Goal: Task Accomplishment & Management: Complete application form

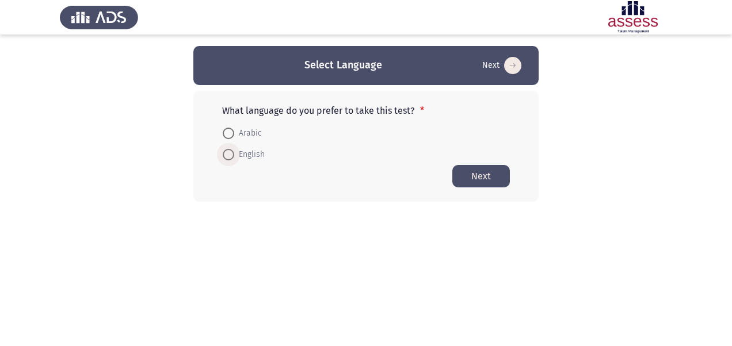
click at [232, 153] on span at bounding box center [229, 155] width 12 height 12
click at [232, 153] on input "English" at bounding box center [229, 155] width 12 height 12
radio input "true"
click at [466, 177] on button "Next" at bounding box center [481, 175] width 58 height 22
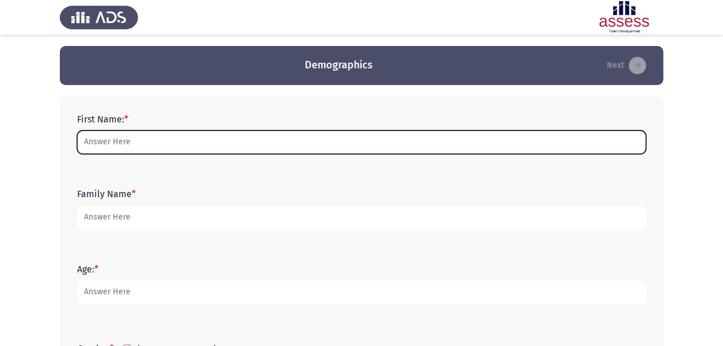
click at [124, 145] on input "First Name: *" at bounding box center [361, 143] width 569 height 24
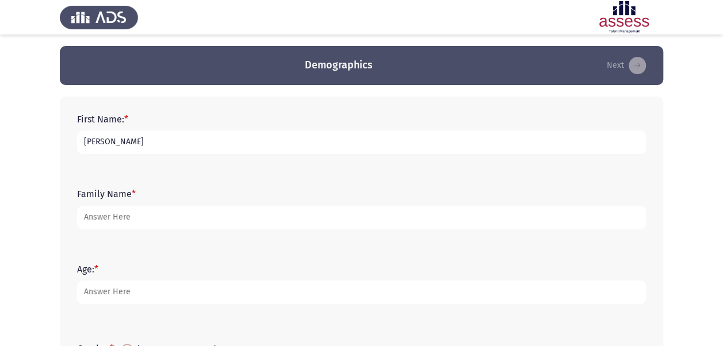
type input "[PERSON_NAME]"
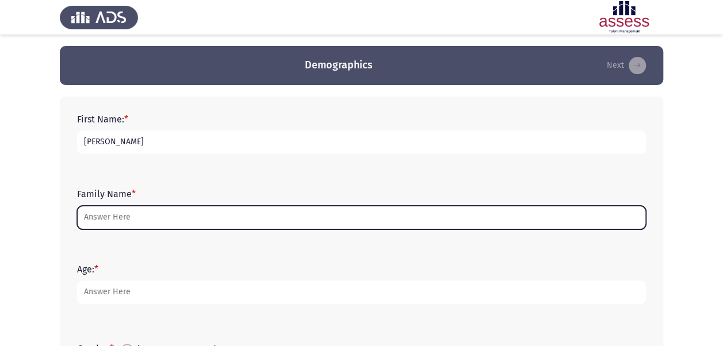
click at [117, 225] on input "Family Name *" at bounding box center [361, 218] width 569 height 24
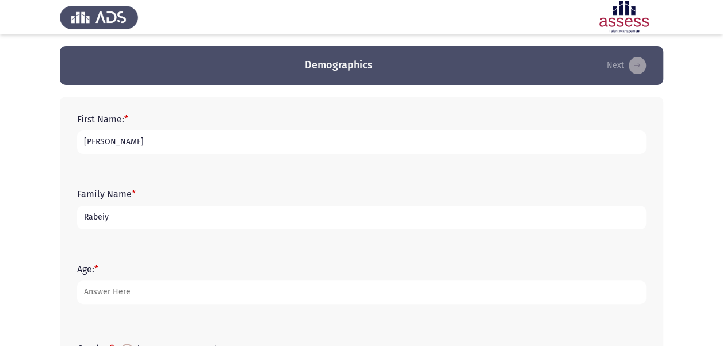
type input "Rabeiy"
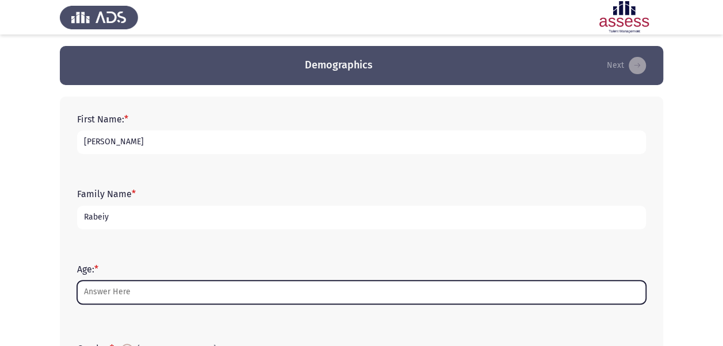
click at [123, 295] on input "Age: *" at bounding box center [361, 293] width 569 height 24
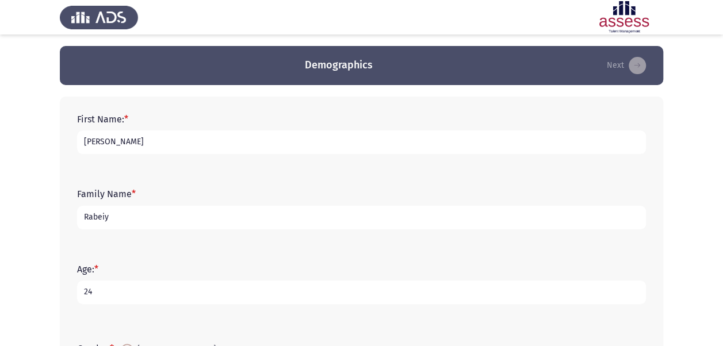
type input "24"
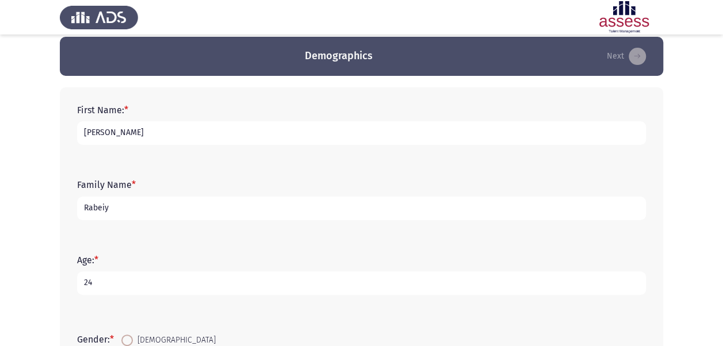
scroll to position [271, 0]
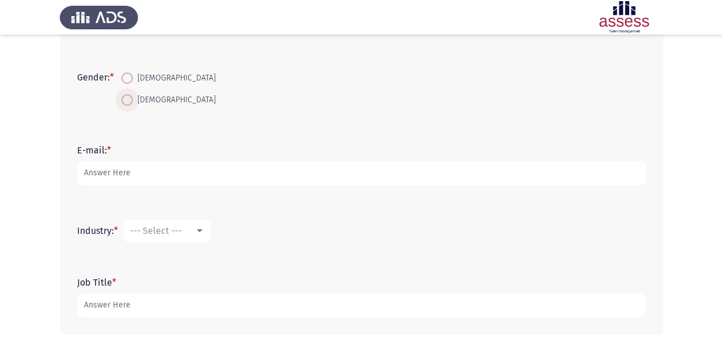
click at [125, 102] on span at bounding box center [127, 100] width 12 height 12
click at [125, 102] on input "[DEMOGRAPHIC_DATA]" at bounding box center [127, 100] width 12 height 12
radio input "true"
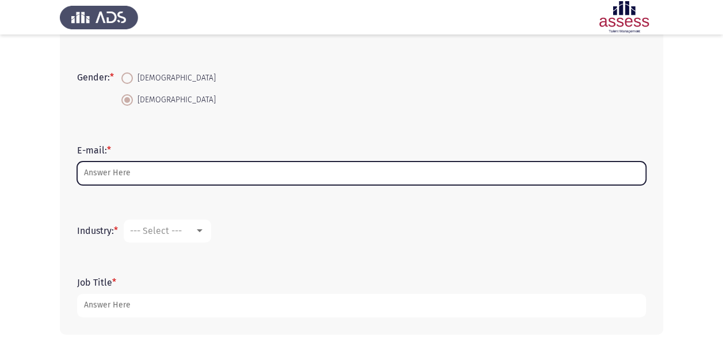
click at [127, 179] on input "E-mail: *" at bounding box center [361, 174] width 569 height 24
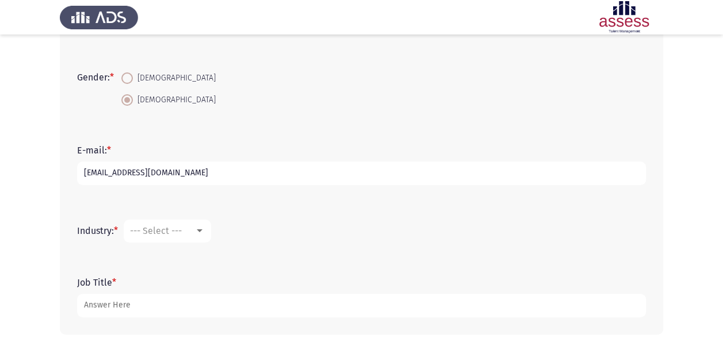
type input "[EMAIL_ADDRESS][DOMAIN_NAME]"
click at [201, 230] on div at bounding box center [200, 230] width 6 height 3
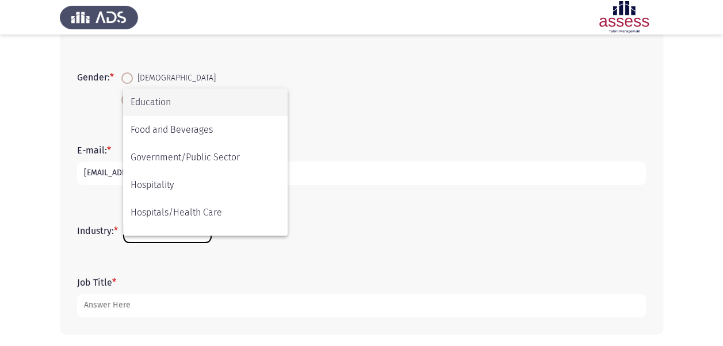
scroll to position [166, 0]
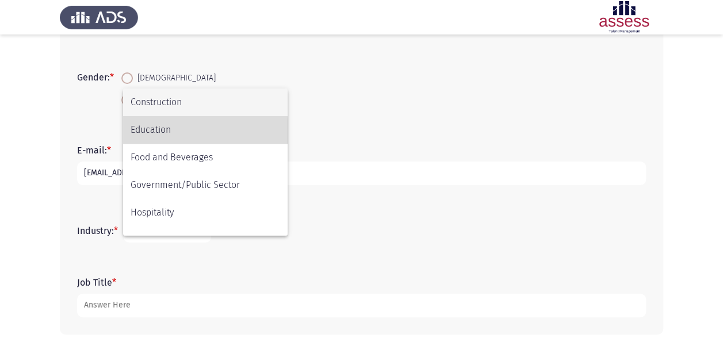
click at [175, 131] on span "Education" at bounding box center [206, 130] width 150 height 28
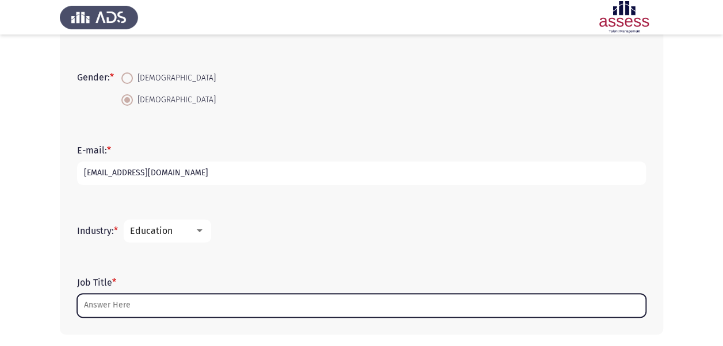
click at [142, 301] on input "Job Title *" at bounding box center [361, 306] width 569 height 24
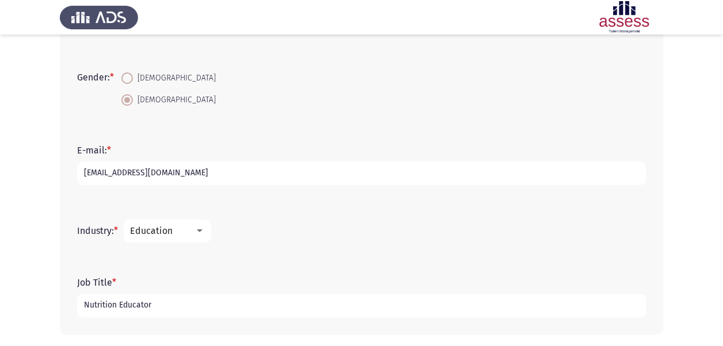
type input "Nutrition Educator"
click at [185, 277] on form "Job Title * Nutrition Educator" at bounding box center [361, 297] width 569 height 40
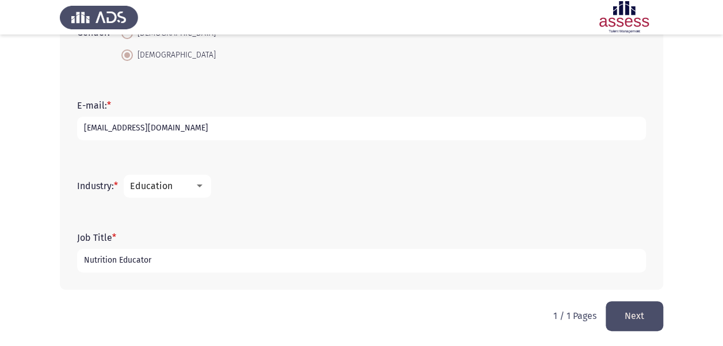
scroll to position [317, 0]
click at [643, 314] on button "Next" at bounding box center [635, 315] width 58 height 29
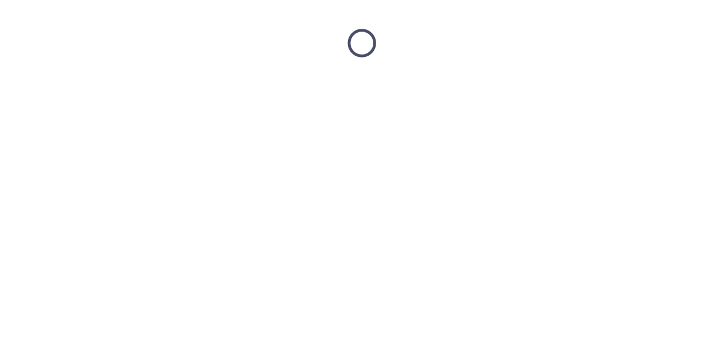
scroll to position [0, 0]
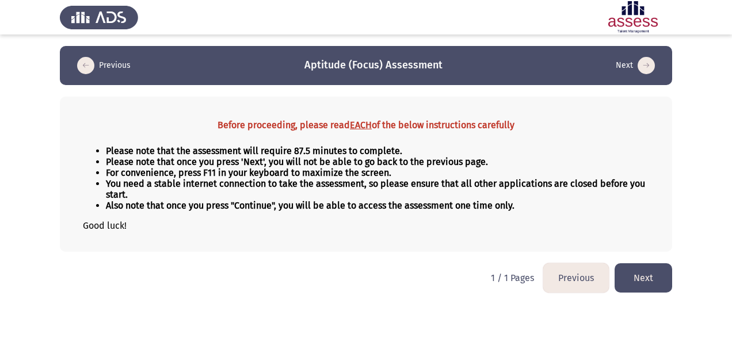
click at [635, 275] on button "Next" at bounding box center [643, 277] width 58 height 29
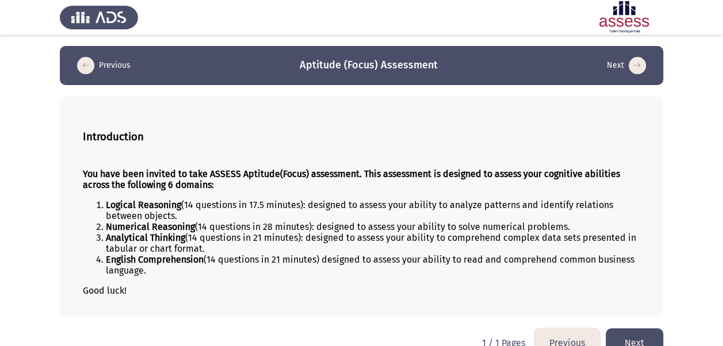
click at [618, 246] on li "Analytical Thinking (14 questions in 21 minutes): designed to assess your abili…" at bounding box center [373, 243] width 534 height 22
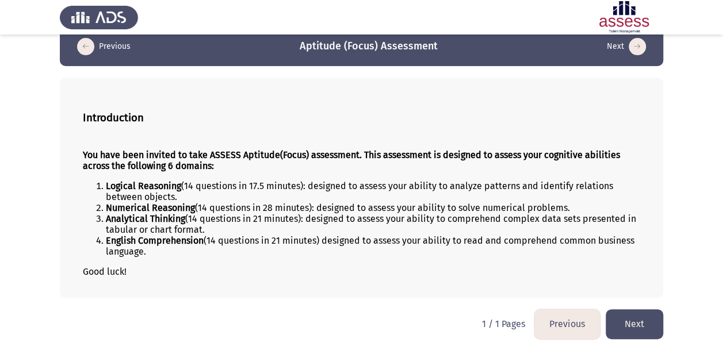
scroll to position [21, 0]
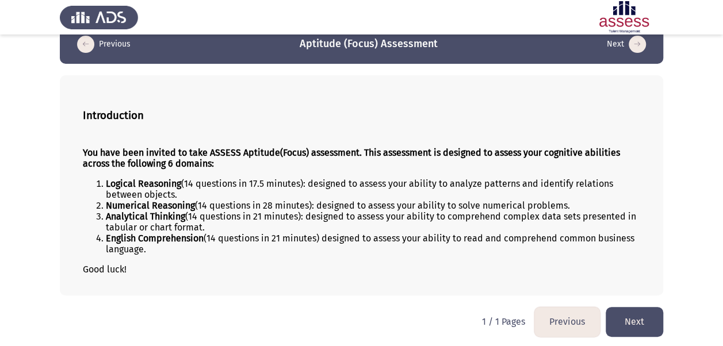
click at [624, 313] on button "Next" at bounding box center [635, 321] width 58 height 29
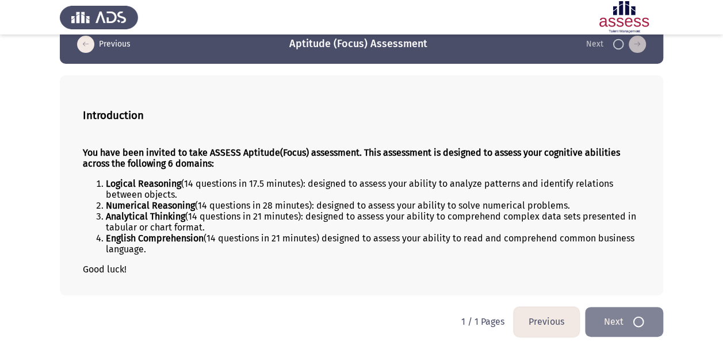
scroll to position [0, 0]
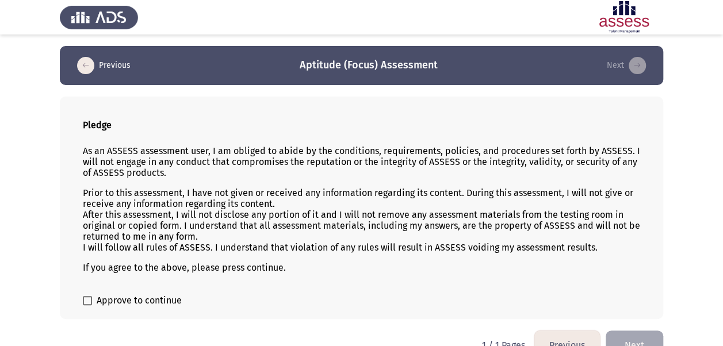
click at [86, 300] on span at bounding box center [87, 300] width 9 height 9
click at [87, 305] on input "Approve to continue" at bounding box center [87, 305] width 1 height 1
checkbox input "true"
click at [630, 331] on button "Next" at bounding box center [635, 345] width 58 height 29
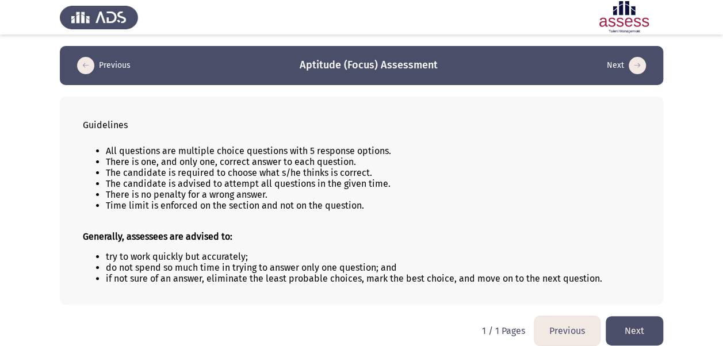
click at [630, 330] on button "Next" at bounding box center [635, 330] width 58 height 29
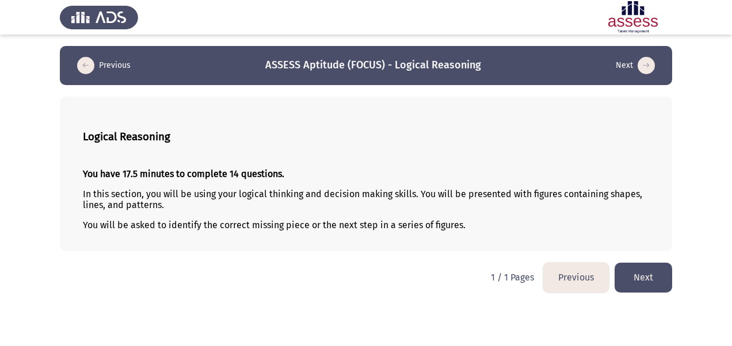
click at [640, 277] on button "Next" at bounding box center [643, 277] width 58 height 29
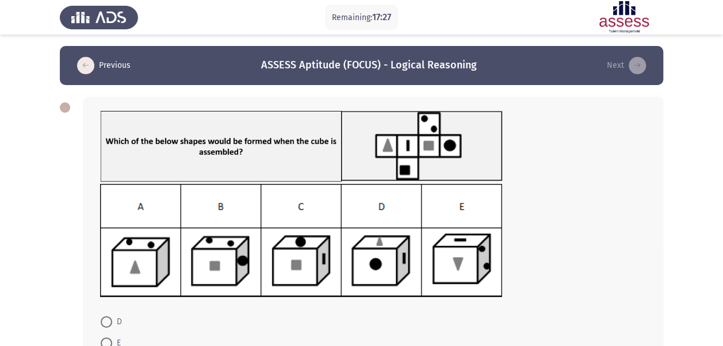
click at [44, 183] on app-assessment-container "Remaining: 17:27 Previous ASSESS Aptitude (FOCUS) - Logical Reasoning Next D E …" at bounding box center [361, 245] width 723 height 398
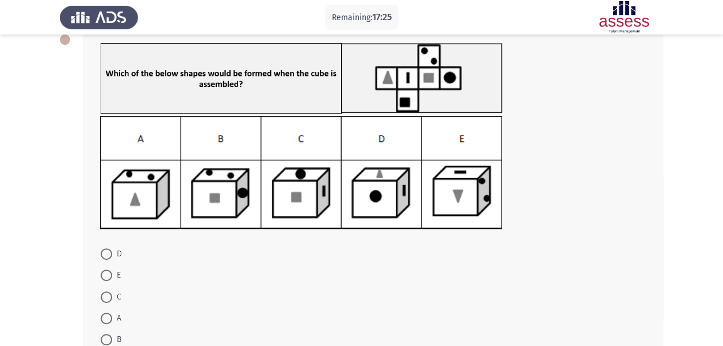
scroll to position [69, 0]
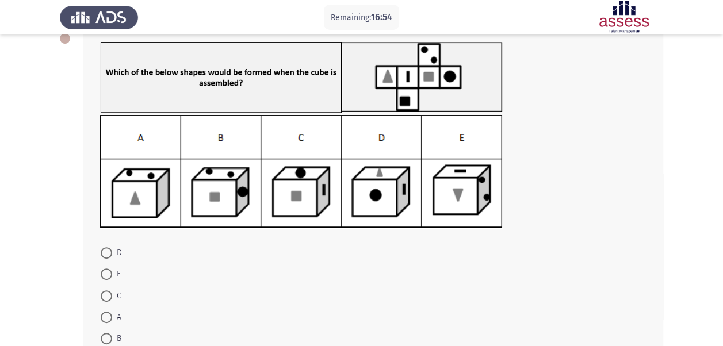
click at [240, 177] on img at bounding box center [301, 172] width 403 height 114
click at [105, 339] on span at bounding box center [107, 339] width 12 height 12
click at [105, 339] on input "B" at bounding box center [107, 339] width 12 height 12
radio input "true"
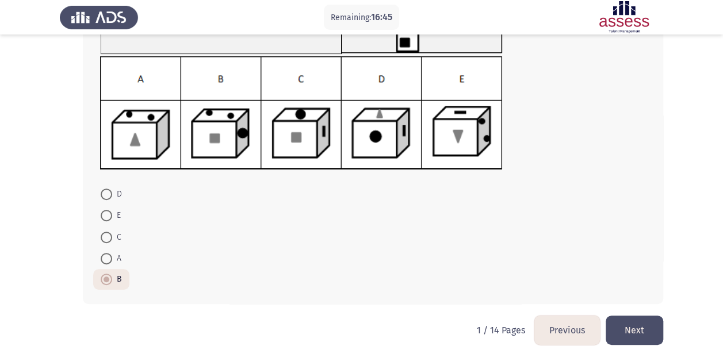
scroll to position [142, 0]
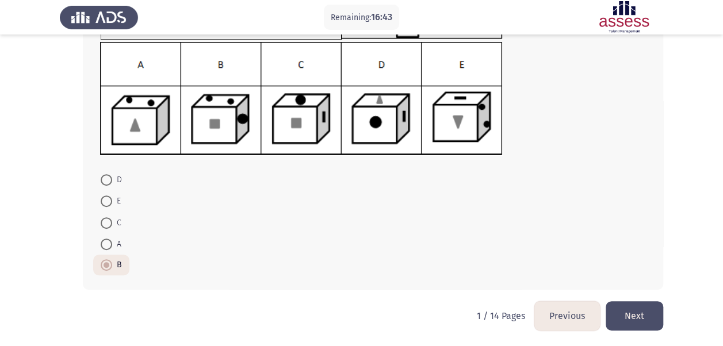
click at [645, 308] on button "Next" at bounding box center [635, 315] width 58 height 29
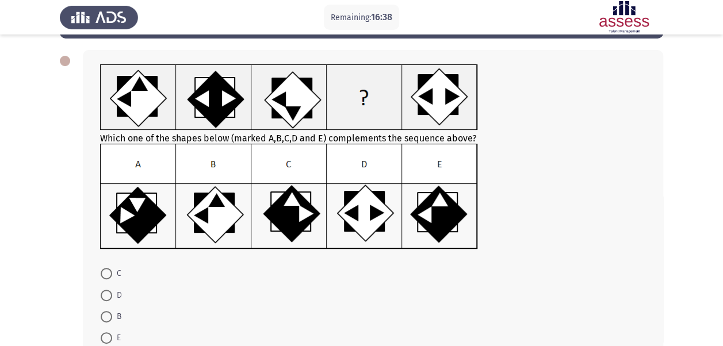
scroll to position [69, 0]
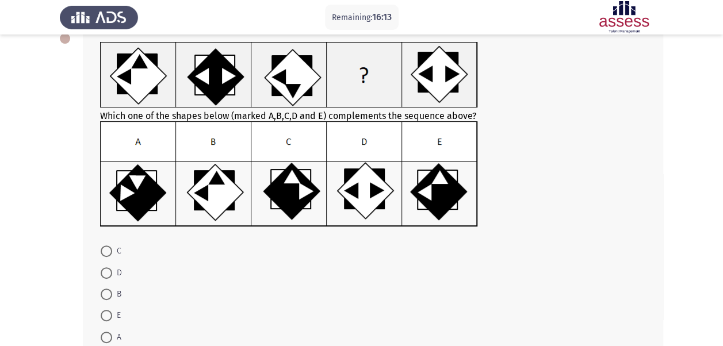
click at [300, 197] on img at bounding box center [289, 174] width 378 height 106
click at [108, 262] on mat-radio-button "D" at bounding box center [111, 272] width 36 height 21
click at [105, 254] on span at bounding box center [107, 252] width 12 height 12
click at [105, 254] on input "C" at bounding box center [107, 252] width 12 height 12
radio input "true"
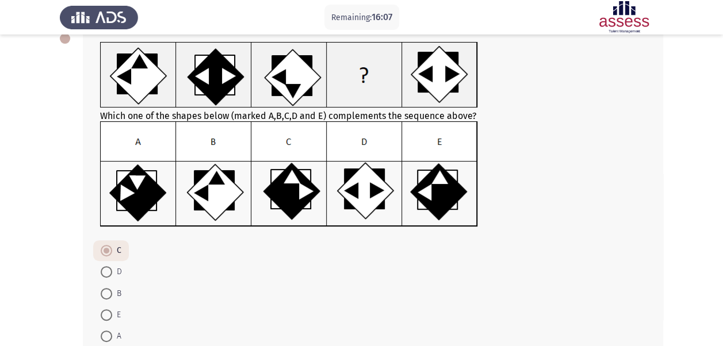
click at [62, 266] on div "Which one of the shapes below (marked A,B,C,D and E) complements the sequence a…" at bounding box center [361, 194] width 603 height 357
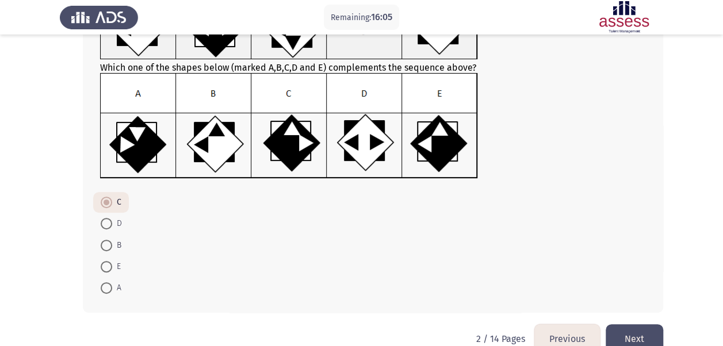
scroll to position [138, 0]
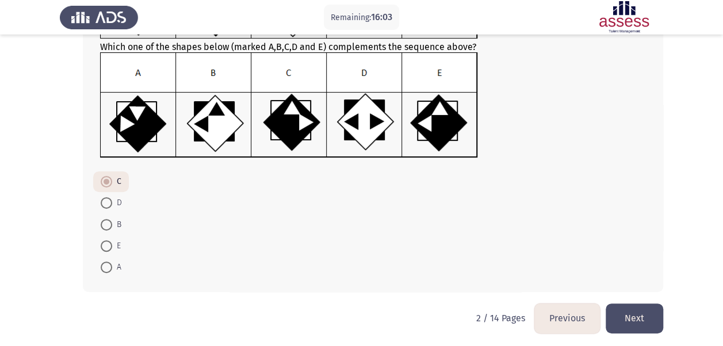
click at [632, 309] on button "Next" at bounding box center [635, 318] width 58 height 29
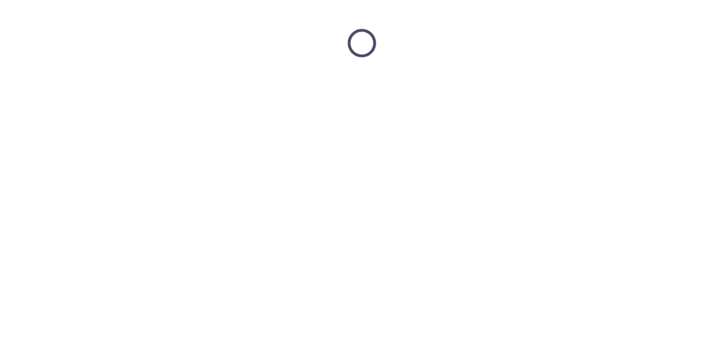
scroll to position [0, 0]
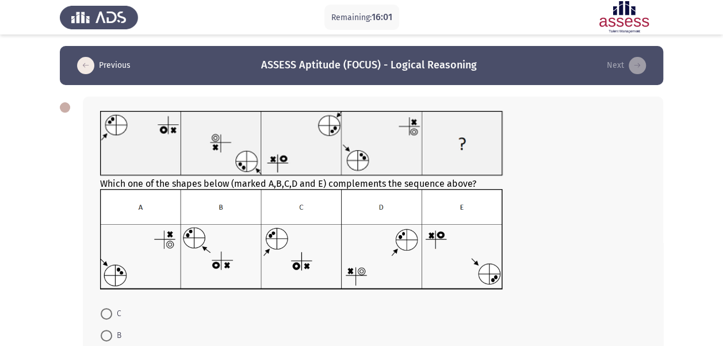
click at [21, 212] on app-assessment-container "Remaining: 15:49 Previous ASSESS Aptitude (FOCUS) - Logical Reasoning Next Whic…" at bounding box center [361, 241] width 723 height 391
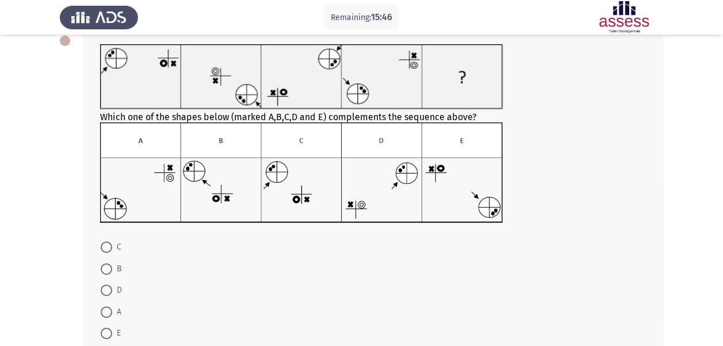
scroll to position [69, 0]
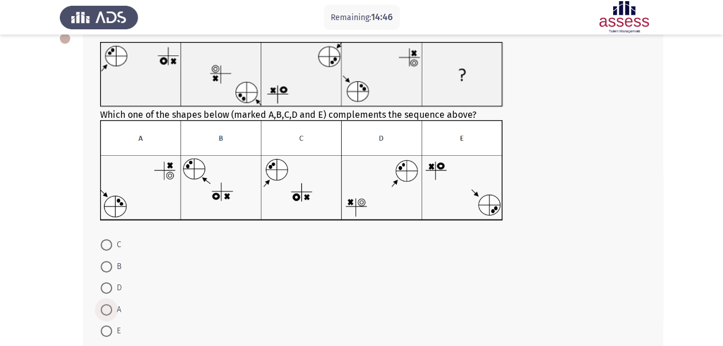
click at [108, 313] on span at bounding box center [107, 310] width 12 height 12
click at [108, 313] on input "A" at bounding box center [107, 310] width 12 height 12
radio input "true"
click at [108, 313] on span at bounding box center [107, 309] width 12 height 12
click at [108, 313] on input "A" at bounding box center [107, 309] width 12 height 12
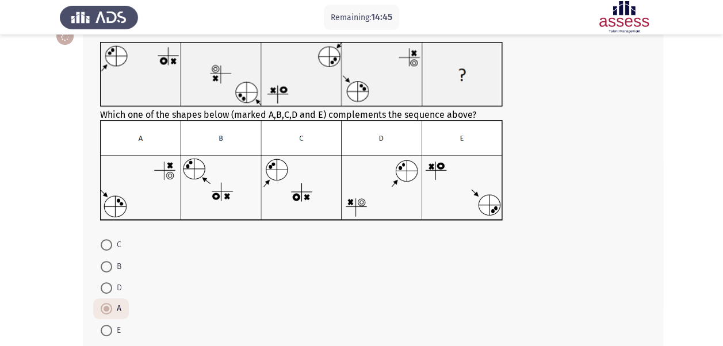
click at [108, 313] on span at bounding box center [107, 309] width 12 height 12
click at [108, 313] on input "A" at bounding box center [107, 309] width 12 height 12
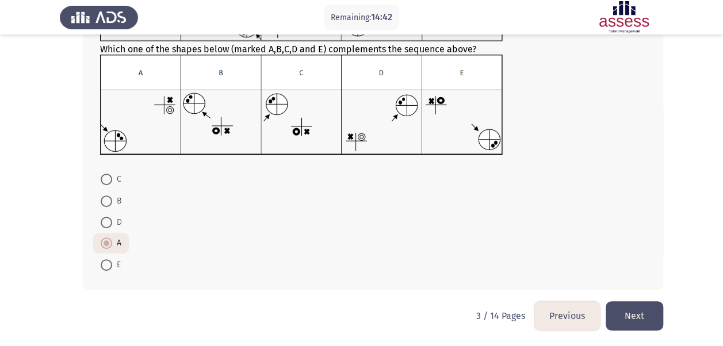
click at [645, 311] on button "Next" at bounding box center [635, 315] width 58 height 29
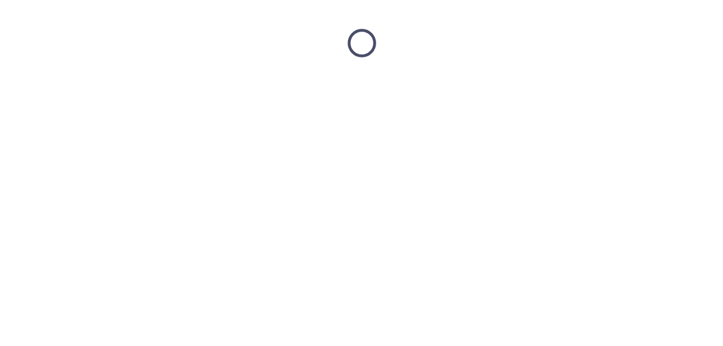
scroll to position [0, 0]
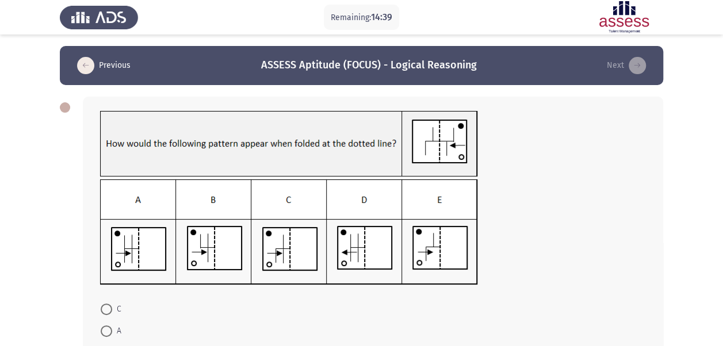
click at [640, 253] on div at bounding box center [373, 233] width 546 height 108
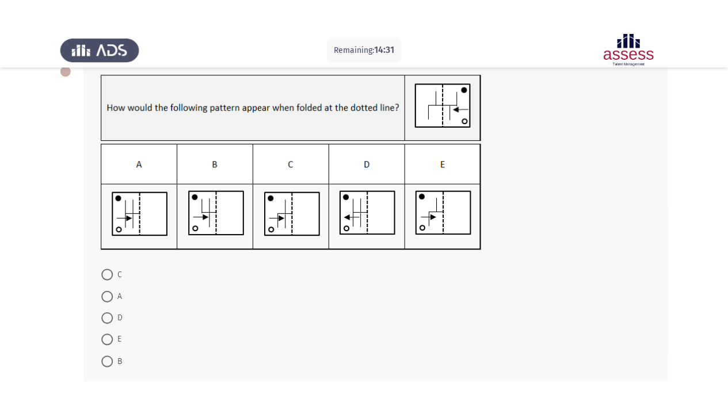
scroll to position [62, 0]
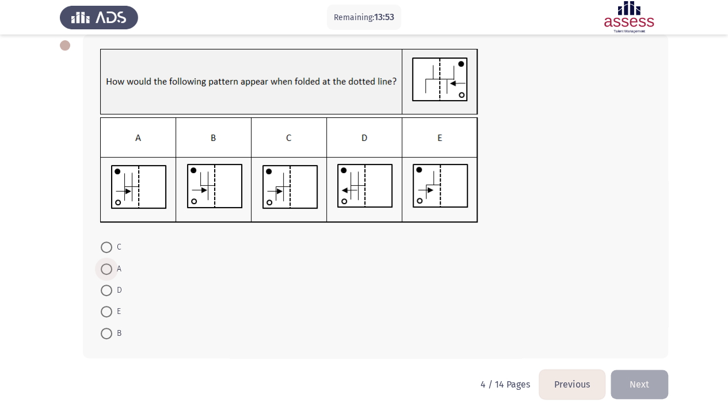
click at [108, 267] on span at bounding box center [107, 269] width 12 height 12
click at [108, 267] on input "A" at bounding box center [107, 269] width 12 height 12
radio input "true"
click at [649, 346] on button "Next" at bounding box center [639, 383] width 58 height 29
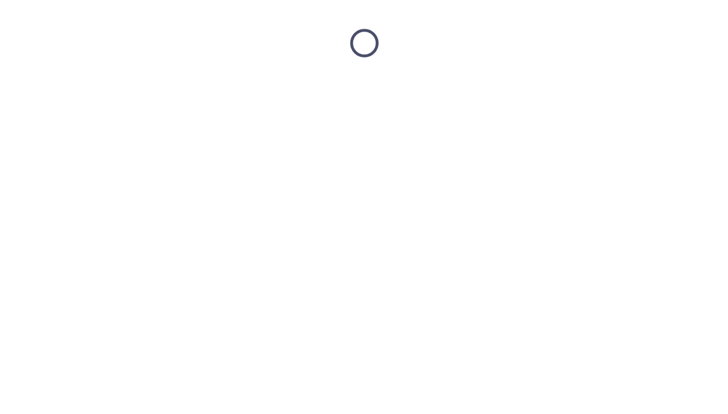
scroll to position [0, 0]
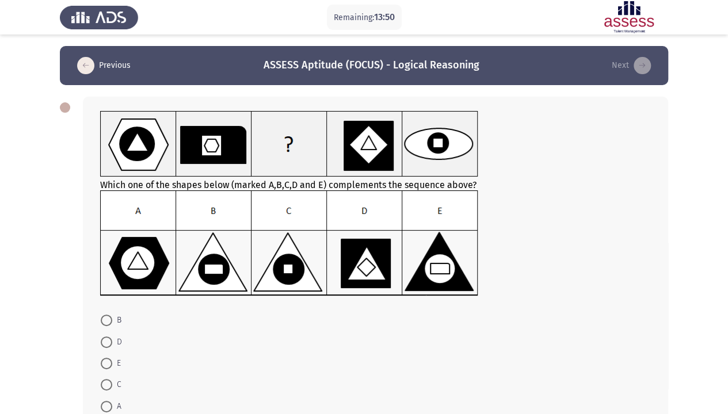
click at [649, 346] on form "B D E C A" at bounding box center [375, 363] width 550 height 108
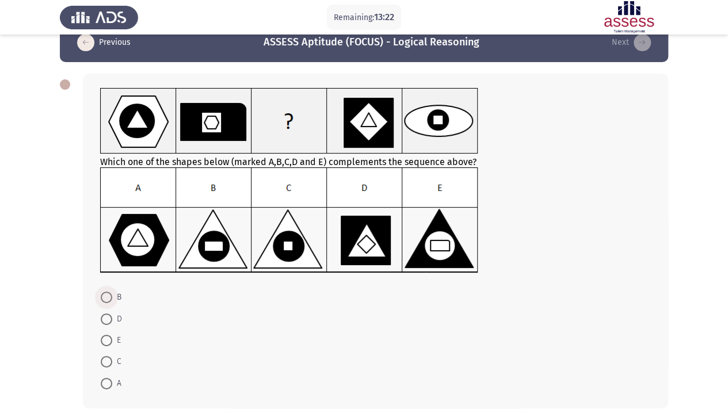
click at [110, 297] on span at bounding box center [107, 298] width 12 height 12
click at [110, 297] on input "B" at bounding box center [107, 298] width 12 height 12
radio input "true"
click at [656, 346] on div "Which one of the shapes below (marked A,B,C,D and E) complements the sequence a…" at bounding box center [375, 241] width 585 height 334
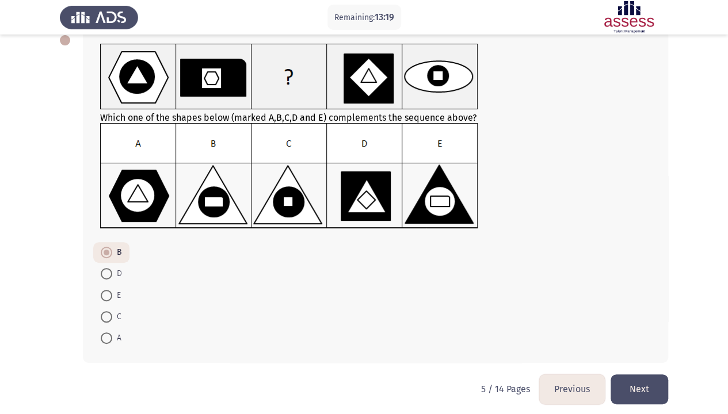
scroll to position [69, 0]
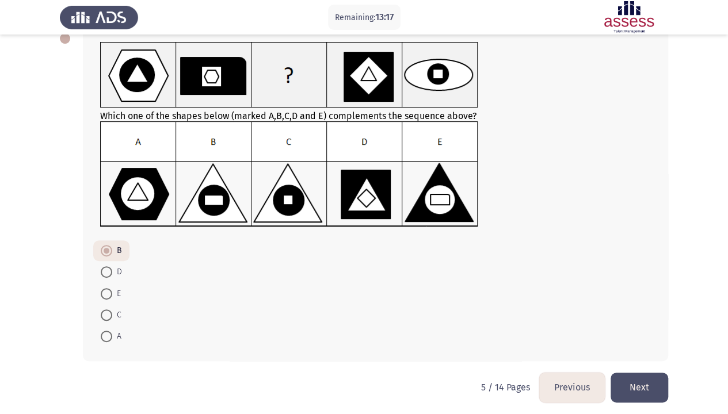
click at [630, 346] on button "Next" at bounding box center [639, 387] width 58 height 29
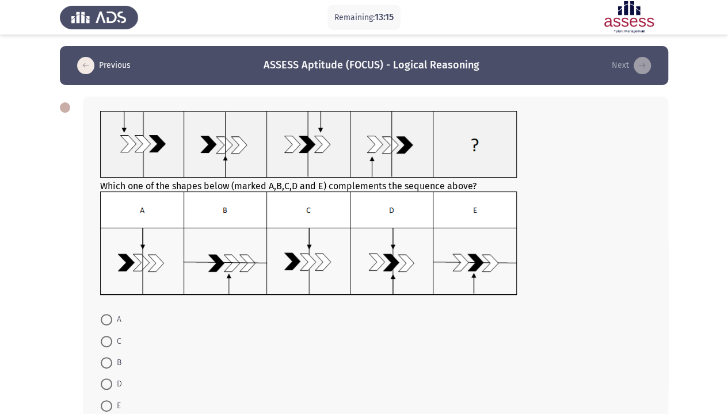
click at [558, 308] on div "Which one of the shapes below (marked A,B,C,D and E) complements the sequence a…" at bounding box center [375, 264] width 585 height 334
click at [104, 317] on span at bounding box center [107, 320] width 12 height 12
click at [104, 317] on input "A" at bounding box center [107, 320] width 12 height 12
radio input "true"
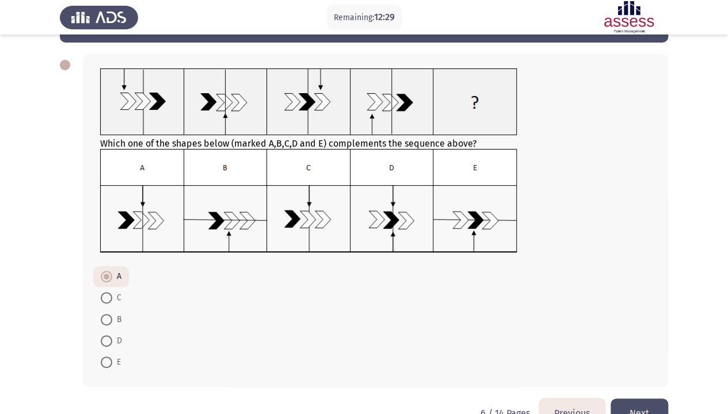
scroll to position [72, 0]
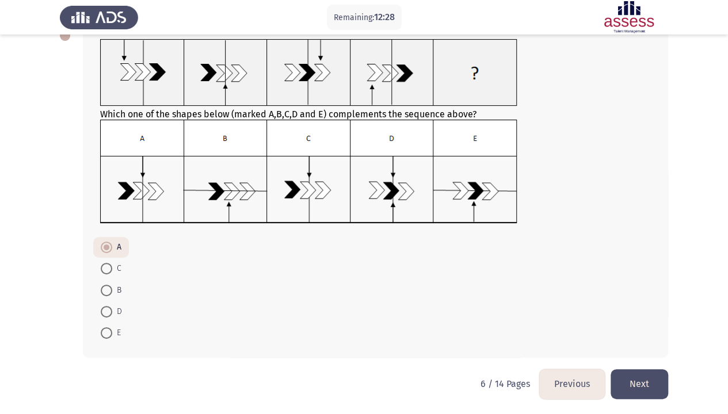
click at [648, 346] on button "Next" at bounding box center [639, 383] width 58 height 29
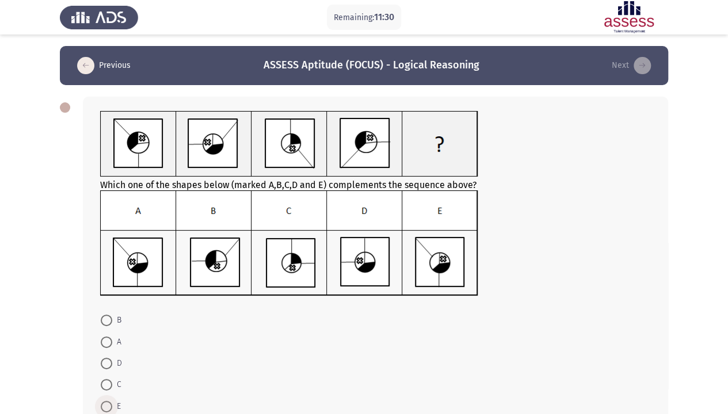
click at [109, 346] on span at bounding box center [107, 407] width 12 height 12
click at [109, 346] on input "E" at bounding box center [107, 407] width 12 height 12
radio input "true"
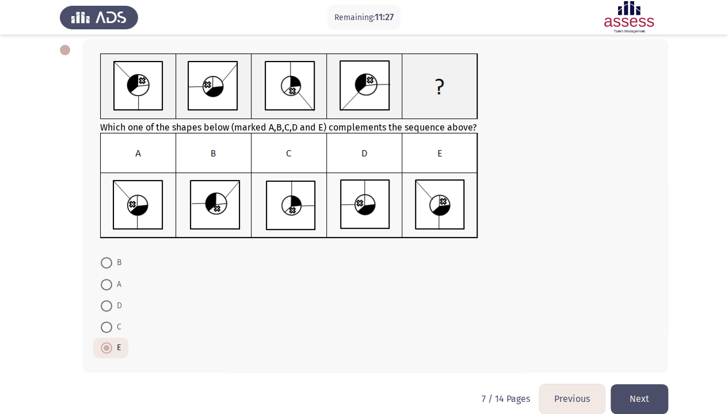
scroll to position [72, 0]
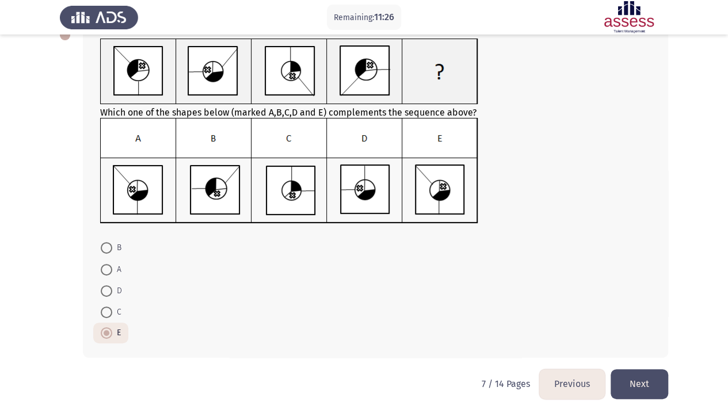
click at [645, 346] on button "Next" at bounding box center [639, 383] width 58 height 29
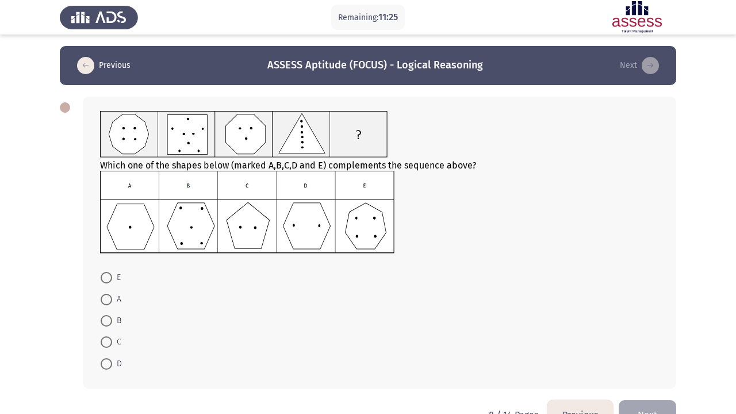
click at [645, 346] on html "Remaining: 11:25 Previous ASSESS Aptitude (FOCUS) - Logical Reasoning Next Whic…" at bounding box center [368, 223] width 736 height 446
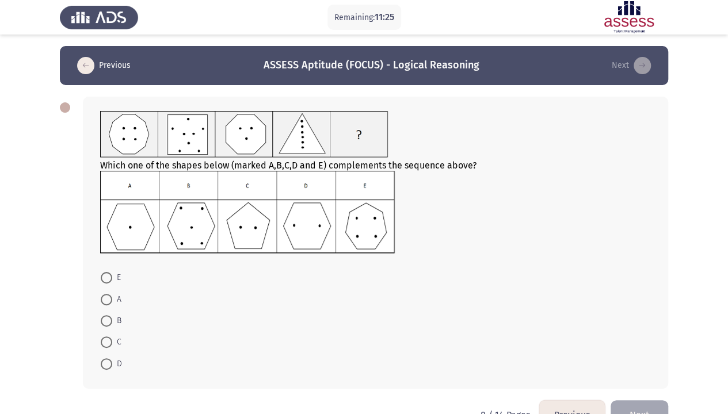
click at [645, 346] on div "Which one of the shapes below (marked A,B,C,D and E) complements the sequence a…" at bounding box center [375, 243] width 585 height 292
click at [110, 338] on span at bounding box center [107, 342] width 12 height 12
click at [110, 338] on input "C" at bounding box center [107, 342] width 12 height 12
radio input "true"
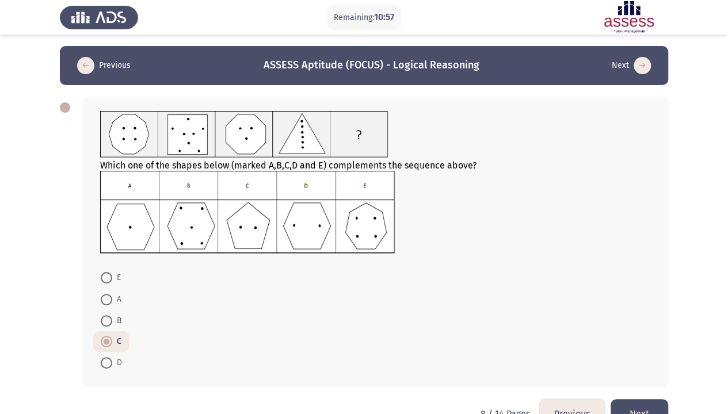
click at [627, 346] on button "Next" at bounding box center [639, 413] width 58 height 29
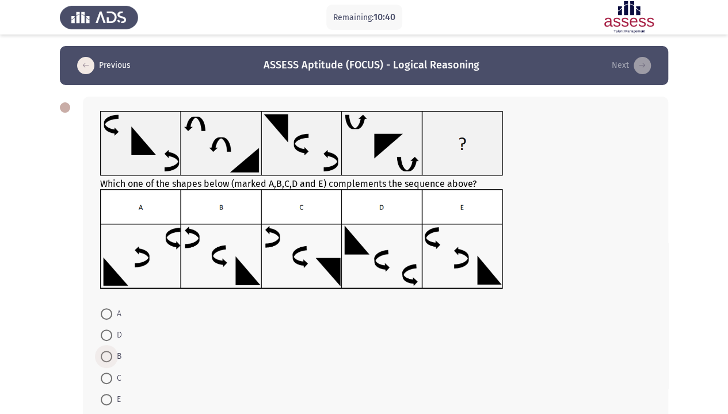
click at [108, 346] on span at bounding box center [107, 357] width 12 height 12
click at [108, 346] on input "B" at bounding box center [107, 357] width 12 height 12
radio input "true"
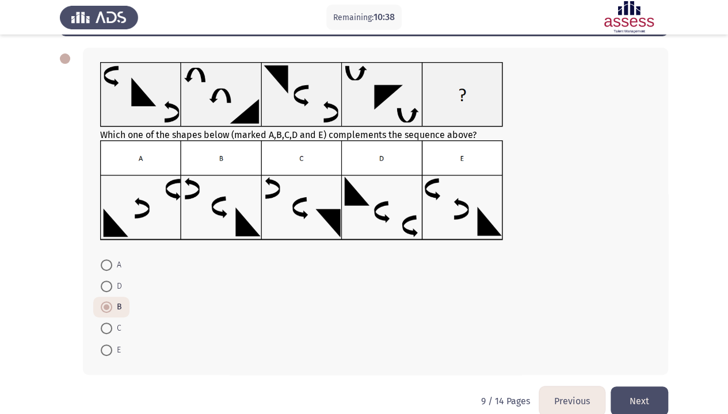
scroll to position [66, 0]
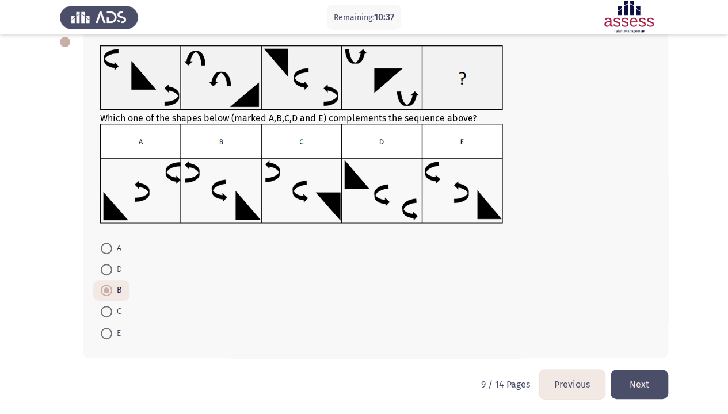
click at [627, 346] on button "Next" at bounding box center [639, 384] width 58 height 29
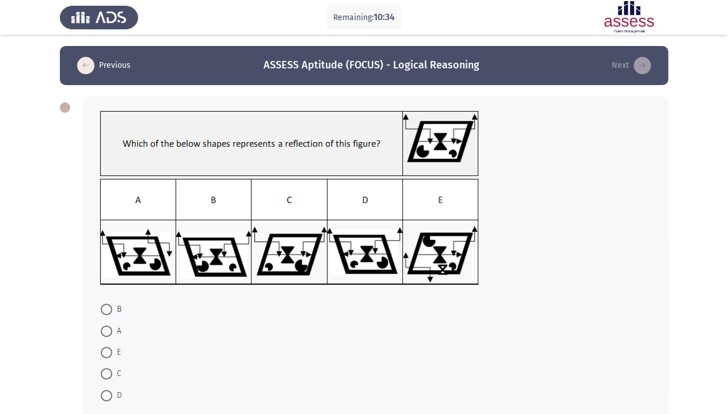
click at [62, 245] on div "B A E C D" at bounding box center [364, 258] width 608 height 347
click at [51, 230] on app-assessment-container "Remaining: 10:26 Previous ASSESS Aptitude (FOCUS) - Logical Reasoning Next B A …" at bounding box center [364, 239] width 728 height 386
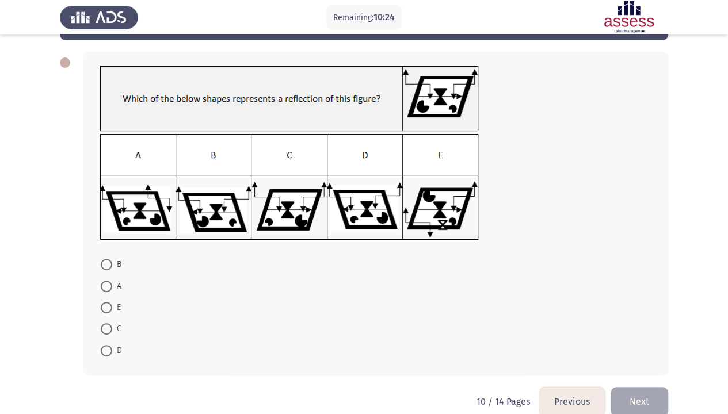
scroll to position [46, 0]
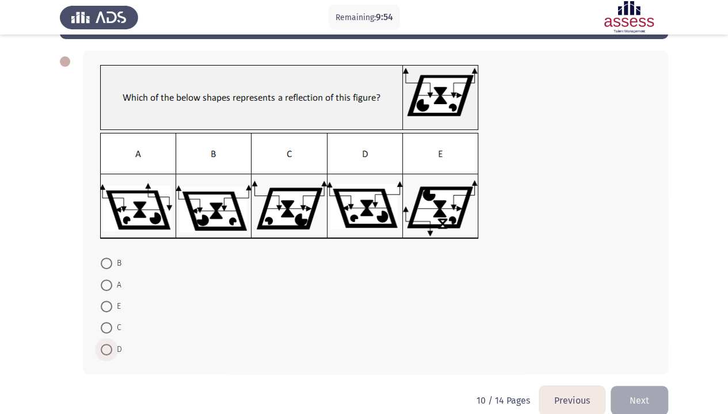
click at [109, 346] on span at bounding box center [107, 350] width 12 height 12
click at [109, 346] on input "D" at bounding box center [107, 350] width 12 height 12
radio input "true"
click at [636, 346] on button "Next" at bounding box center [639, 399] width 58 height 29
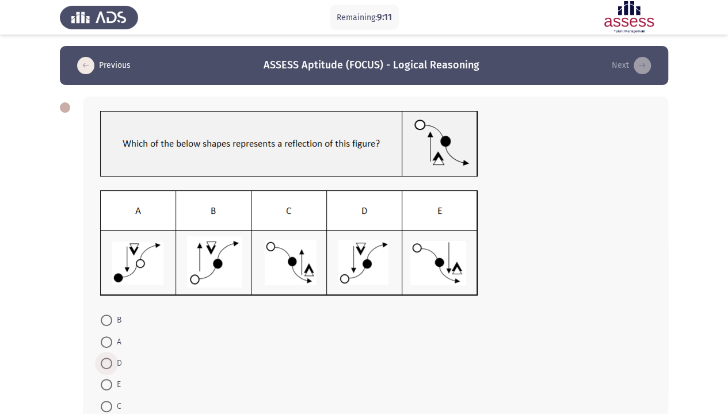
click at [108, 346] on span at bounding box center [107, 364] width 12 height 12
click at [108, 346] on input "D" at bounding box center [107, 364] width 12 height 12
radio input "true"
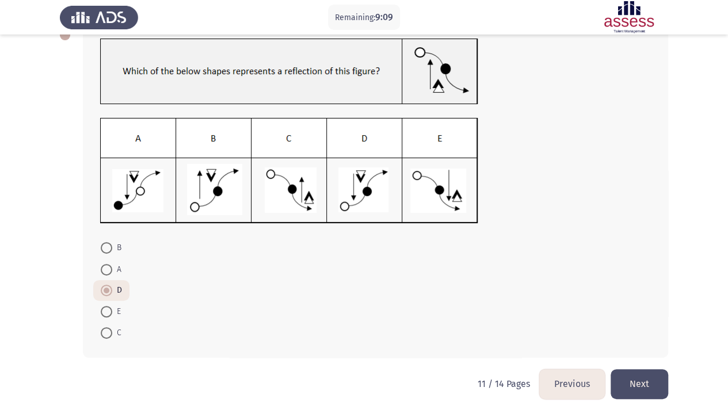
click at [647, 346] on div "B A D E C" at bounding box center [364, 191] width 608 height 357
click at [649, 346] on button "Next" at bounding box center [639, 383] width 58 height 29
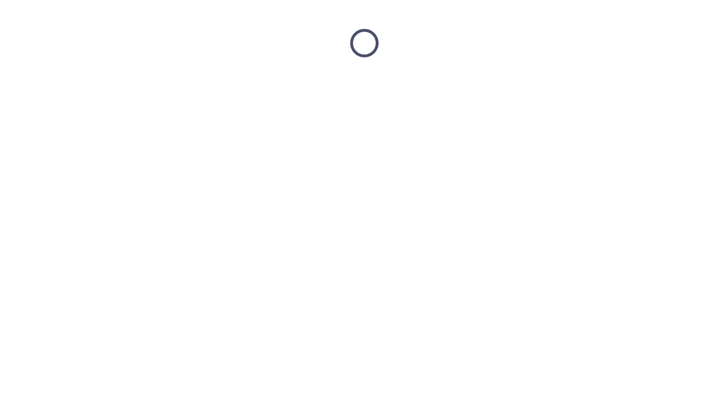
scroll to position [0, 0]
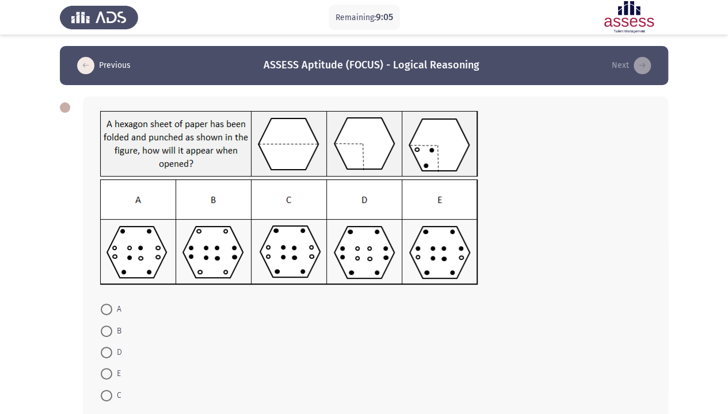
click at [537, 346] on form "A B D E C" at bounding box center [375, 353] width 550 height 108
click at [111, 346] on span at bounding box center [107, 396] width 12 height 12
click at [111, 346] on input "C" at bounding box center [107, 396] width 12 height 12
radio input "true"
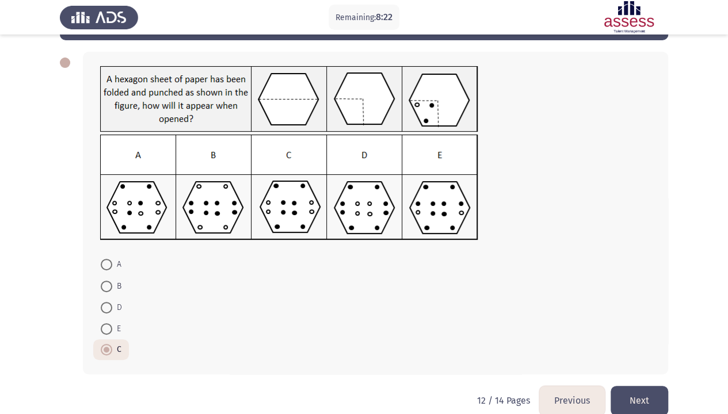
scroll to position [62, 0]
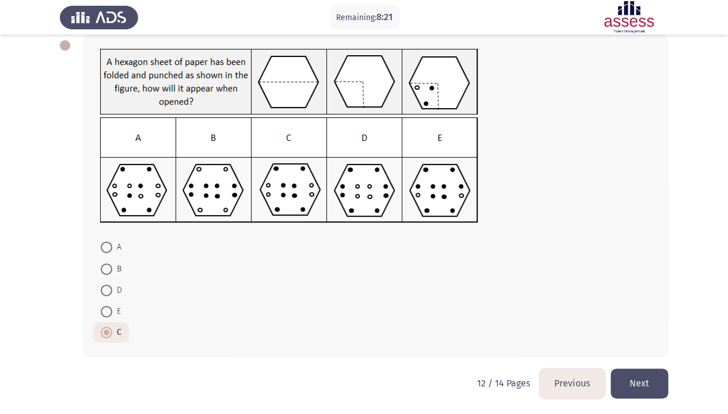
click at [665, 346] on button "Next" at bounding box center [639, 383] width 58 height 29
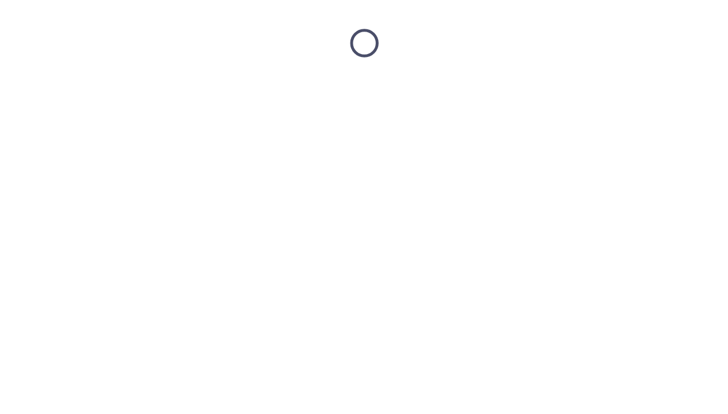
scroll to position [0, 0]
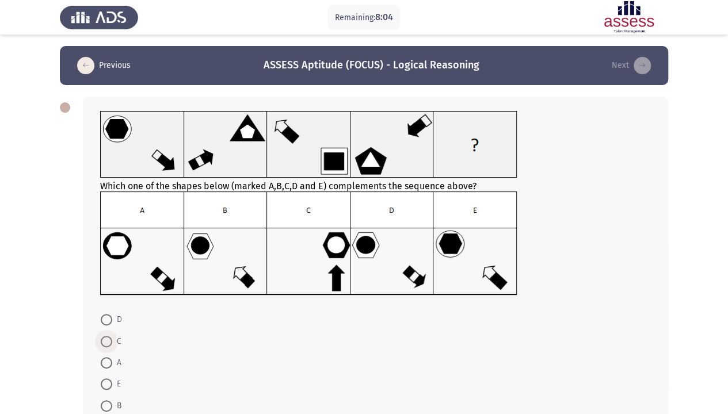
click at [106, 342] on span at bounding box center [106, 342] width 0 height 0
click at [106, 340] on input "C" at bounding box center [107, 342] width 12 height 12
radio input "true"
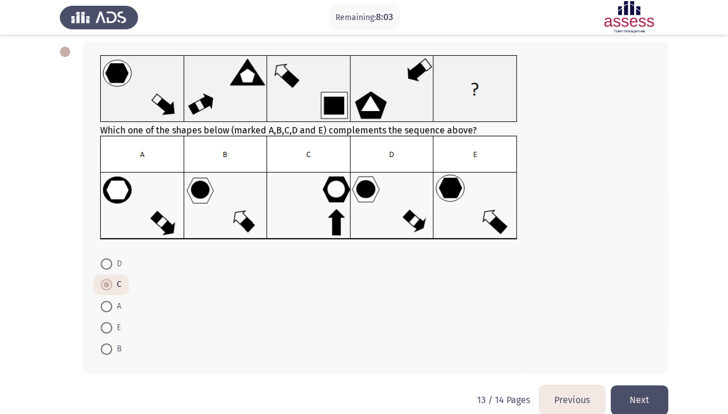
scroll to position [72, 0]
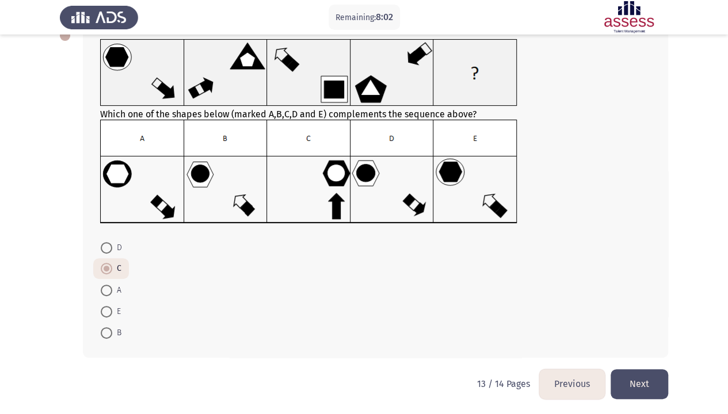
click at [644, 346] on button "Next" at bounding box center [639, 383] width 58 height 29
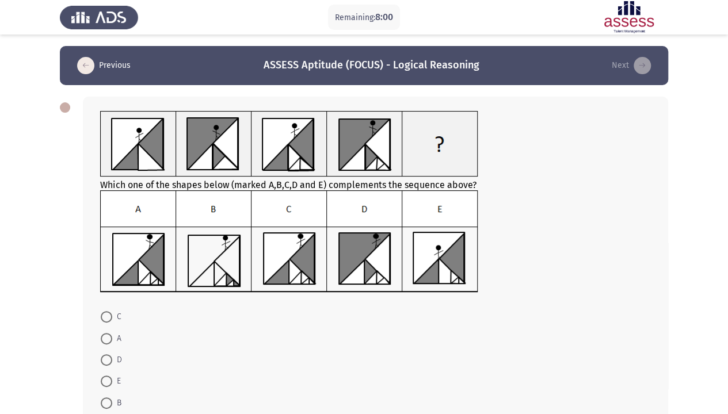
click at [512, 323] on form "C A D E B" at bounding box center [375, 360] width 550 height 108
click at [241, 235] on img at bounding box center [289, 241] width 378 height 102
click at [105, 346] on span at bounding box center [107, 403] width 12 height 12
click at [105, 346] on input "B" at bounding box center [107, 403] width 12 height 12
radio input "true"
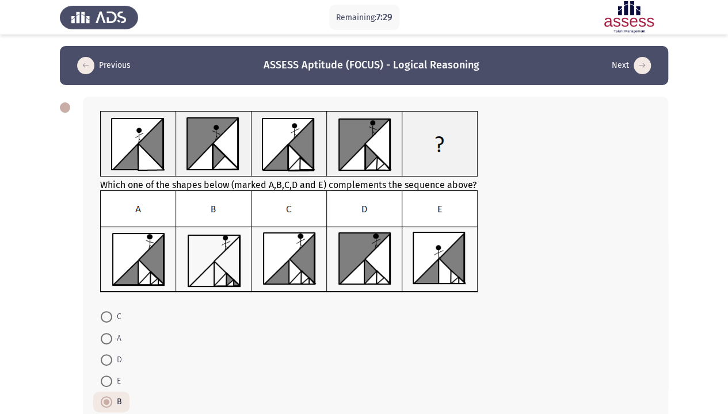
scroll to position [69, 0]
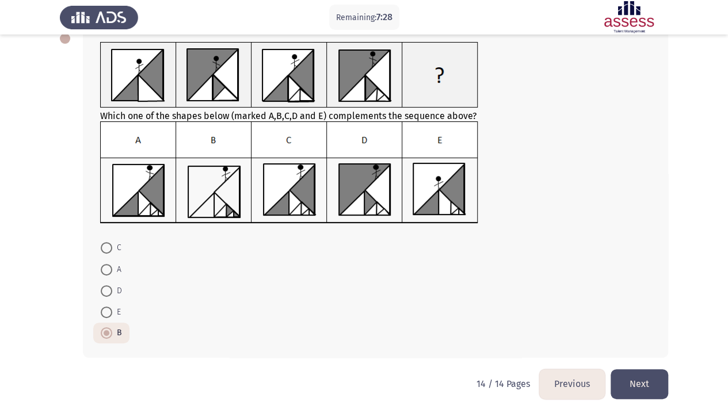
click at [648, 346] on button "Next" at bounding box center [639, 383] width 58 height 29
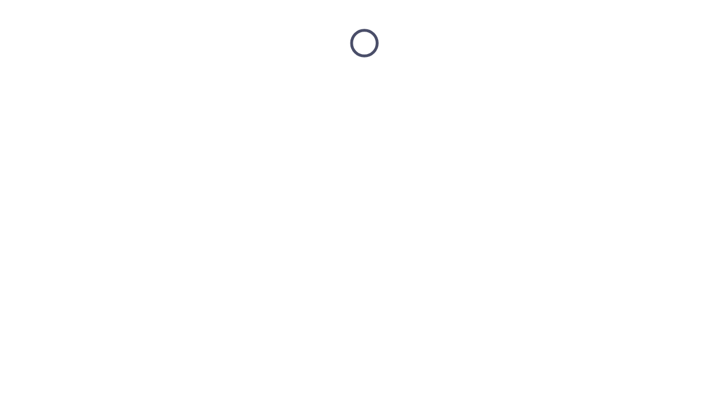
scroll to position [0, 0]
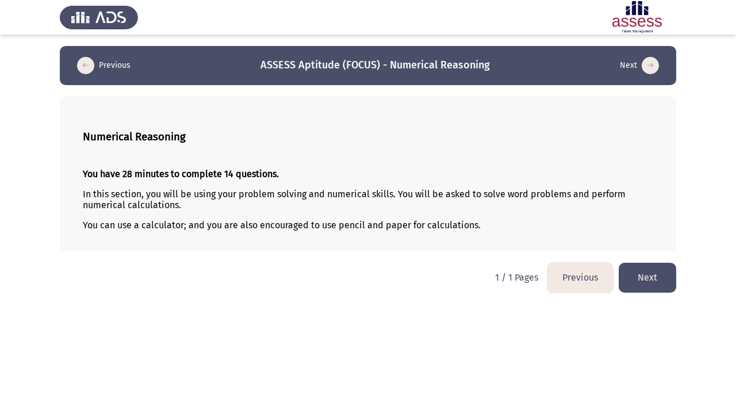
click at [661, 279] on button "Next" at bounding box center [648, 277] width 58 height 29
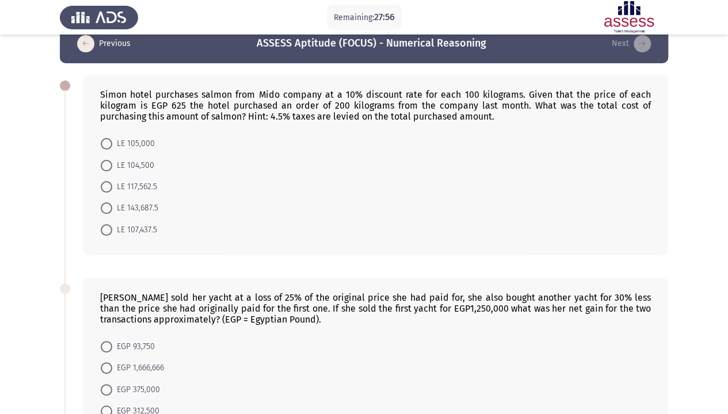
scroll to position [23, 0]
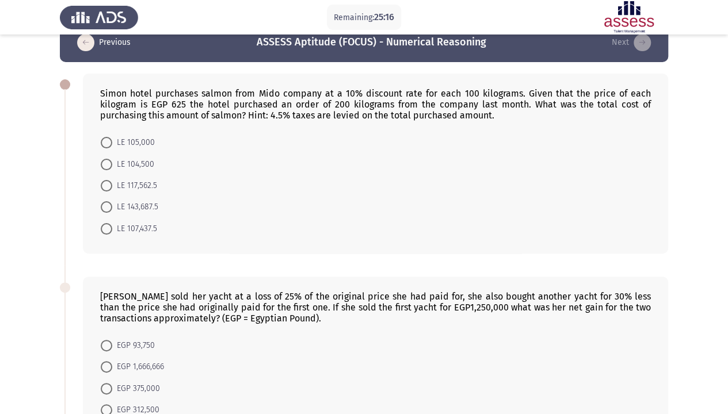
click at [661, 279] on div "[PERSON_NAME] sold her yacht at a loss of 25% of the original price she had pai…" at bounding box center [375, 367] width 585 height 180
click at [104, 185] on span at bounding box center [107, 186] width 12 height 12
click at [104, 185] on input "LE 117,562.5" at bounding box center [107, 186] width 12 height 12
radio input "true"
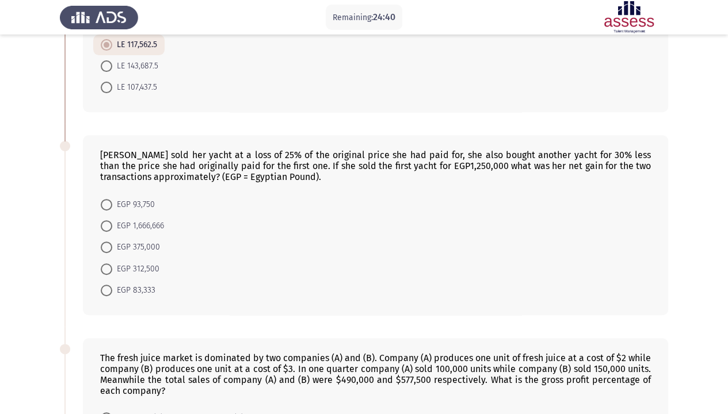
scroll to position [184, 0]
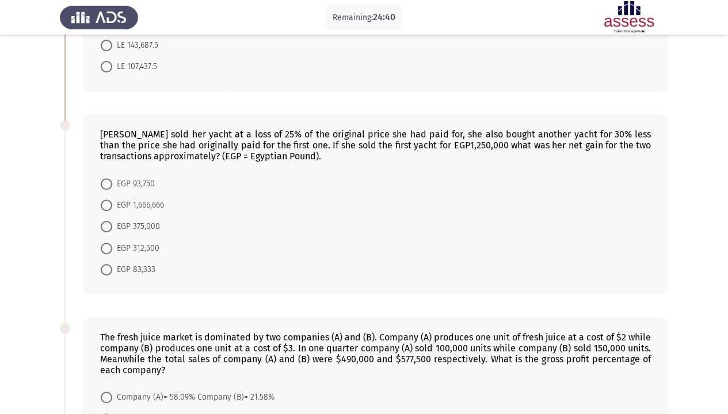
click at [290, 309] on div "The fresh juice market is dominated by two companies (A) and (B). Company (A) p…" at bounding box center [364, 413] width 608 height 214
click at [514, 144] on div "[PERSON_NAME] sold her yacht at a loss of 25% of the original price she had pai…" at bounding box center [375, 145] width 550 height 33
click at [141, 190] on mat-radio-button "EGP 93,750" at bounding box center [127, 183] width 69 height 21
click at [133, 179] on span "EGP 93,750" at bounding box center [133, 184] width 43 height 14
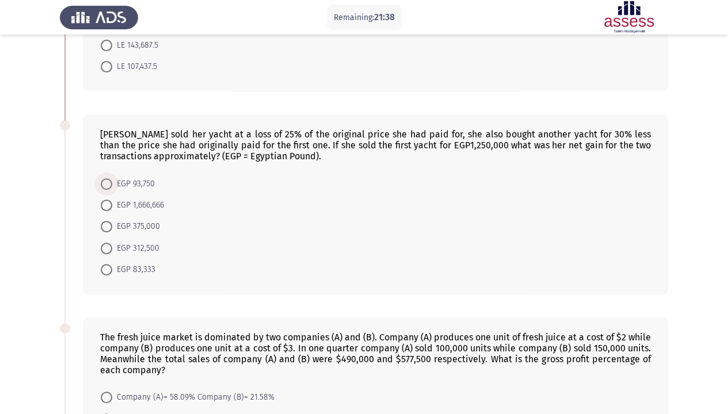
click at [112, 179] on input "EGP 93,750" at bounding box center [107, 184] width 12 height 12
radio input "true"
click at [56, 271] on app-assessment-container "Remaining: 21:37 Previous ASSESS Aptitude (FOCUS) - Numerical Reasoning Next Si…" at bounding box center [364, 382] width 728 height 1041
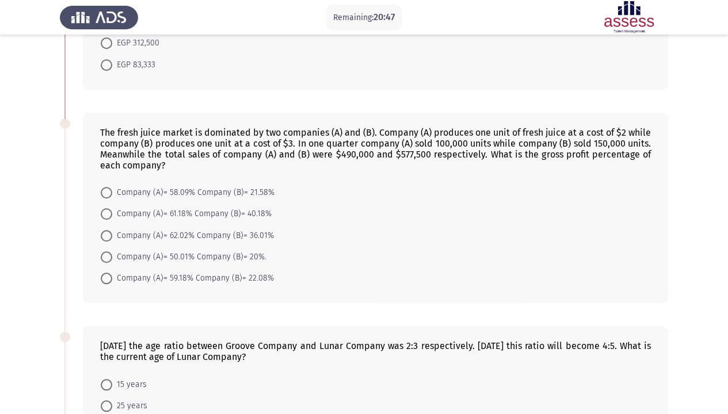
scroll to position [391, 0]
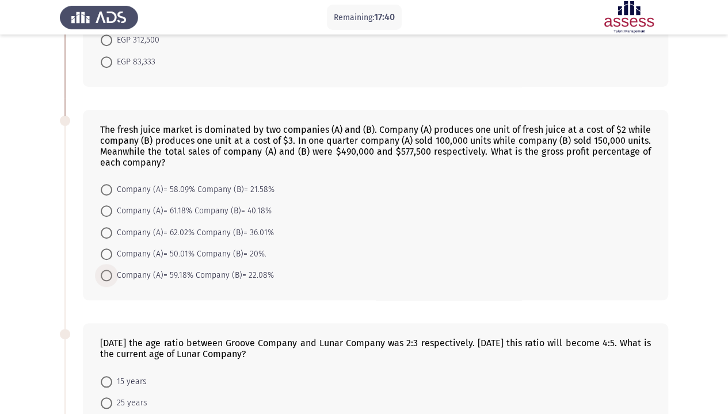
click at [104, 270] on span at bounding box center [107, 276] width 12 height 12
click at [104, 270] on input "Company (A)= 59.18% Company (B)= 22.08%" at bounding box center [107, 276] width 12 height 12
radio input "true"
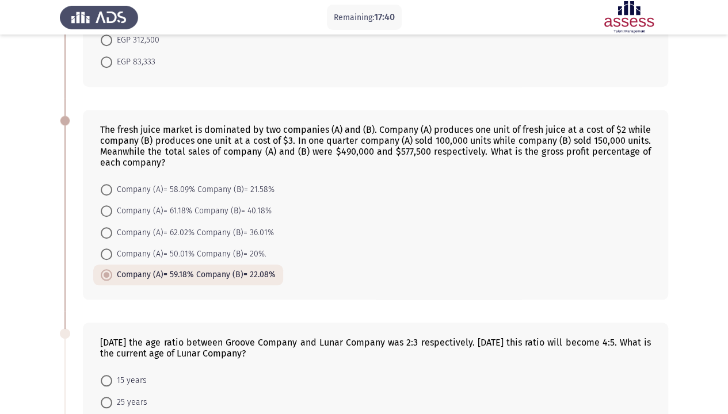
click at [31, 261] on app-assessment-container "Remaining: 17:40 Previous ASSESS Aptitude (FOCUS) - Numerical Reasoning Next Si…" at bounding box center [364, 175] width 728 height 1040
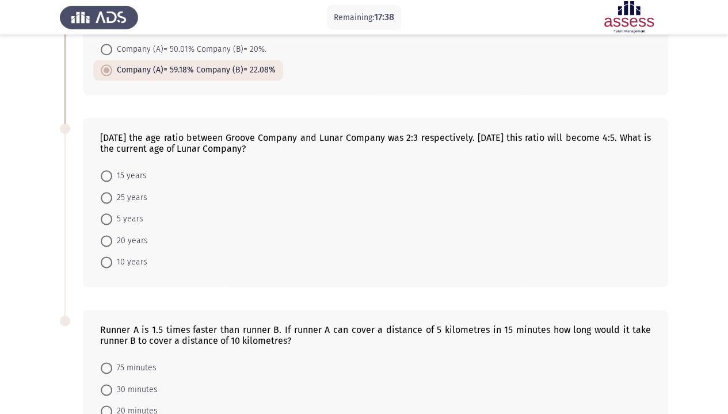
scroll to position [598, 0]
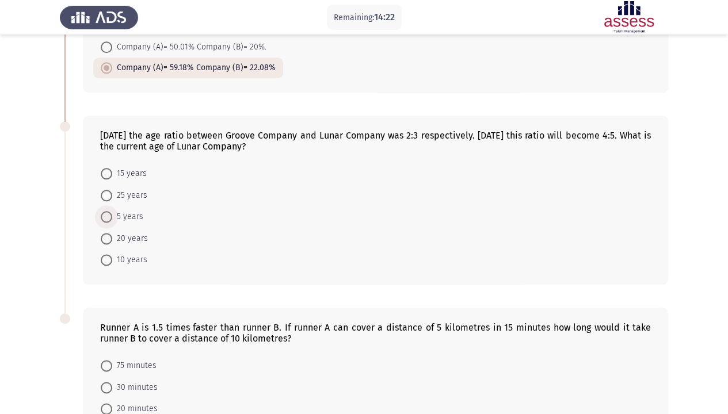
click at [128, 210] on span "5 years" at bounding box center [127, 217] width 31 height 14
click at [112, 211] on input "5 years" at bounding box center [107, 217] width 12 height 12
radio input "true"
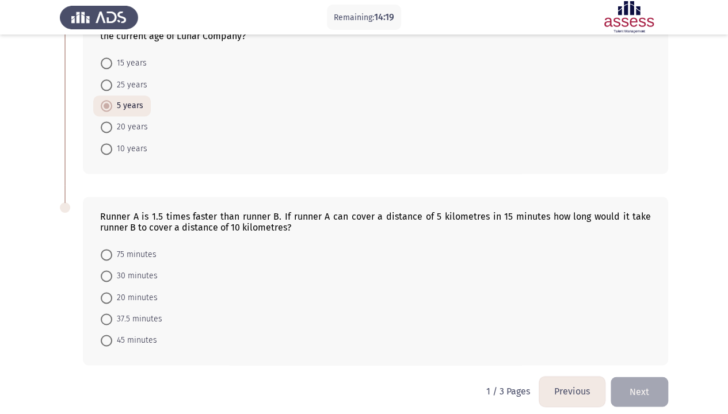
scroll to position [710, 0]
click at [102, 292] on span at bounding box center [107, 297] width 12 height 12
click at [102, 292] on input "20 minutes" at bounding box center [107, 297] width 12 height 12
radio input "true"
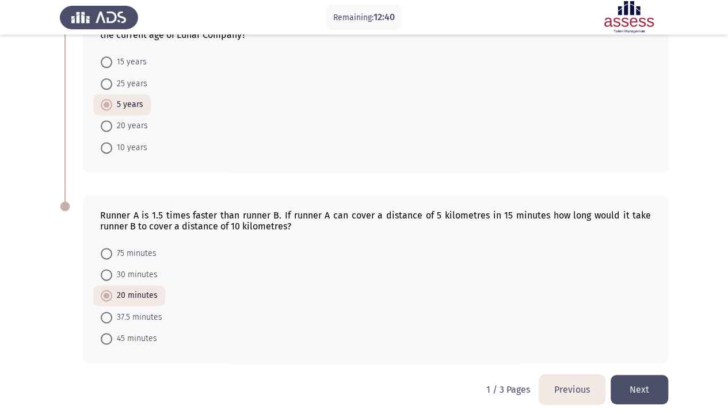
click at [649, 346] on button "Next" at bounding box center [639, 389] width 58 height 29
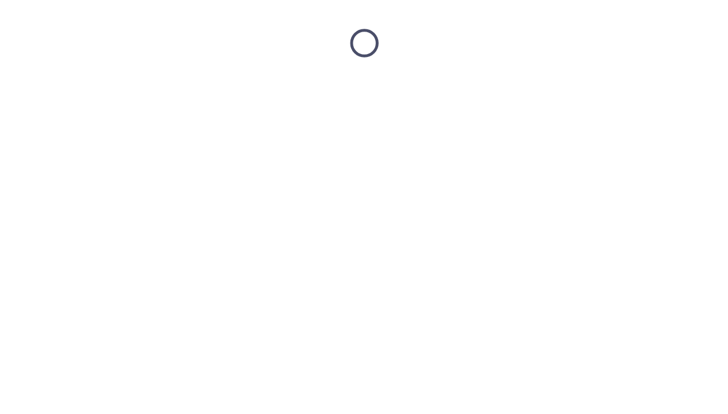
scroll to position [0, 0]
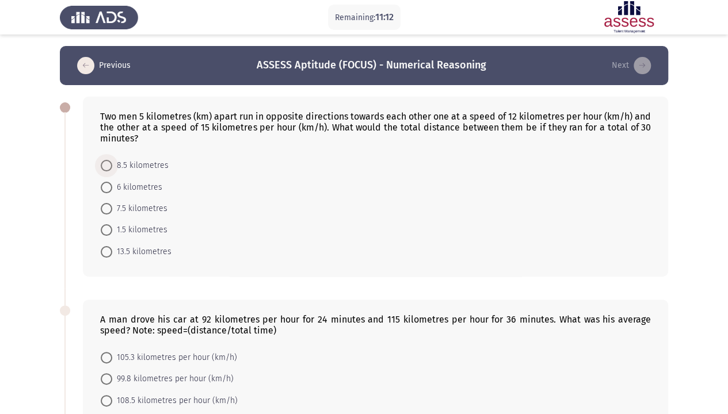
click at [105, 160] on span at bounding box center [107, 166] width 12 height 12
click at [105, 160] on input "8.5 kilometres" at bounding box center [107, 166] width 12 height 12
radio input "true"
click at [62, 225] on div "Two men 5 kilometres (km) apart run in opposite directions towards each other o…" at bounding box center [364, 186] width 608 height 202
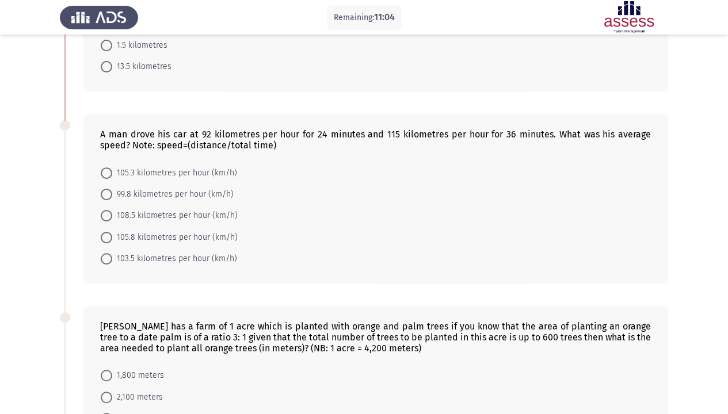
scroll to position [207, 0]
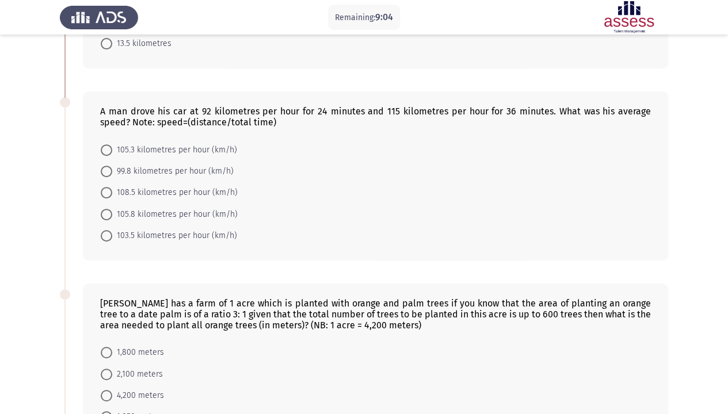
click at [215, 164] on span "99.8 kilometres per hour (km/h)" at bounding box center [172, 171] width 121 height 14
click at [112, 166] on input "99.8 kilometres per hour (km/h)" at bounding box center [107, 172] width 12 height 12
radio input "true"
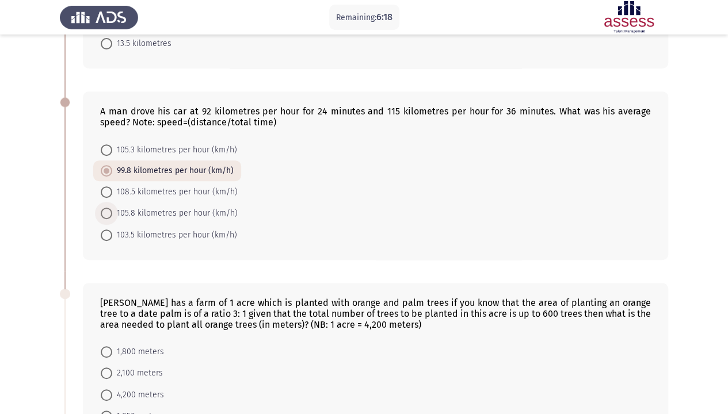
click at [104, 213] on span at bounding box center [107, 214] width 12 height 12
click at [104, 213] on input "105.8 kilometres per hour (km/h)" at bounding box center [107, 214] width 12 height 12
radio input "true"
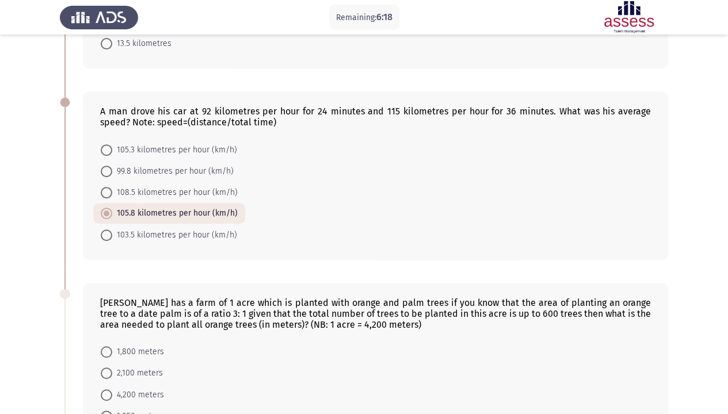
click at [73, 212] on div "A man drove his car at 92 kilometres per hour for 24 minutes and 115 kilometres…" at bounding box center [364, 175] width 608 height 191
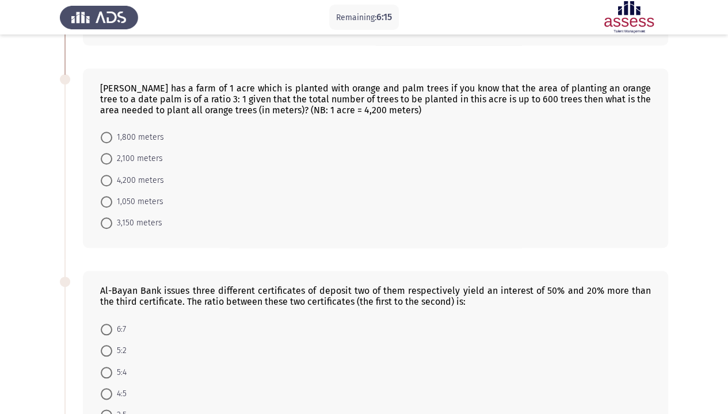
scroll to position [437, 0]
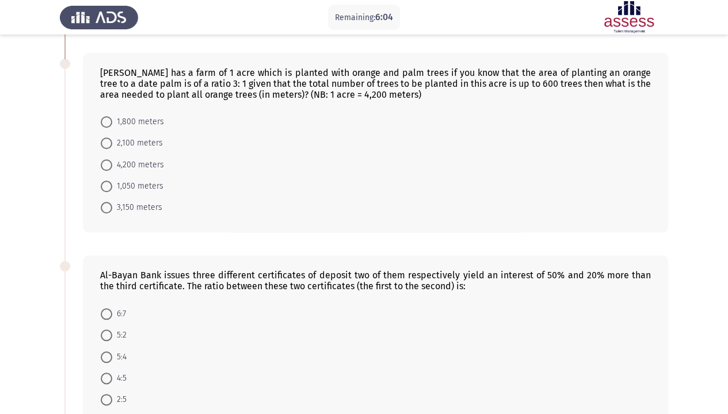
click at [609, 74] on div "[PERSON_NAME] has a farm of 1 acre which is planted with orange and palm trees …" at bounding box center [375, 83] width 550 height 33
click at [109, 205] on span at bounding box center [107, 208] width 12 height 12
click at [109, 205] on input "3,150 meters" at bounding box center [107, 208] width 12 height 12
radio input "true"
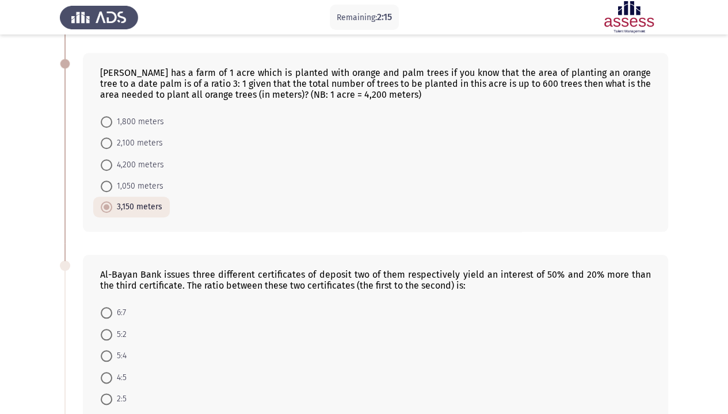
click at [34, 216] on app-assessment-container "Remaining: 2:15 Previous ASSESS Aptitude (FOCUS) - Numerical Reasoning Next Two…" at bounding box center [364, 134] width 728 height 1051
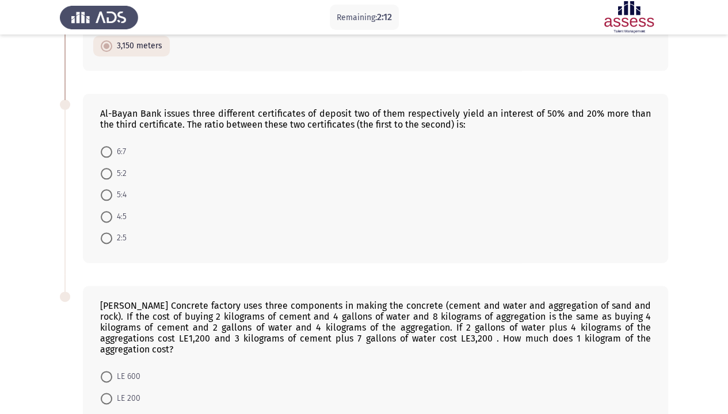
scroll to position [621, 0]
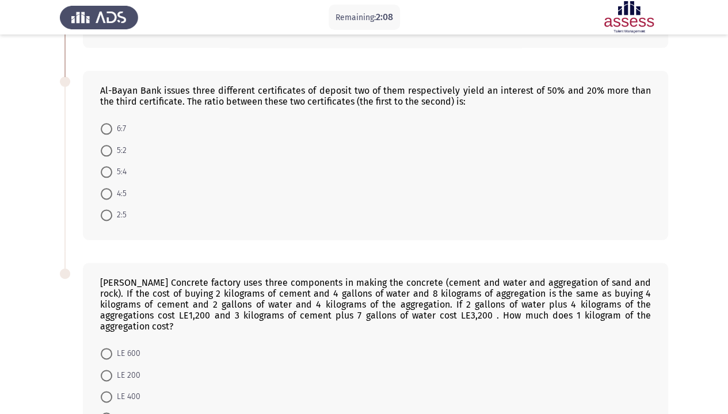
click at [505, 85] on div "Al-Bayan Bank issues three different certificates of deposit two of them respec…" at bounding box center [375, 96] width 550 height 22
click at [214, 102] on div "Al-Bayan Bank issues three different certificates of deposit two of them respec…" at bounding box center [375, 155] width 585 height 169
click at [110, 147] on span at bounding box center [107, 151] width 12 height 12
click at [110, 147] on input "5:2" at bounding box center [107, 151] width 12 height 12
radio input "true"
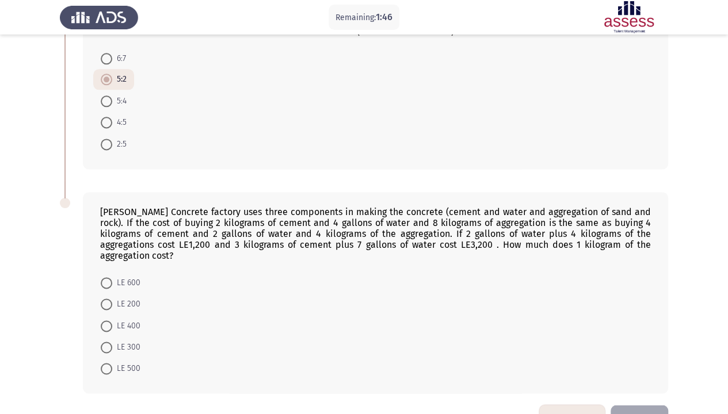
scroll to position [710, 0]
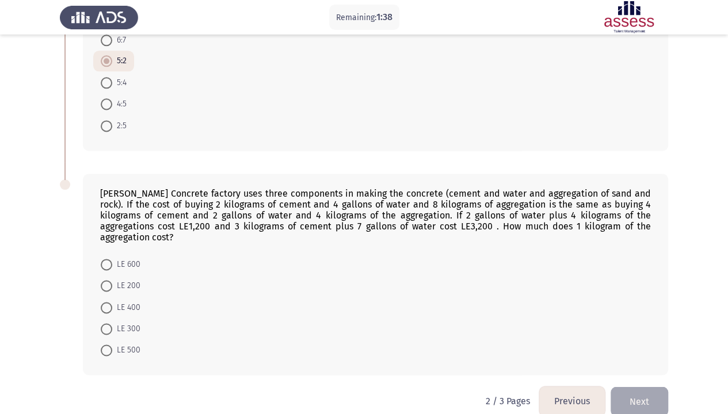
click at [580, 188] on div "[PERSON_NAME] Concrete factory uses three components in making the concrete (ce…" at bounding box center [375, 215] width 550 height 55
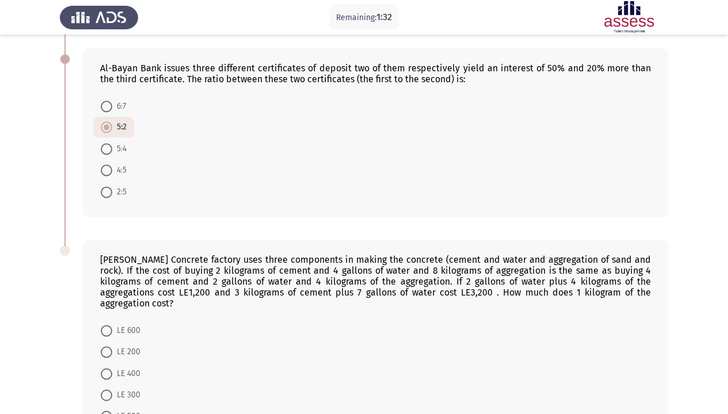
scroll to position [641, 0]
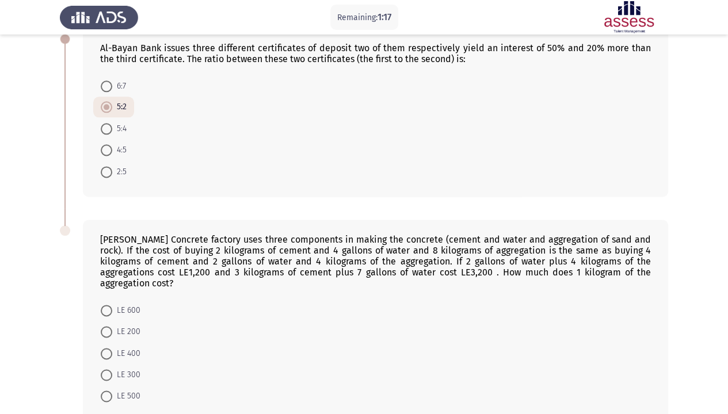
scroll to position [710, 0]
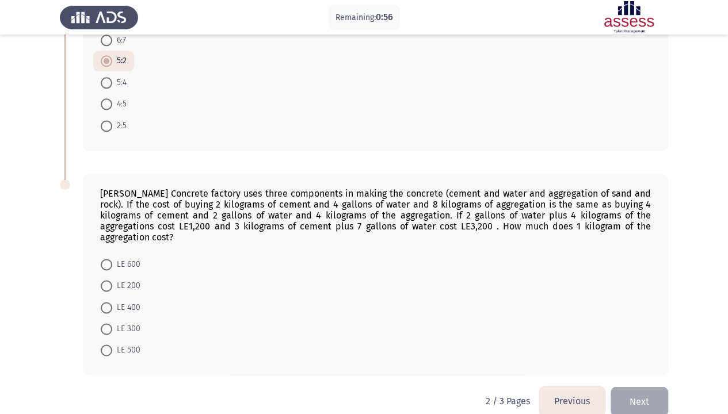
click at [106, 339] on mat-radio-button "LE 500" at bounding box center [120, 349] width 55 height 21
click at [110, 345] on span at bounding box center [107, 351] width 12 height 12
click at [110, 345] on input "LE 500" at bounding box center [107, 351] width 12 height 12
radio input "true"
click at [641, 346] on button "Next" at bounding box center [639, 400] width 58 height 29
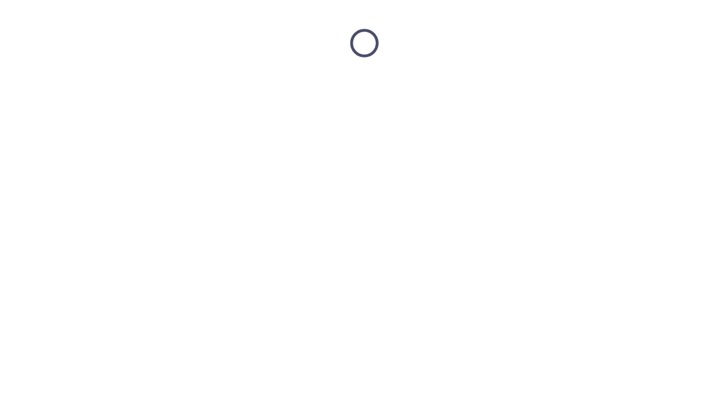
scroll to position [0, 0]
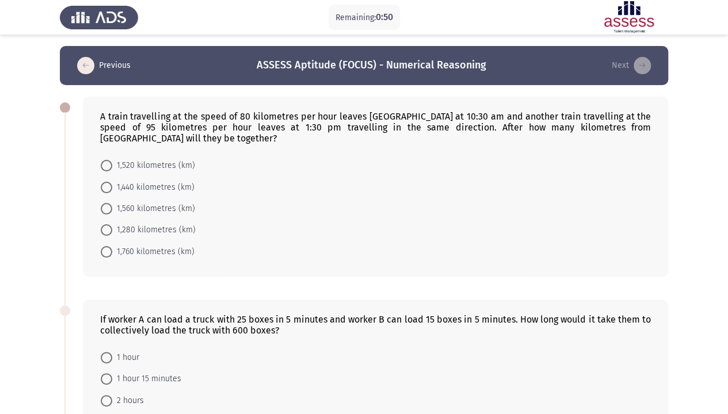
click at [219, 237] on form "1,520 kilometres (km) 1,440 kilometres (km) 1,560 kilometres (km) 1,280 kilomet…" at bounding box center [375, 209] width 550 height 108
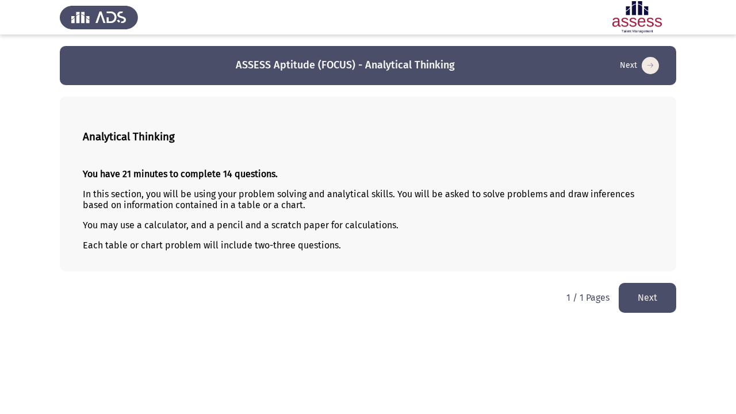
click at [219, 237] on div "You have 21 minutes to complete 14 questions. In this section, you will be usin…" at bounding box center [368, 209] width 571 height 101
click at [649, 305] on button "Next" at bounding box center [648, 297] width 58 height 29
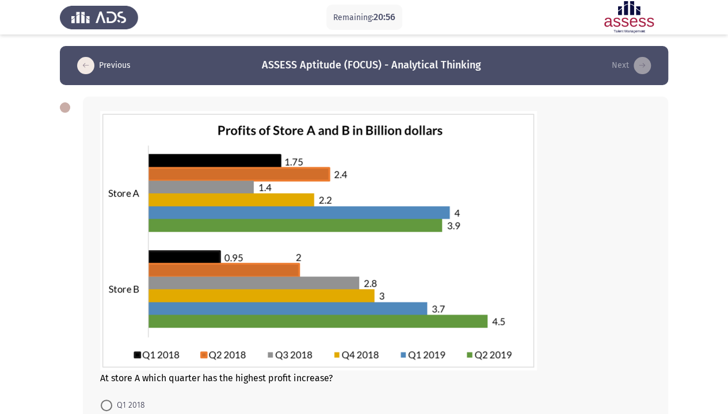
click at [51, 214] on app-assessment-container "Remaining: 20:56 Previous ASSESS Aptitude (FOCUS) - Analytical Thinking Next At…" at bounding box center [364, 287] width 728 height 482
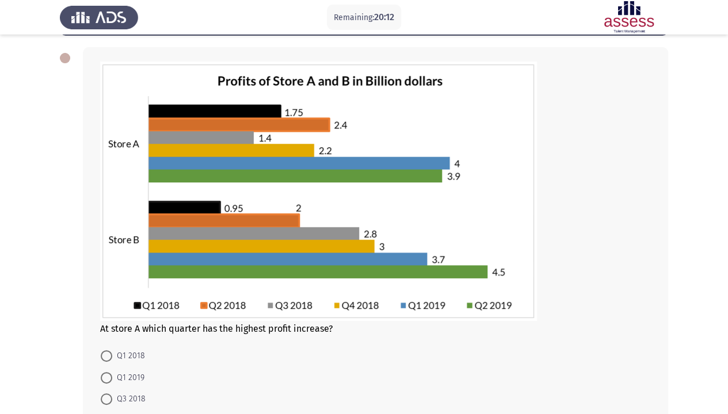
scroll to position [46, 0]
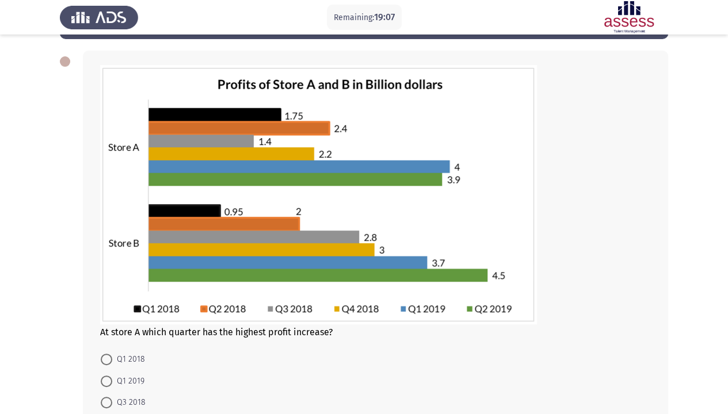
click at [51, 214] on app-assessment-container "Remaining: 19:07 Previous ASSESS Aptitude (FOCUS) - Analytical Thinking Next At…" at bounding box center [364, 241] width 728 height 482
click at [106, 346] on span at bounding box center [107, 360] width 12 height 12
click at [106, 346] on input "Q1 2018" at bounding box center [107, 360] width 12 height 12
radio input "true"
click at [24, 346] on app-assessment-container "Remaining: 19:05 Previous ASSESS Aptitude (FOCUS) - Analytical Thinking Next At…" at bounding box center [364, 240] width 728 height 481
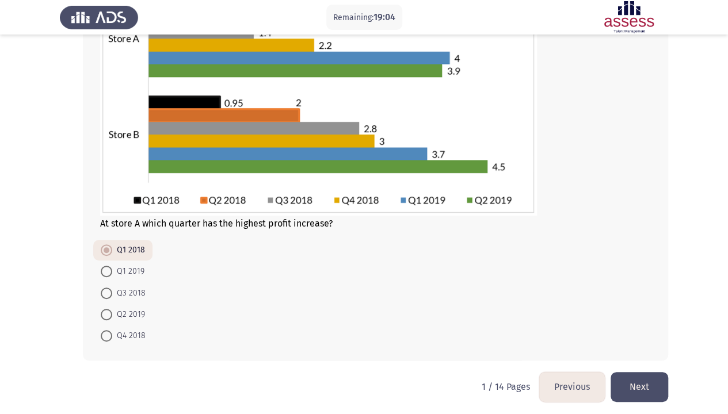
scroll to position [158, 0]
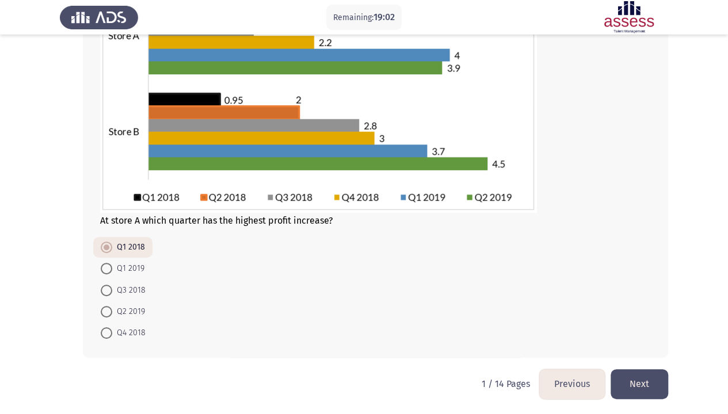
click at [626, 346] on button "Next" at bounding box center [639, 383] width 58 height 29
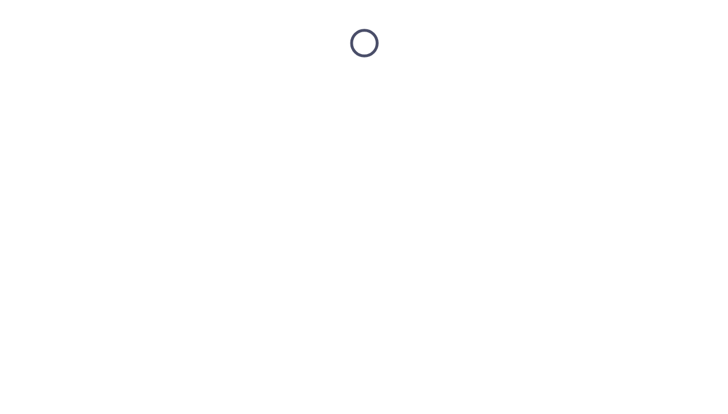
scroll to position [0, 0]
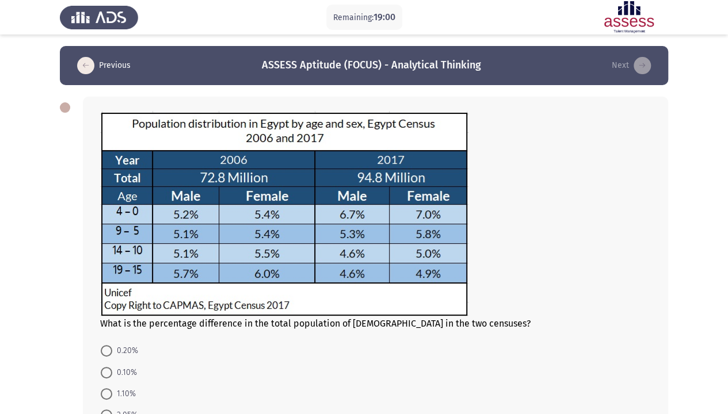
click at [29, 240] on app-assessment-container "Remaining: 19:00 Previous ASSESS Aptitude (FOCUS) - Analytical Thinking Next Wh…" at bounding box center [364, 259] width 728 height 427
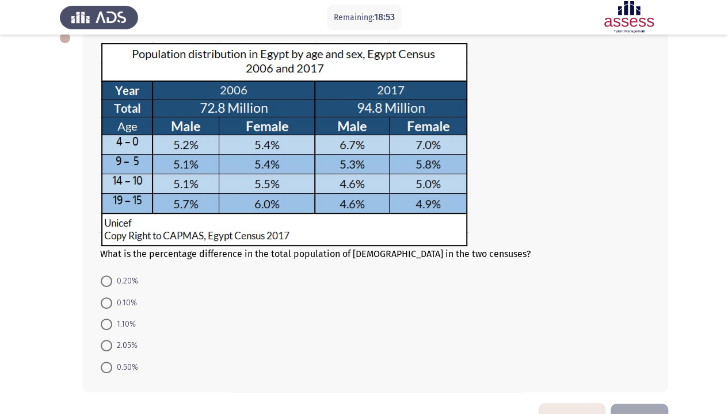
scroll to position [69, 0]
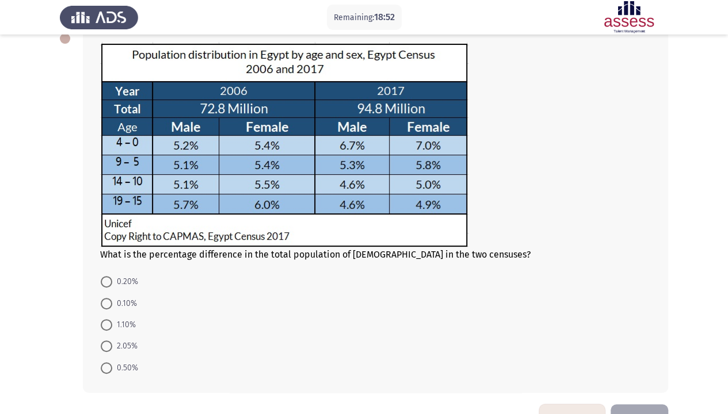
click at [29, 240] on app-assessment-container "Remaining: 18:52 Previous ASSESS Aptitude (FOCUS) - Analytical Thinking Next Wh…" at bounding box center [364, 190] width 728 height 427
click at [108, 303] on span at bounding box center [107, 304] width 12 height 12
click at [108, 303] on input "0.10%" at bounding box center [107, 304] width 12 height 12
radio input "true"
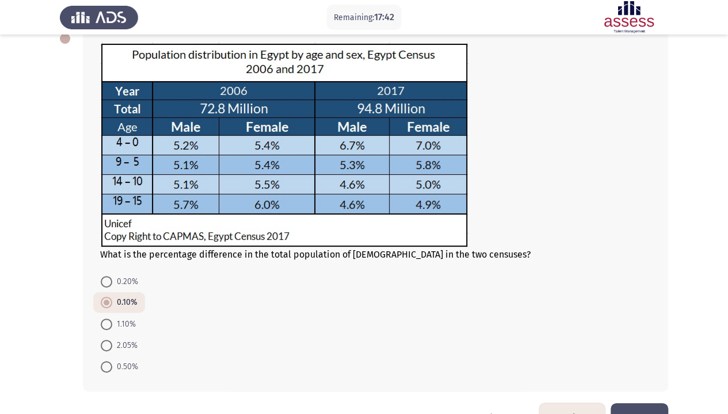
click at [66, 295] on div "What is the percentage difference in the total population of [DEMOGRAPHIC_DATA]…" at bounding box center [364, 209] width 608 height 387
click at [645, 346] on button "Next" at bounding box center [639, 417] width 58 height 29
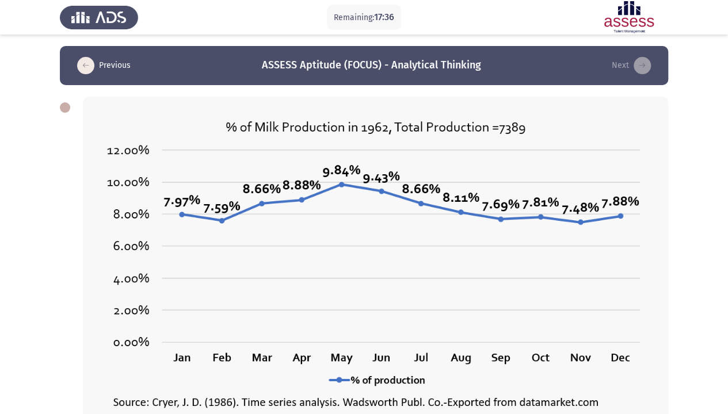
click at [79, 202] on div "What is the total milk production in the second quarter of 1962? 2379 pounds 20…" at bounding box center [364, 329] width 608 height 489
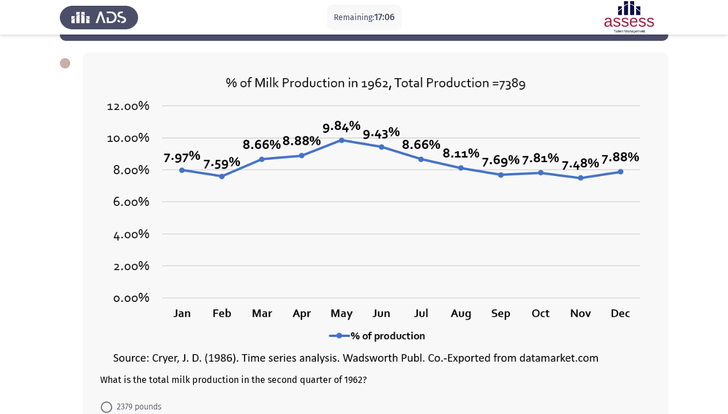
scroll to position [43, 0]
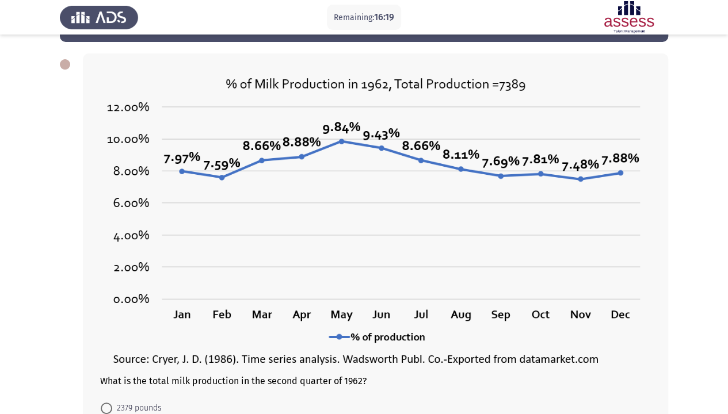
click at [199, 127] on img at bounding box center [375, 220] width 550 height 305
click at [36, 255] on app-assessment-container "Remaining: 16:18 Previous ASSESS Aptitude (FOCUS) - Analytical Thinking Next Wh…" at bounding box center [364, 267] width 728 height 528
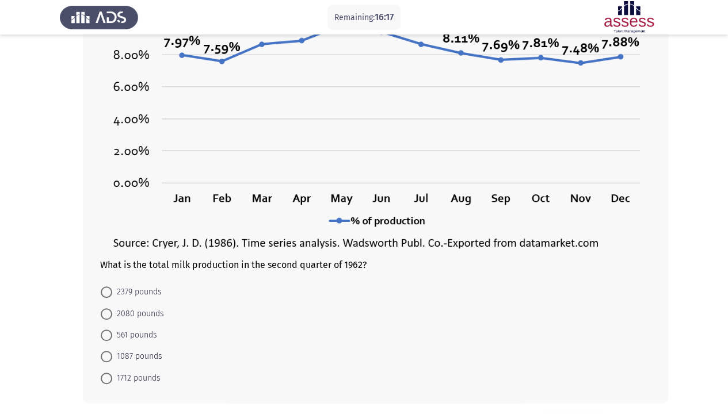
scroll to position [181, 0]
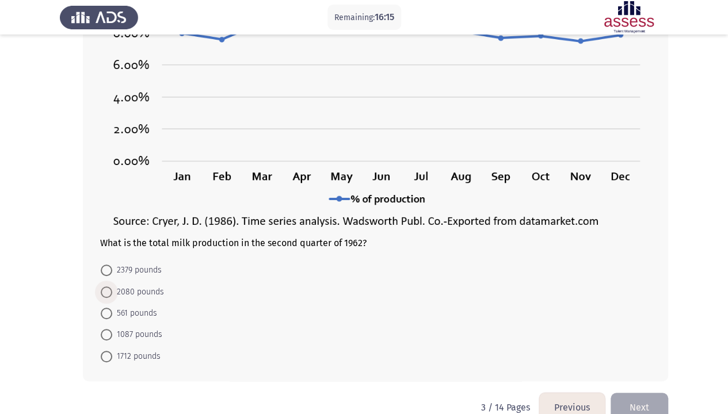
click at [104, 290] on span at bounding box center [107, 292] width 12 height 12
click at [104, 290] on input "2080 pounds" at bounding box center [107, 292] width 12 height 12
radio input "true"
click at [645, 346] on button "Next" at bounding box center [639, 406] width 58 height 29
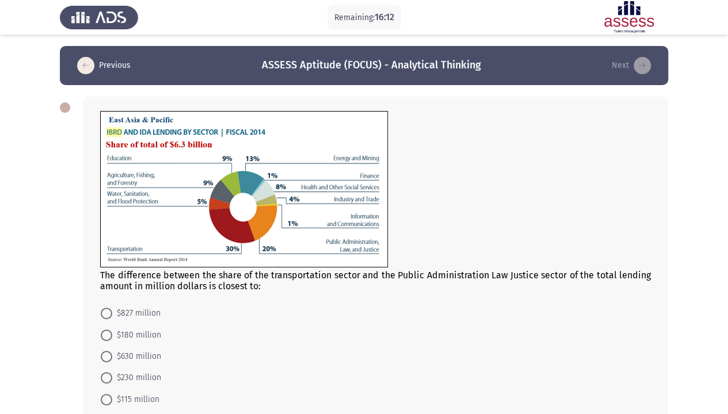
click at [35, 212] on app-assessment-container "Remaining: 16:12 Previous ASSESS Aptitude (FOCUS) - Analytical Thinking Next Th…" at bounding box center [364, 241] width 728 height 390
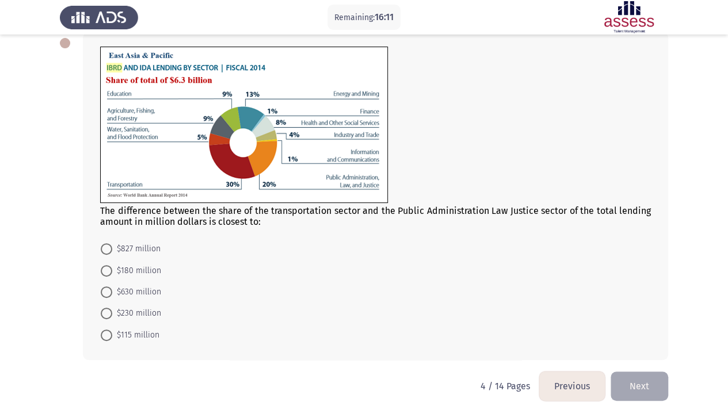
scroll to position [66, 0]
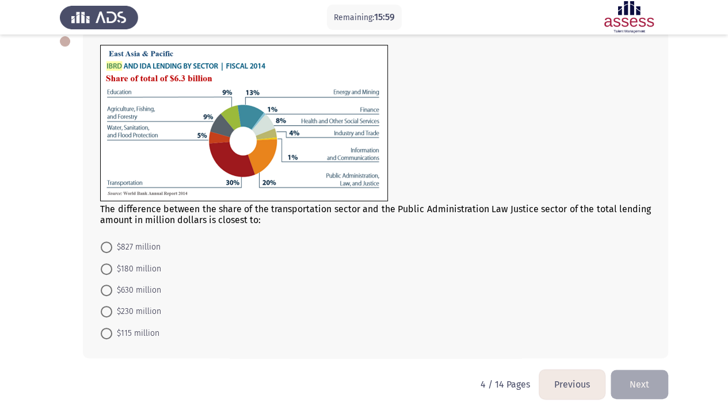
click at [483, 208] on span "The difference between the share of the transportation sector and the Public Ad…" at bounding box center [375, 215] width 550 height 22
click at [110, 289] on span at bounding box center [107, 291] width 12 height 12
click at [110, 289] on input "$630 million" at bounding box center [107, 291] width 12 height 12
radio input "true"
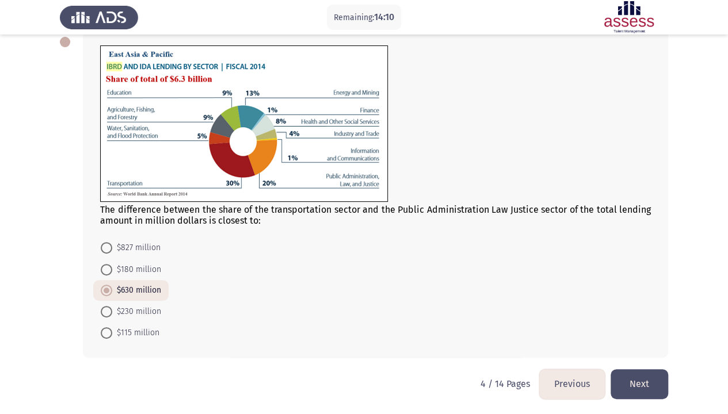
click at [671, 283] on app-assessment-container "Remaining: 14:10 Previous ASSESS Aptitude (FOCUS) - Analytical Thinking Next Th…" at bounding box center [364, 174] width 728 height 389
click at [643, 346] on button "Next" at bounding box center [639, 383] width 58 height 29
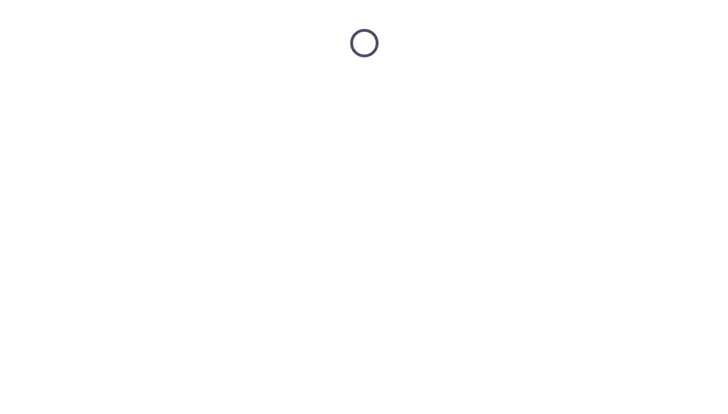
scroll to position [0, 0]
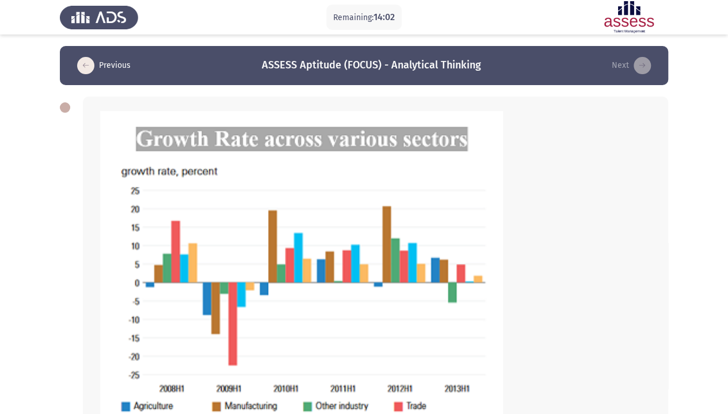
click at [559, 244] on div at bounding box center [375, 291] width 550 height 361
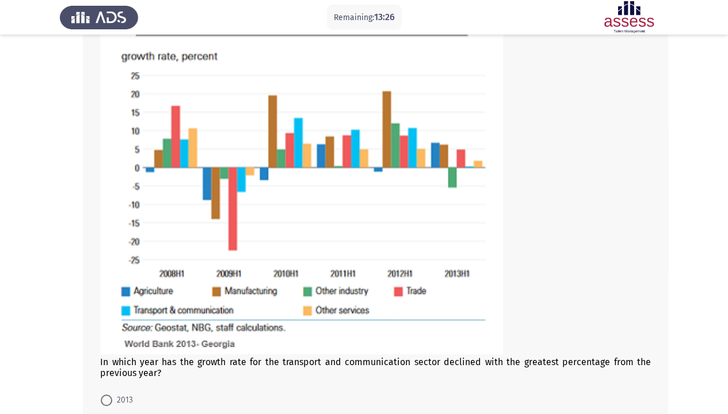
scroll to position [92, 0]
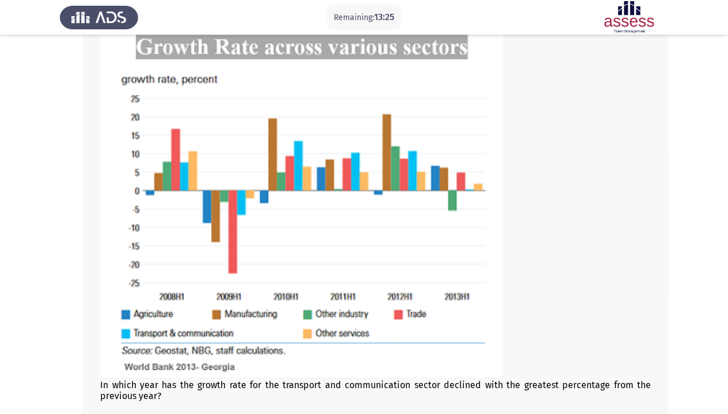
click at [368, 207] on img at bounding box center [301, 198] width 403 height 358
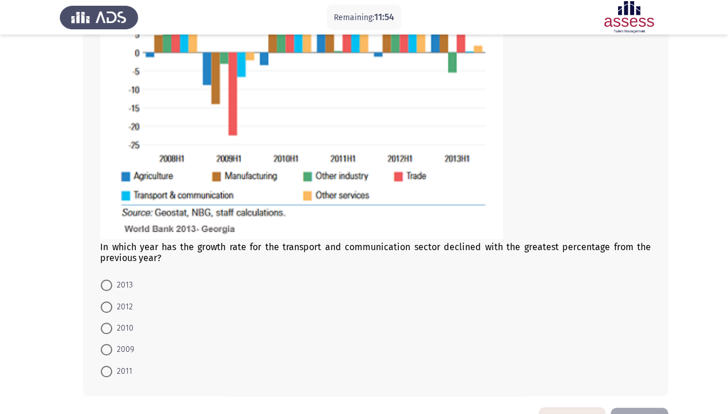
scroll to position [253, 0]
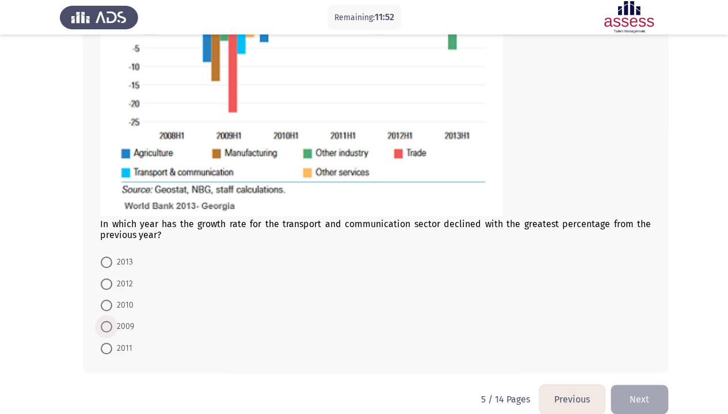
click at [112, 328] on span "2009" at bounding box center [123, 327] width 22 height 14
click at [112, 328] on input "2009" at bounding box center [107, 327] width 12 height 12
radio input "true"
click at [648, 346] on button "Next" at bounding box center [639, 398] width 58 height 29
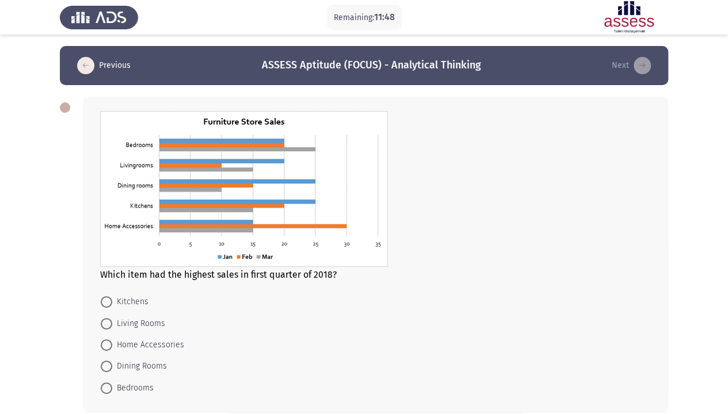
click at [62, 290] on div "Which item had the highest sales in first quarter of 2018? Kitchens Living Room…" at bounding box center [364, 254] width 608 height 339
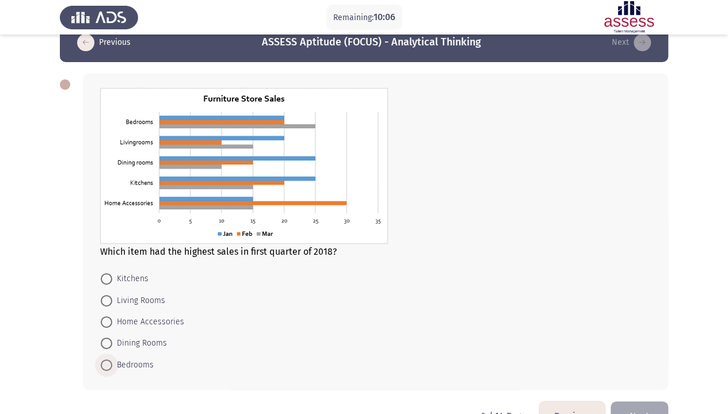
click at [105, 346] on span at bounding box center [107, 365] width 12 height 12
click at [105, 346] on input "Bedrooms" at bounding box center [107, 365] width 12 height 12
radio input "true"
click at [635, 346] on button "Next" at bounding box center [639, 414] width 58 height 29
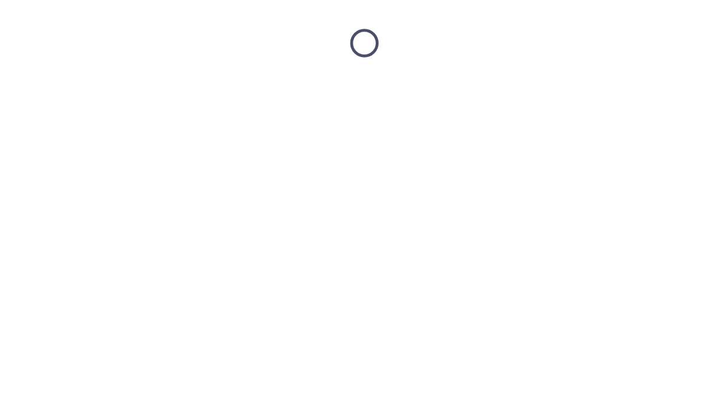
scroll to position [0, 0]
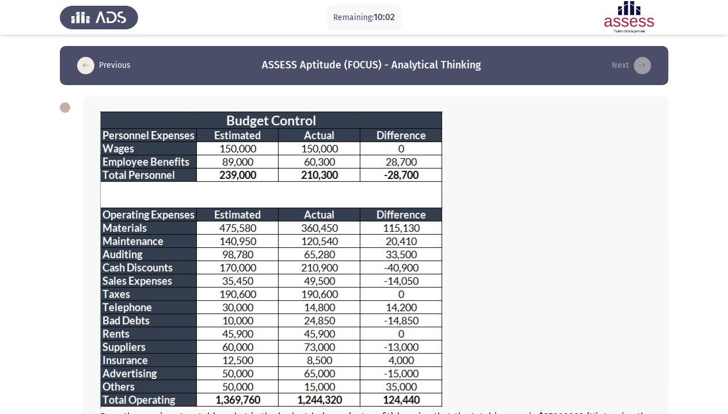
click at [32, 217] on app-assessment-container "Remaining: 10:02 Previous ASSESS Aptitude (FOCUS) - Analytical Thinking Next Fr…" at bounding box center [364, 311] width 728 height 531
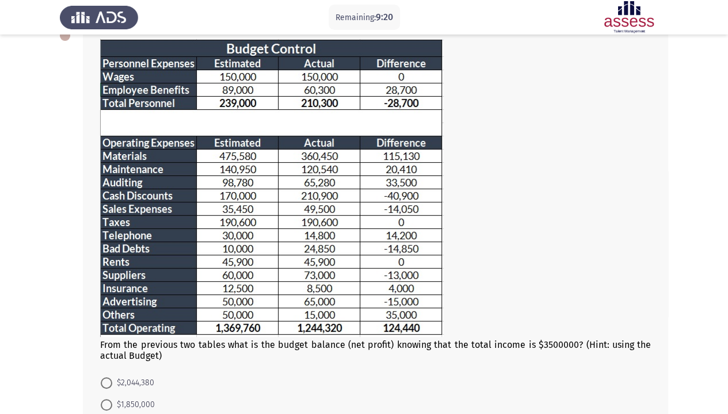
scroll to position [69, 0]
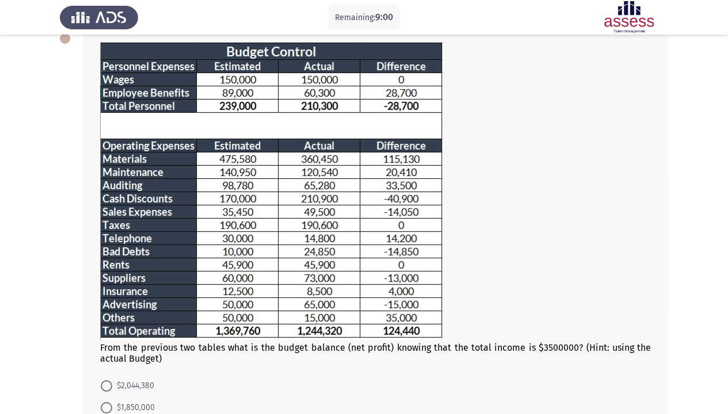
click at [216, 181] on img at bounding box center [271, 191] width 343 height 298
click at [280, 211] on img at bounding box center [271, 191] width 343 height 298
click at [106, 346] on span at bounding box center [107, 386] width 12 height 12
click at [106, 346] on input "$2,044,380" at bounding box center [107, 386] width 12 height 12
radio input "true"
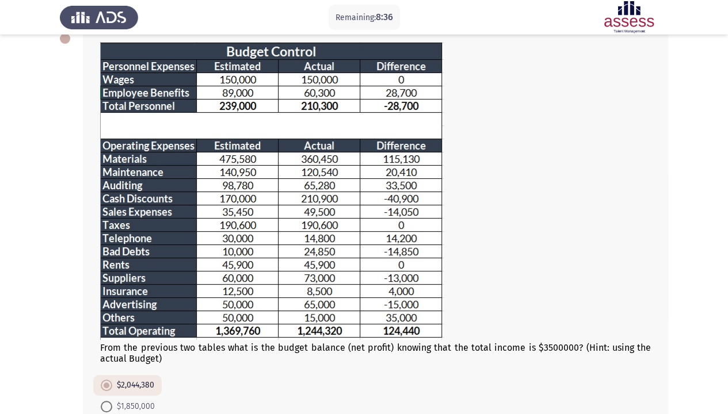
click at [37, 346] on app-assessment-container "Remaining: 8:36 Previous ASSESS Aptitude (FOCUS) - Analytical Thinking Next Fro…" at bounding box center [364, 242] width 728 height 530
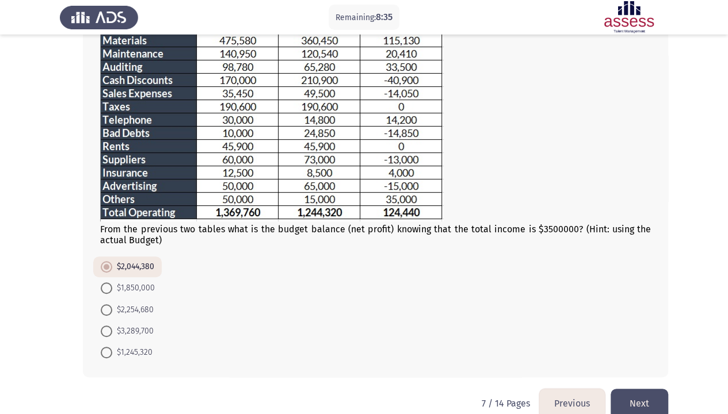
scroll to position [207, 0]
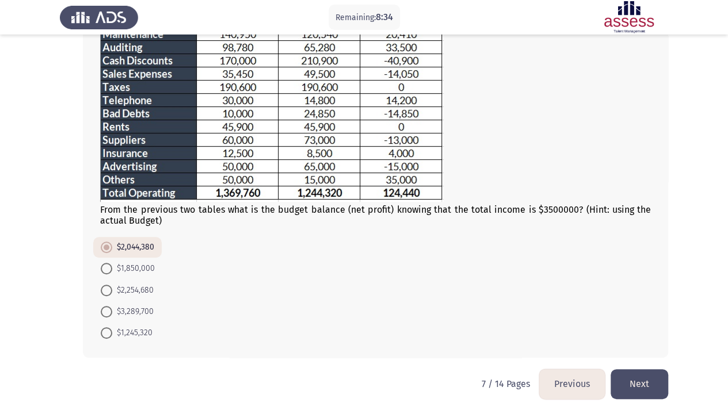
click at [37, 346] on app-assessment-container "Remaining: 8:34 Previous ASSESS Aptitude (FOCUS) - Analytical Thinking Next Fro…" at bounding box center [364, 104] width 728 height 530
click at [301, 346] on div "From the previous two tables what is the budget balance (net profit) knowing th…" at bounding box center [375, 124] width 585 height 468
click at [294, 346] on html "Remaining: 8:33 Previous ASSESS Aptitude (FOCUS) - Analytical Thinking Next Fro…" at bounding box center [364, 104] width 728 height 622
click at [645, 346] on button "Next" at bounding box center [639, 383] width 58 height 29
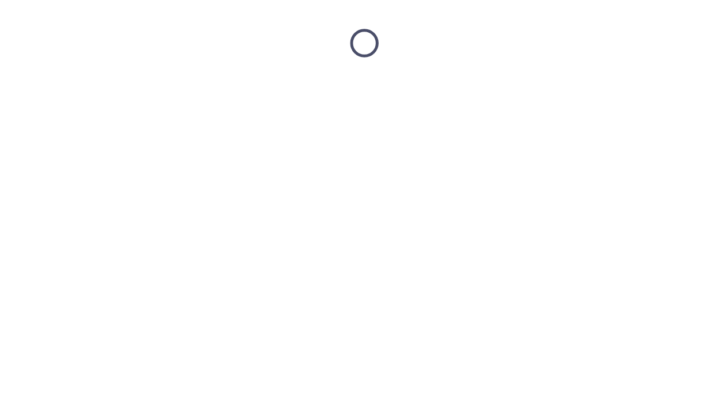
scroll to position [0, 0]
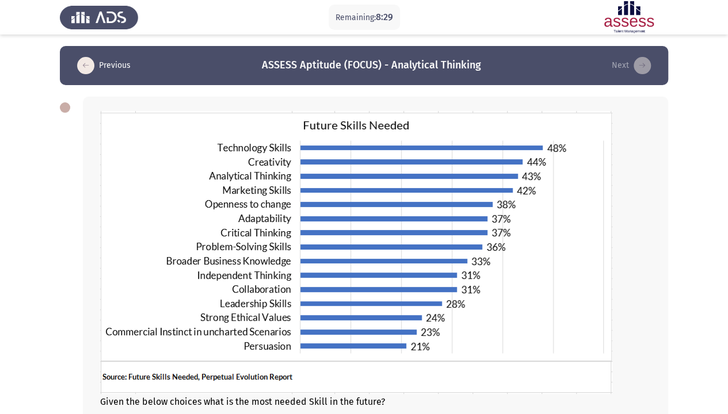
click at [17, 223] on app-assessment-container "Remaining: 8:29 Previous ASSESS Aptitude (FOCUS) - Analytical Thinking Next Giv…" at bounding box center [364, 299] width 728 height 506
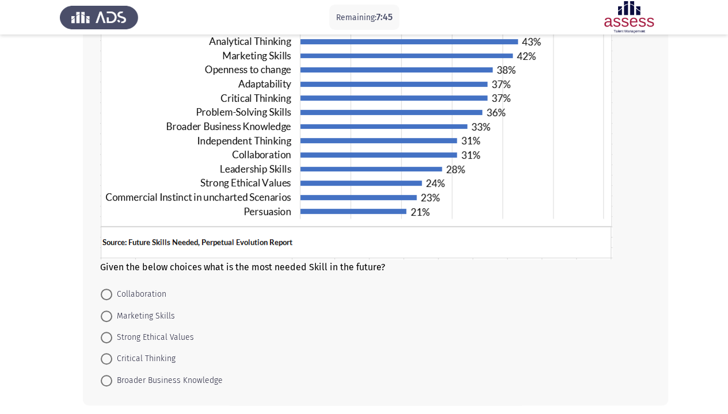
scroll to position [136, 0]
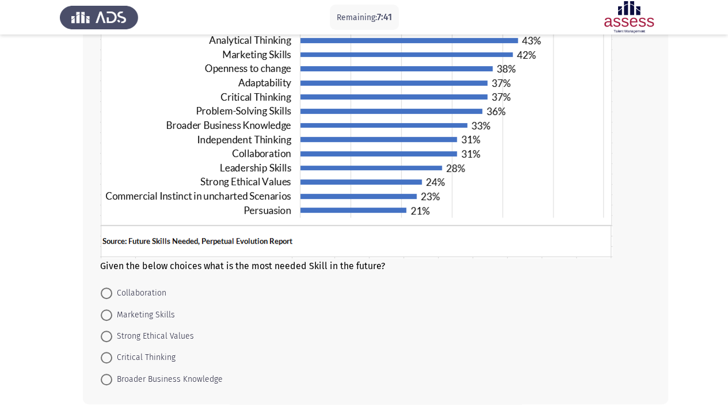
click at [109, 327] on mat-radio-button "Strong Ethical Values" at bounding box center [147, 336] width 108 height 21
click at [109, 333] on span at bounding box center [107, 337] width 12 height 12
click at [109, 333] on input "Strong Ethical Values" at bounding box center [107, 337] width 12 height 12
radio input "true"
click at [35, 346] on app-assessment-container "Remaining: 7:40 Previous ASSESS Aptitude (FOCUS) - Analytical Thinking Next Giv…" at bounding box center [364, 162] width 728 height 504
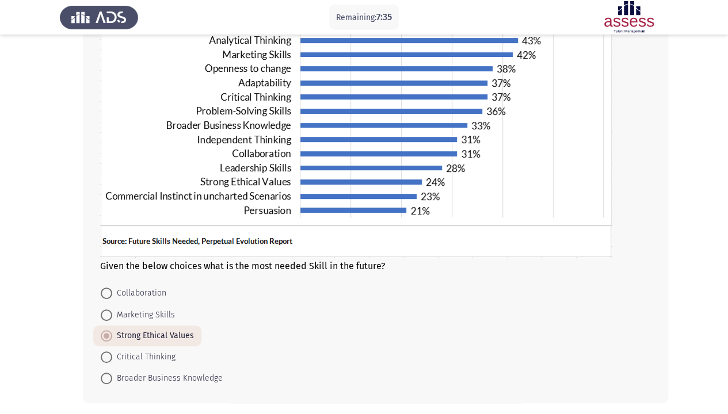
scroll to position [159, 0]
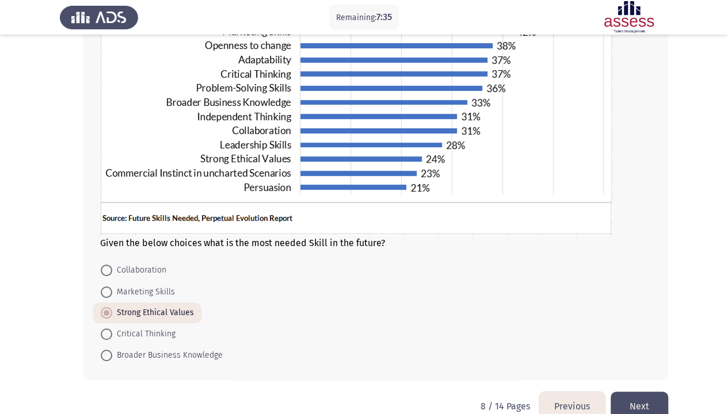
click at [35, 346] on app-assessment-container "Remaining: 7:35 Previous ASSESS Aptitude (FOCUS) - Analytical Thinking Next Giv…" at bounding box center [364, 139] width 728 height 504
click at [645, 346] on button "Next" at bounding box center [639, 406] width 58 height 29
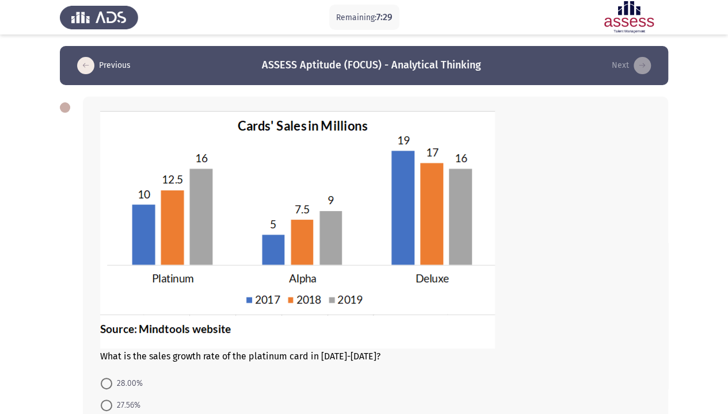
click at [0, 297] on app-assessment-container "Remaining: 7:29 Previous ASSESS Aptitude (FOCUS) - Analytical Thinking Next Wha…" at bounding box center [364, 276] width 728 height 460
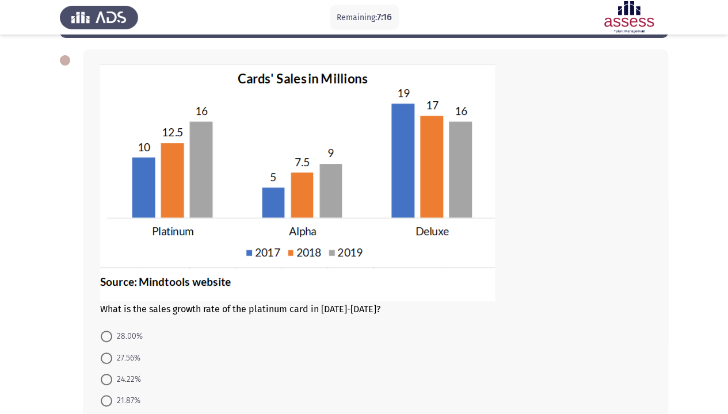
scroll to position [46, 0]
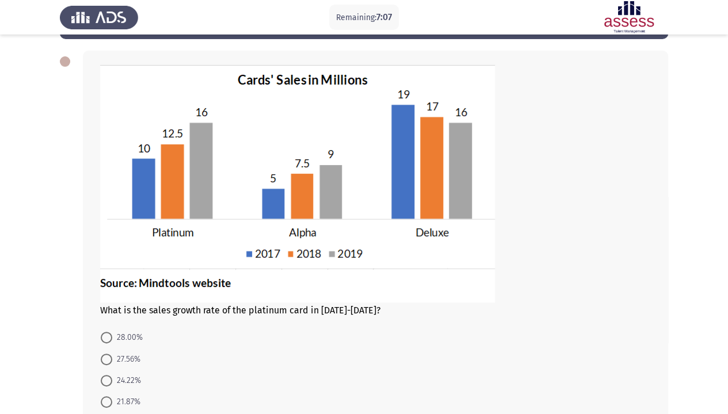
click at [36, 346] on app-assessment-container "Remaining: 7:07 Previous ASSESS Aptitude (FOCUS) - Analytical Thinking Next Wha…" at bounding box center [364, 230] width 728 height 460
click at [105, 346] on span at bounding box center [107, 402] width 12 height 12
click at [105, 346] on input "21.87%" at bounding box center [107, 402] width 12 height 12
radio input "true"
click at [73, 346] on div "What is the sales growth rate of the platinum card in [DATE]-[DATE]? 28.00% 27.…" at bounding box center [364, 249] width 608 height 420
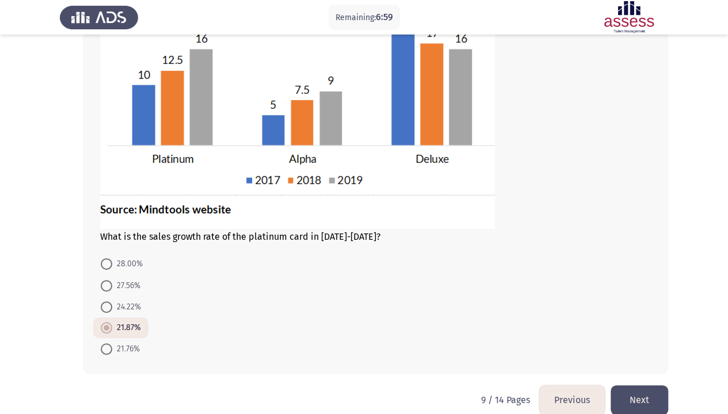
scroll to position [136, 0]
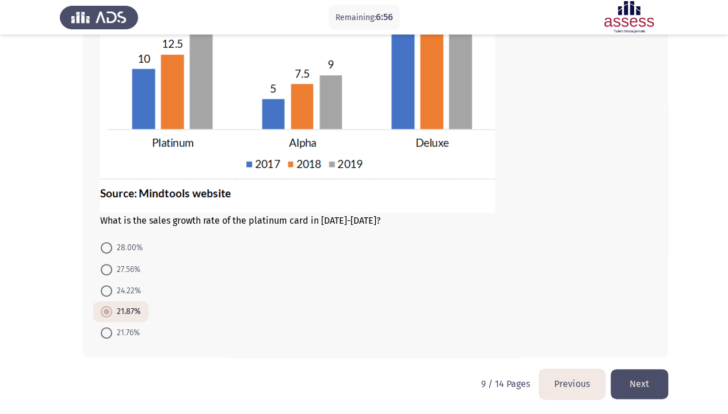
click at [638, 346] on button "Next" at bounding box center [639, 383] width 58 height 29
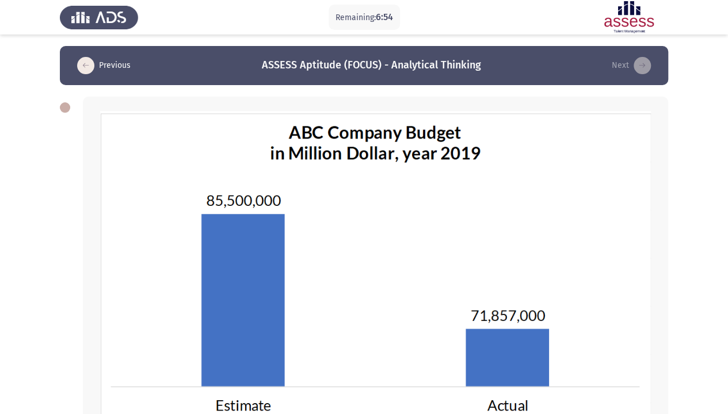
click at [638, 346] on img at bounding box center [375, 292] width 550 height 362
click at [704, 299] on app-assessment-container "Remaining: 6:53 Previous ASSESS Aptitude (FOCUS) - Analytical Thinking Next Wha…" at bounding box center [364, 338] width 728 height 585
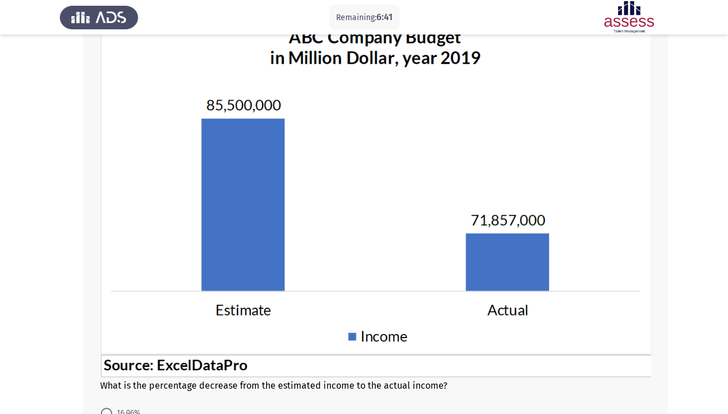
scroll to position [92, 0]
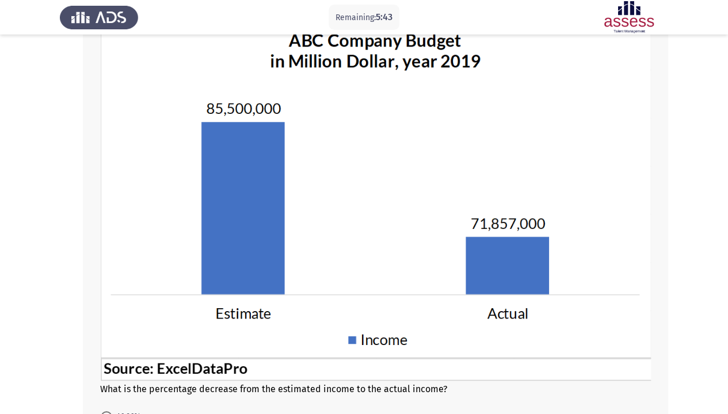
click at [58, 241] on app-assessment-container "Remaining: 5:43 Previous ASSESS Aptitude (FOCUS) - Analytical Thinking Next Wha…" at bounding box center [364, 246] width 728 height 585
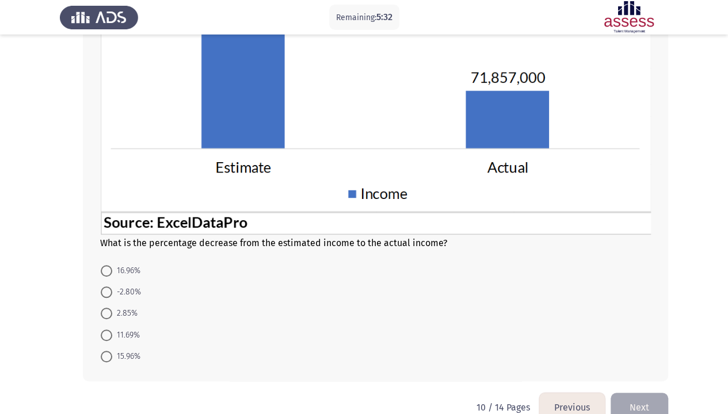
scroll to position [261, 0]
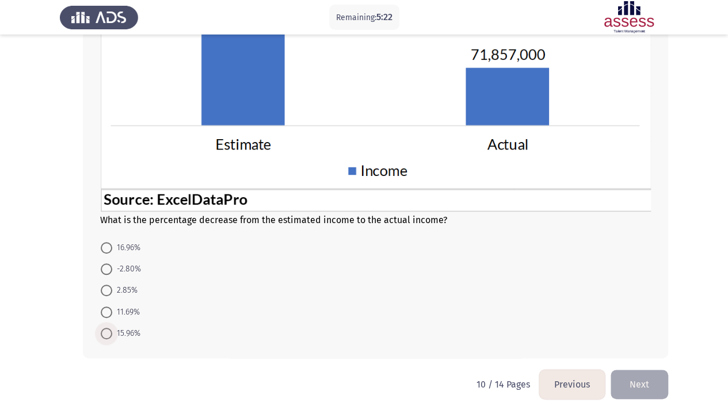
click at [105, 332] on span at bounding box center [107, 334] width 12 height 12
click at [105, 332] on input "15.96%" at bounding box center [107, 334] width 12 height 12
radio input "true"
click at [650, 346] on button "Next" at bounding box center [639, 383] width 58 height 29
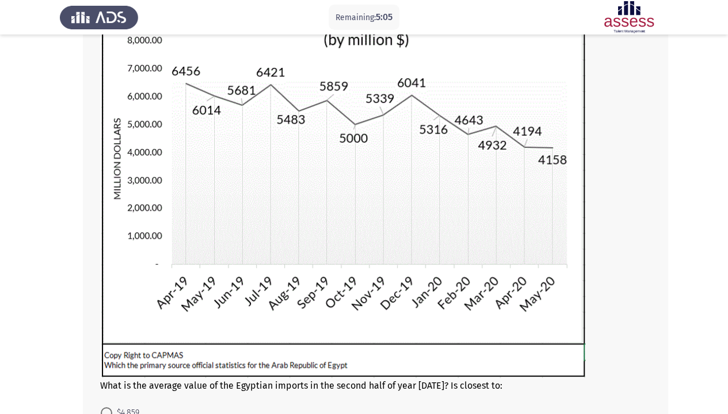
scroll to position [115, 0]
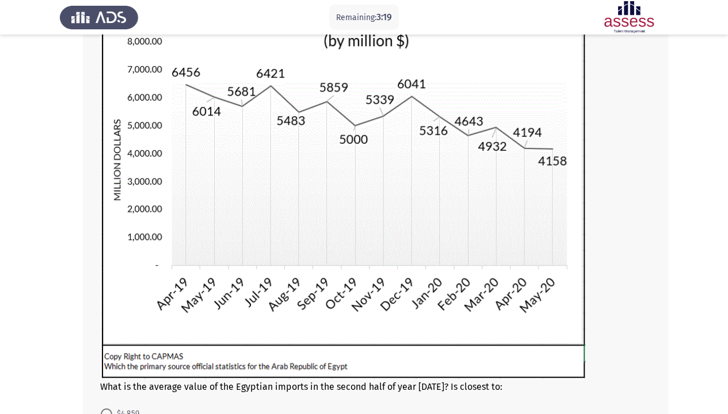
click at [387, 128] on img at bounding box center [342, 187] width 485 height 383
click at [370, 139] on img at bounding box center [342, 187] width 485 height 383
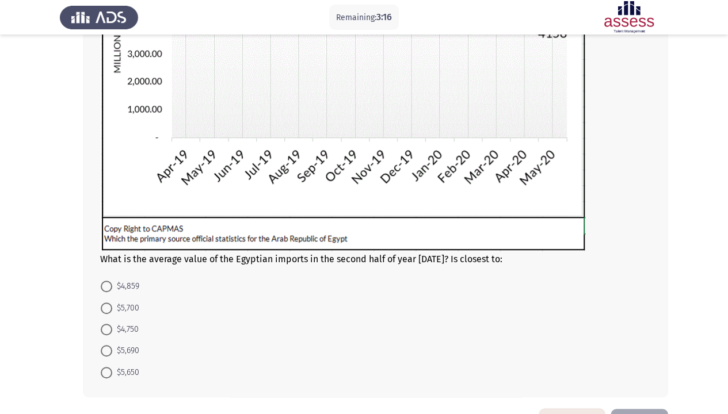
scroll to position [276, 0]
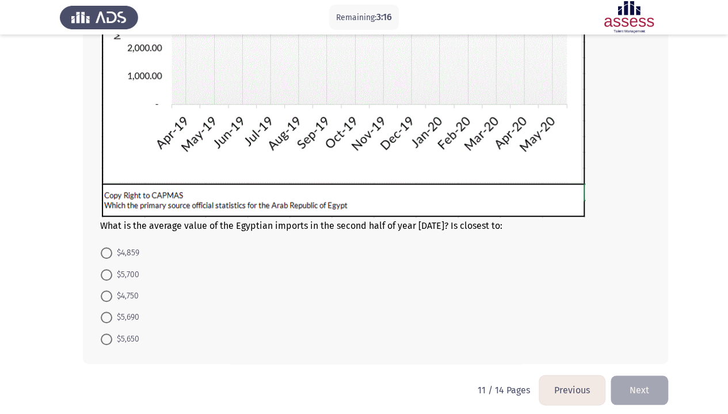
click at [370, 139] on img at bounding box center [342, 26] width 485 height 383
click at [129, 320] on span "$5,690" at bounding box center [125, 318] width 27 height 14
click at [112, 320] on input "$5,690" at bounding box center [107, 318] width 12 height 12
radio input "true"
click at [642, 346] on button "Next" at bounding box center [639, 388] width 58 height 29
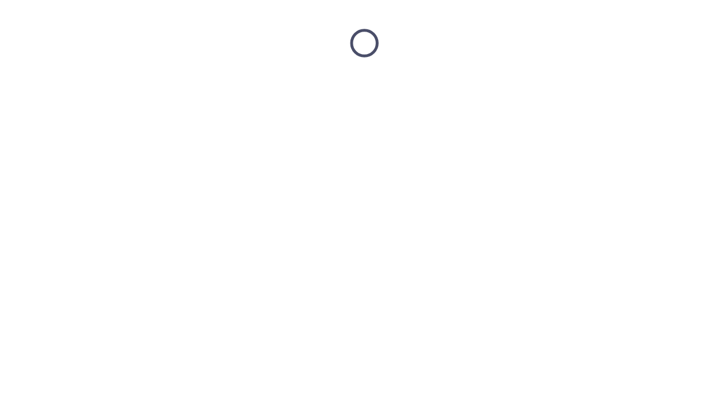
scroll to position [0, 0]
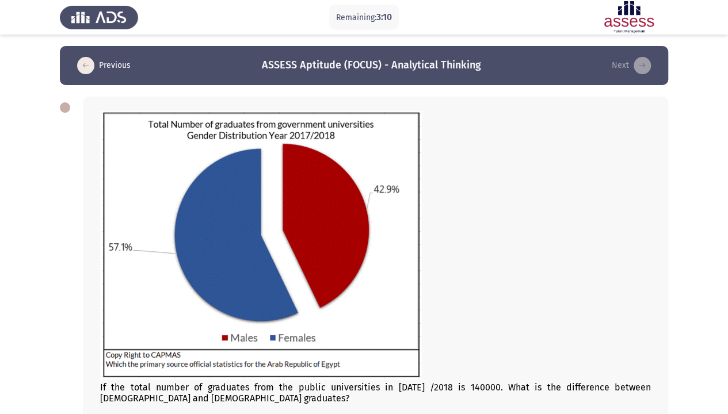
click at [521, 345] on div at bounding box center [375, 246] width 550 height 271
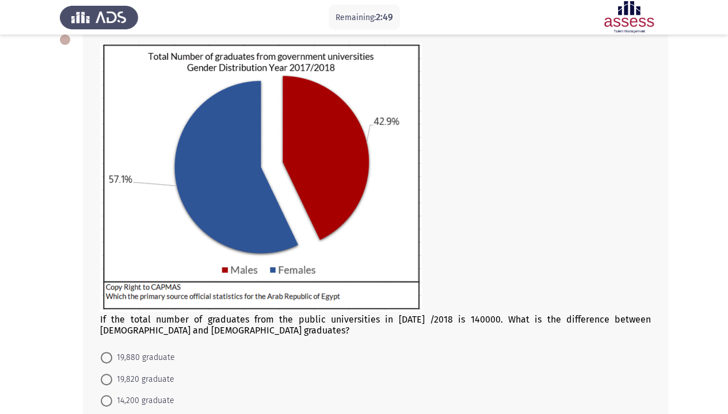
scroll to position [69, 0]
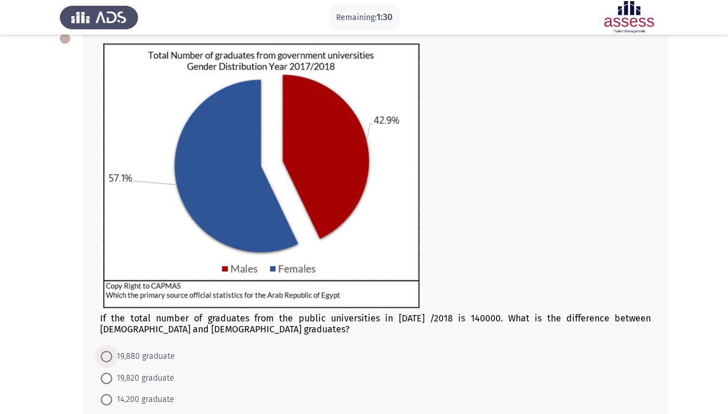
click at [156, 346] on span "19,880 graduate" at bounding box center [143, 357] width 63 height 14
click at [112, 346] on input "19,880 graduate" at bounding box center [107, 357] width 12 height 12
radio input "true"
click at [0, 346] on app-assessment-container "Remaining: 1:29 Previous ASSESS Aptitude (FOCUS) - Analytical Thinking Next If …" at bounding box center [364, 227] width 728 height 501
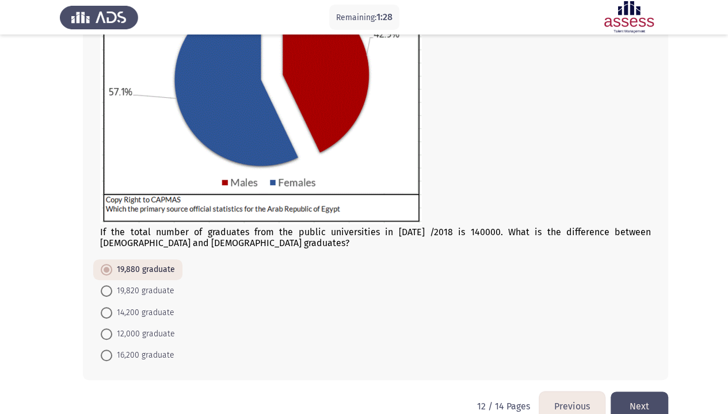
scroll to position [178, 0]
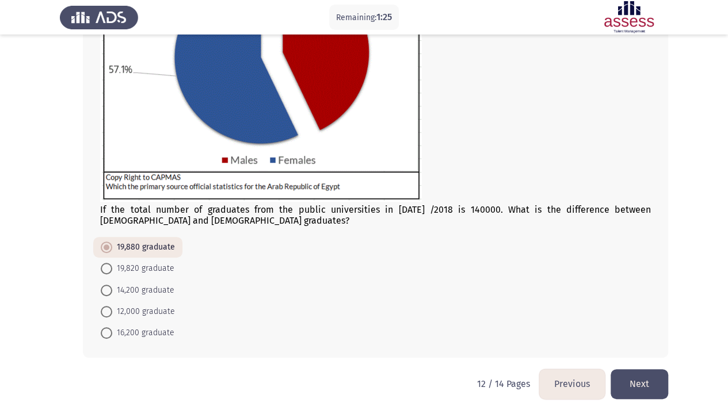
click at [641, 346] on button "Next" at bounding box center [639, 383] width 58 height 29
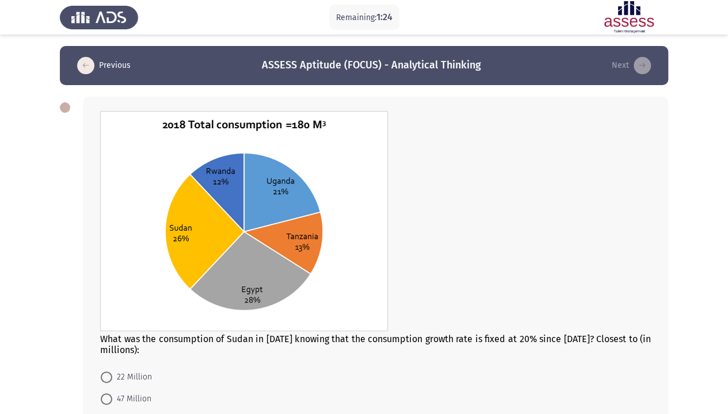
click at [10, 236] on app-assessment-container "Remaining: 1:24 Previous ASSESS Aptitude (FOCUS) - Analytical Thinking Next Wha…" at bounding box center [364, 273] width 728 height 454
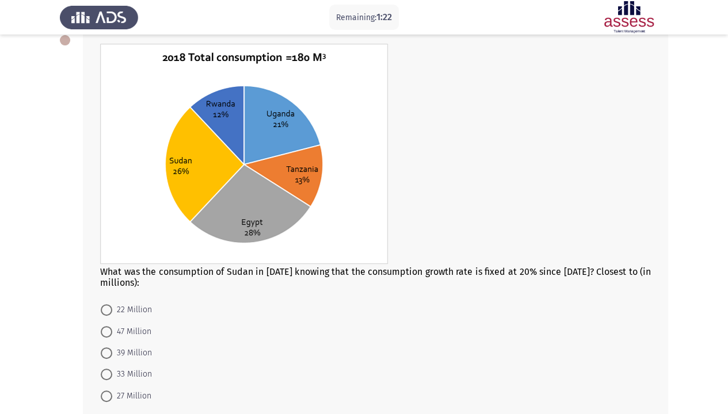
scroll to position [69, 0]
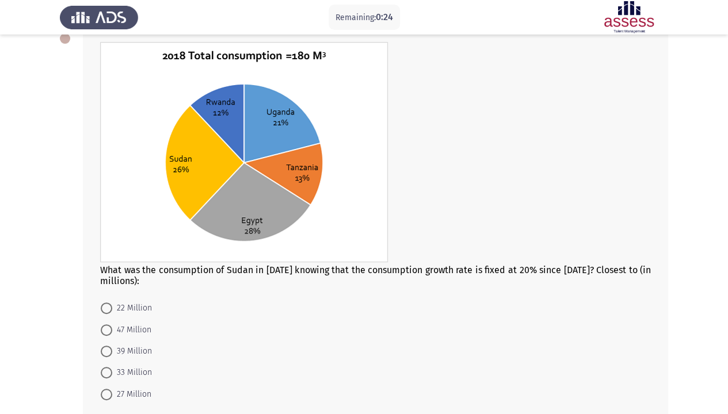
click at [68, 346] on div "What was the consumption of Sudan in [DATE] knowing that the consumption growth…" at bounding box center [364, 223] width 608 height 415
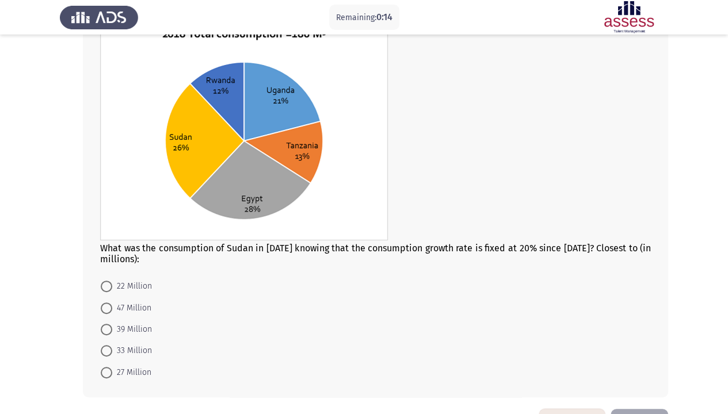
scroll to position [92, 0]
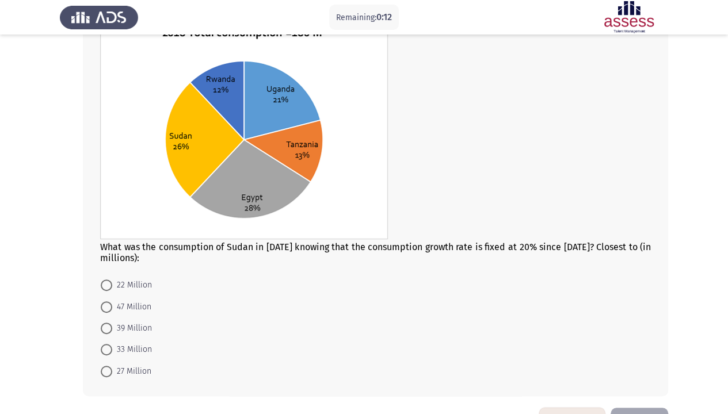
click at [221, 322] on form "22 Million 47 Million 39 Million 33 Million 27 Million" at bounding box center [375, 328] width 550 height 108
click at [106, 346] on span at bounding box center [107, 350] width 12 height 12
click at [106, 346] on input "33 Million" at bounding box center [107, 350] width 12 height 12
radio input "true"
click at [106, 346] on span at bounding box center [107, 349] width 6 height 6
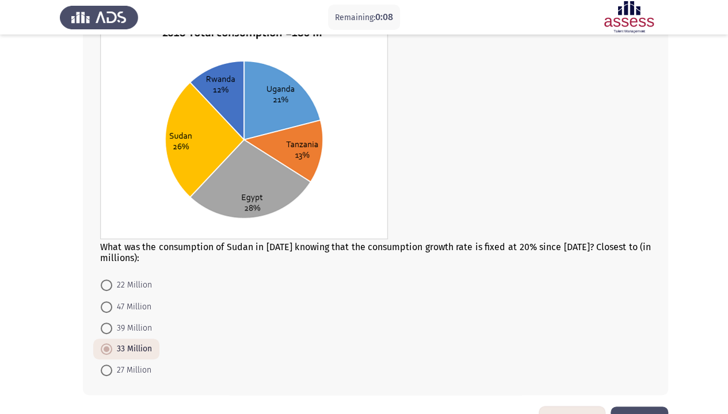
click at [106, 346] on input "33 Million" at bounding box center [107, 349] width 12 height 12
click at [638, 346] on button "Next" at bounding box center [639, 421] width 58 height 29
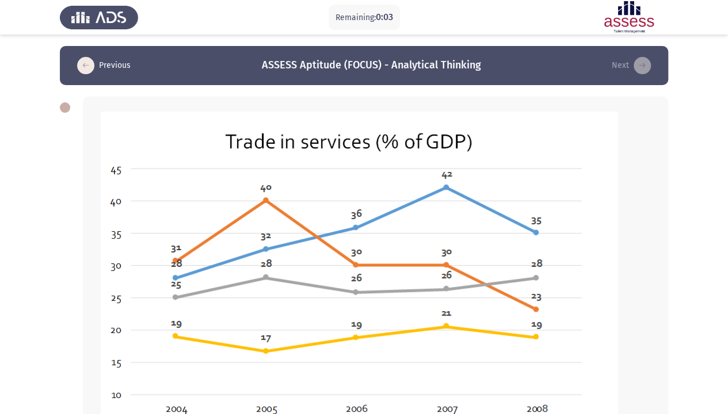
click at [318, 261] on img at bounding box center [359, 307] width 518 height 393
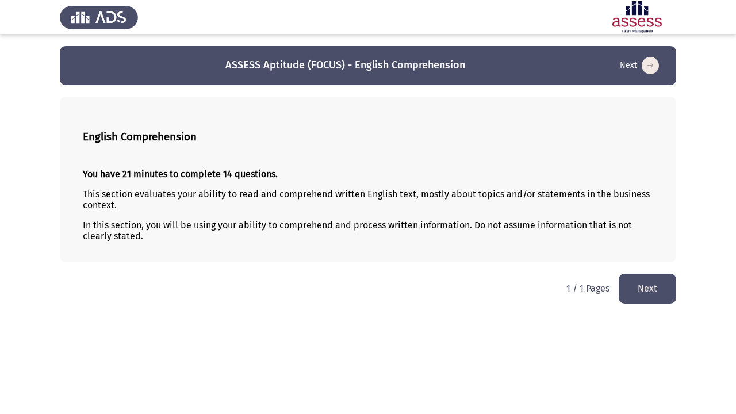
click at [633, 293] on button "Next" at bounding box center [648, 288] width 58 height 29
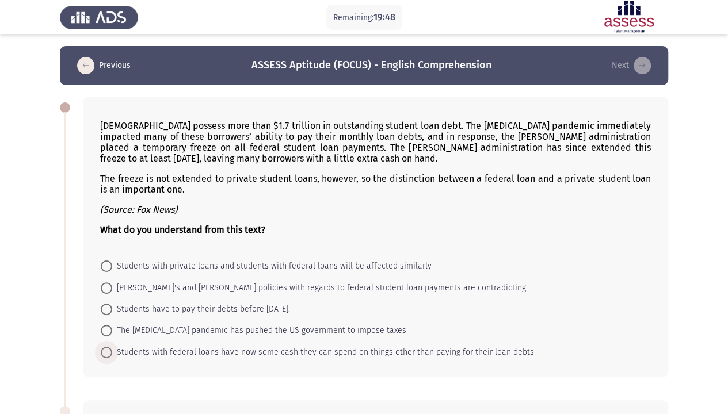
click at [225, 346] on span "Students with federal loans have now some cash they can spend on things other t…" at bounding box center [323, 353] width 422 height 14
click at [112, 346] on input "Students with federal loans have now some cash they can spend on things other t…" at bounding box center [107, 353] width 12 height 12
radio input "true"
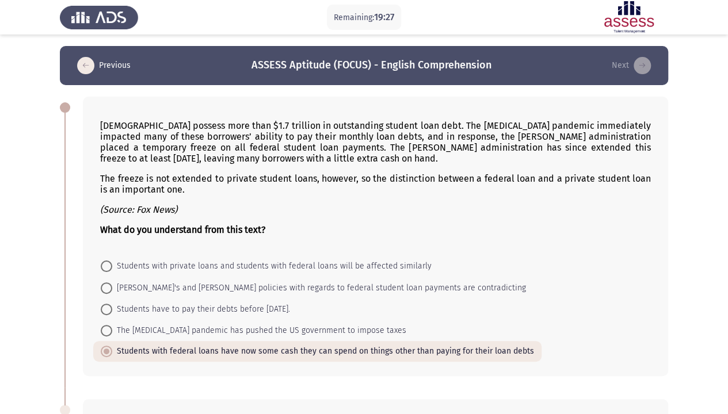
click at [61, 286] on div "[DEMOGRAPHIC_DATA] possess more than $1.7 trillion in outstanding student loan …" at bounding box center [364, 236] width 608 height 303
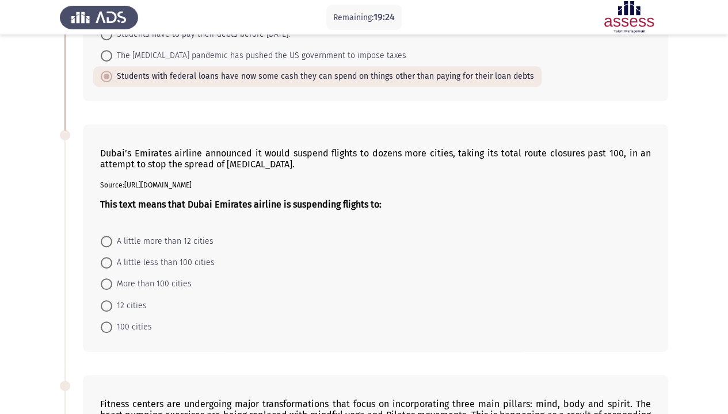
scroll to position [276, 0]
click at [159, 284] on span "More than 100 cities" at bounding box center [151, 283] width 79 height 14
click at [112, 284] on input "More than 100 cities" at bounding box center [107, 283] width 12 height 12
radio input "true"
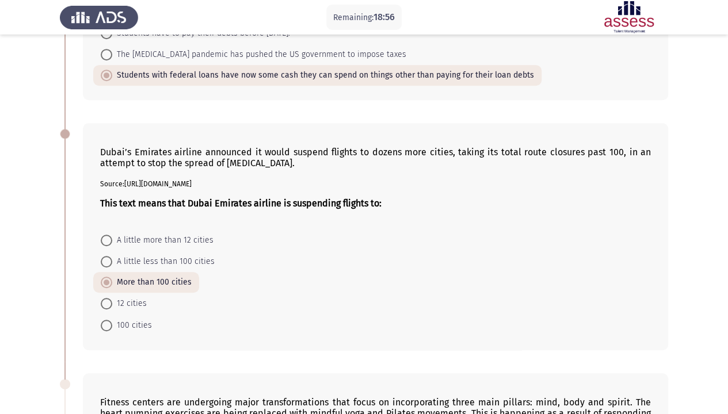
click at [35, 326] on app-assessment-container "Remaining: 18:56 Previous ASSESS Aptitude (FOCUS) - English Comprehension Next …" at bounding box center [364, 282] width 728 height 1025
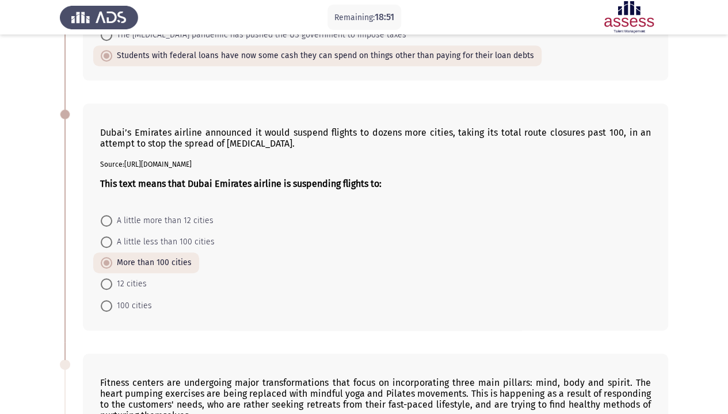
scroll to position [299, 0]
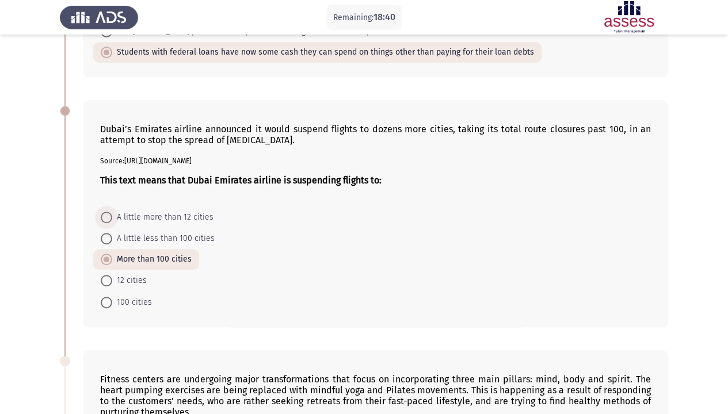
click at [141, 214] on span "A little more than 12 cities" at bounding box center [162, 218] width 101 height 14
click at [112, 214] on input "A little more than 12 cities" at bounding box center [107, 218] width 12 height 12
radio input "true"
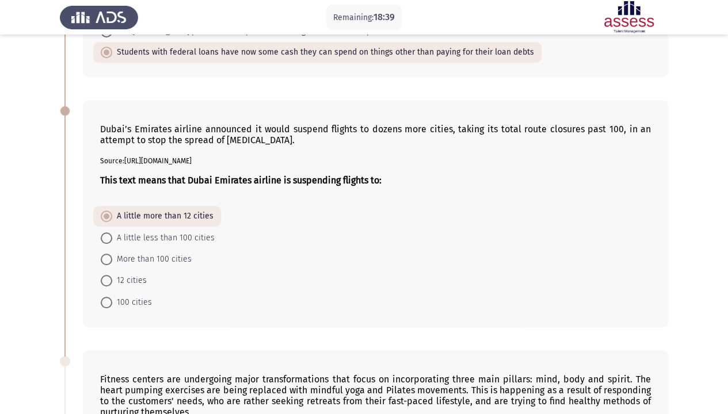
click at [19, 283] on app-assessment-container "Remaining: 18:39 Previous ASSESS Aptitude (FOCUS) - English Comprehension Next …" at bounding box center [364, 259] width 728 height 1025
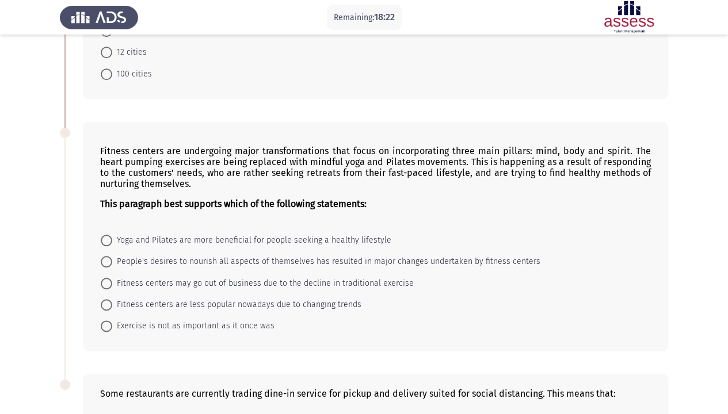
scroll to position [529, 0]
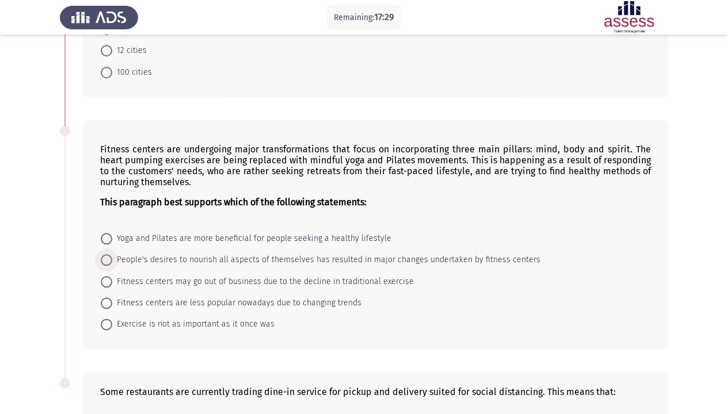
click at [201, 256] on span "People's desires to nourish all aspects of themselves has resulted in major cha…" at bounding box center [326, 260] width 428 height 14
click at [112, 256] on input "People's desires to nourish all aspects of themselves has resulted in major cha…" at bounding box center [107, 260] width 12 height 12
radio input "true"
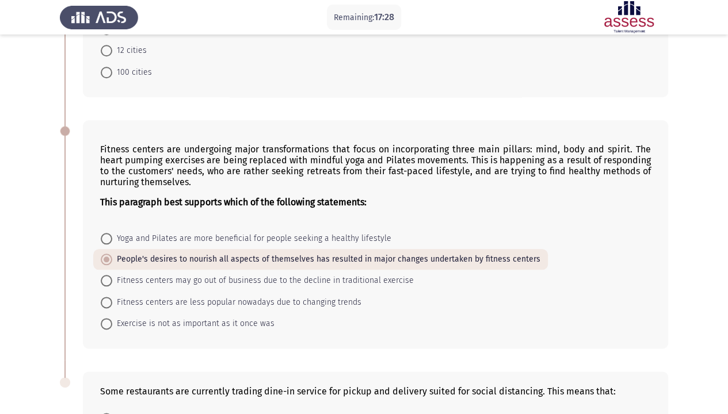
click at [33, 271] on app-assessment-container "Remaining: 17:28 Previous ASSESS Aptitude (FOCUS) - English Comprehension Next …" at bounding box center [364, 29] width 728 height 1024
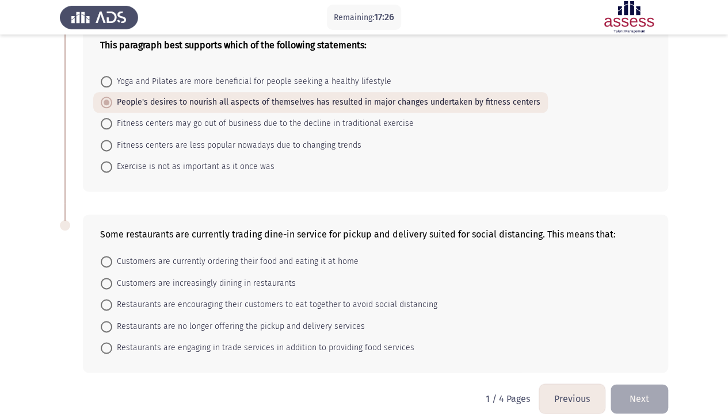
scroll to position [695, 0]
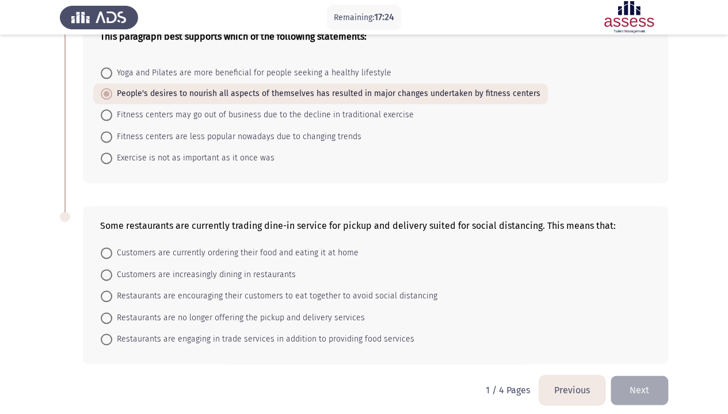
click at [170, 206] on div "Some restaurants are currently trading dine-in service for pickup and delivery …" at bounding box center [375, 285] width 585 height 158
click at [139, 246] on span "Customers are currently ordering their food and eating it at home" at bounding box center [235, 253] width 246 height 14
click at [112, 247] on input "Customers are currently ordering their food and eating it at home" at bounding box center [107, 253] width 12 height 12
radio input "true"
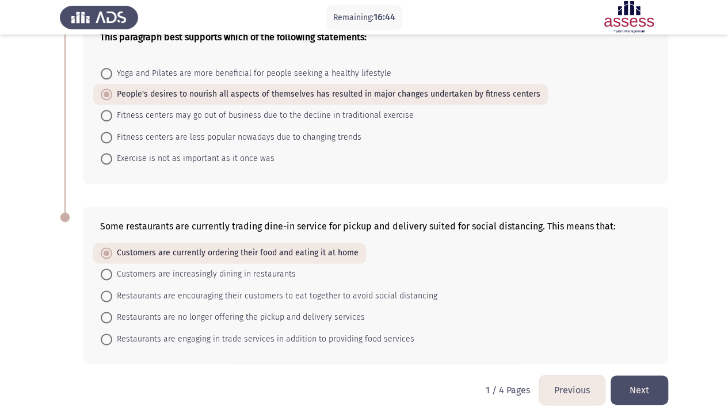
click at [646, 346] on button "Next" at bounding box center [639, 390] width 58 height 29
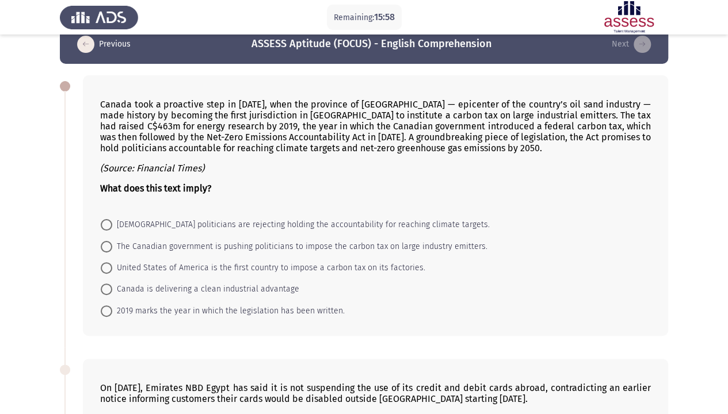
scroll to position [23, 0]
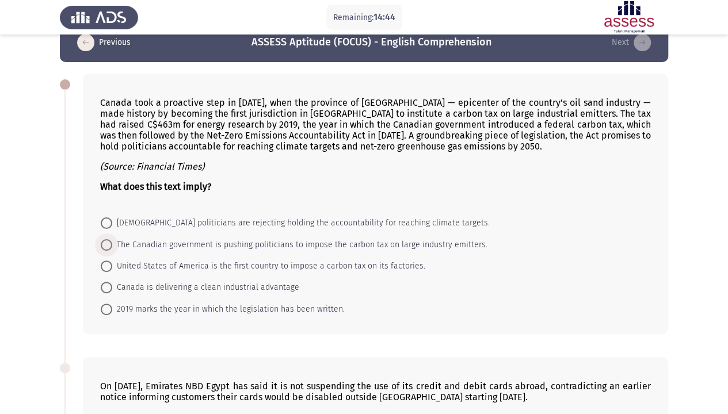
click at [175, 245] on span "The Canadian government is pushing politicians to impose the carbon tax on larg…" at bounding box center [299, 245] width 375 height 14
click at [112, 245] on input "The Canadian government is pushing politicians to impose the carbon tax on larg…" at bounding box center [107, 245] width 12 height 12
radio input "true"
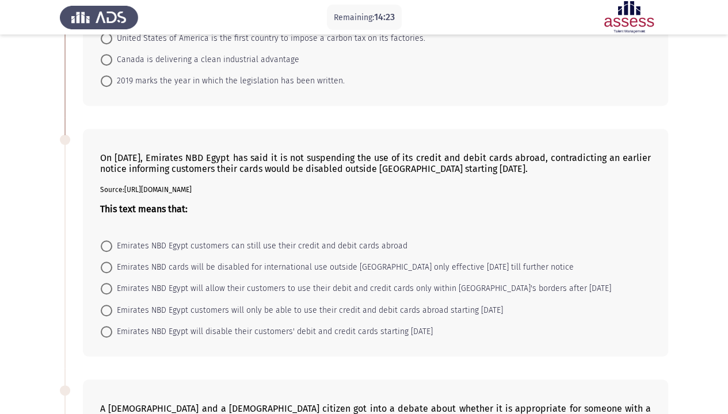
scroll to position [253, 0]
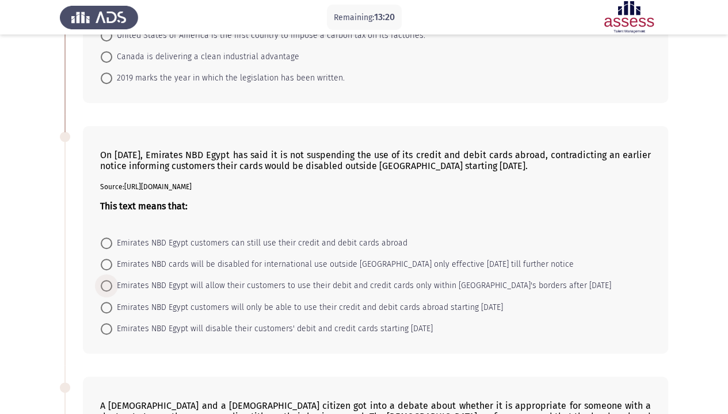
click at [243, 282] on span "Emirates NBD Egypt will allow their customers to use their debit and credit car…" at bounding box center [361, 286] width 499 height 14
click at [112, 282] on input "Emirates NBD Egypt will allow their customers to use their debit and credit car…" at bounding box center [107, 286] width 12 height 12
radio input "true"
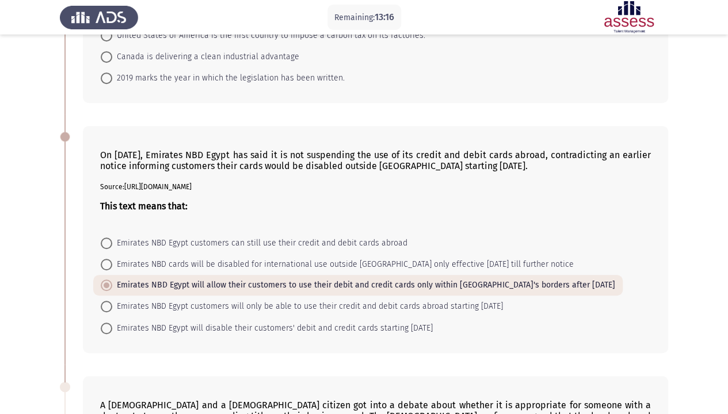
click at [167, 346] on div "On [DATE], Emirates NBD Egypt has said it is not suspending the use of its cred…" at bounding box center [364, 239] width 608 height 250
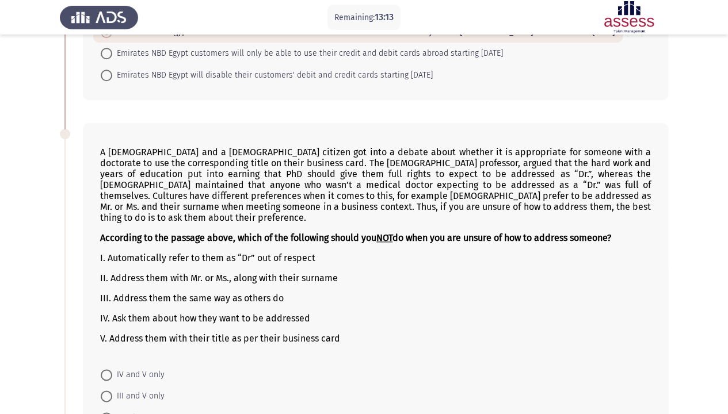
scroll to position [529, 0]
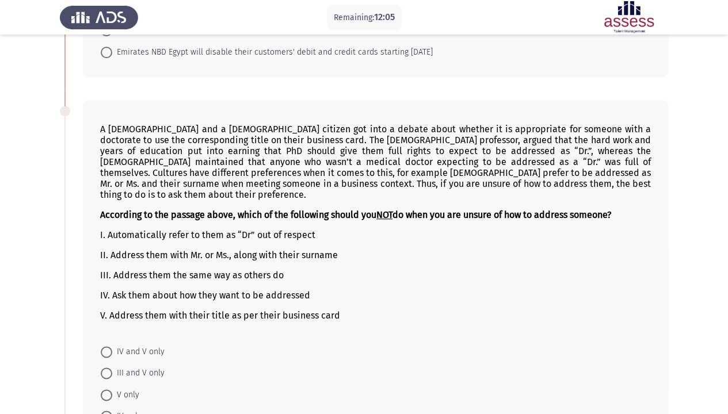
click at [63, 346] on div "A [DEMOGRAPHIC_DATA] and a [DEMOGRAPHIC_DATA] citizen got into a debate about w…" at bounding box center [364, 282] width 608 height 386
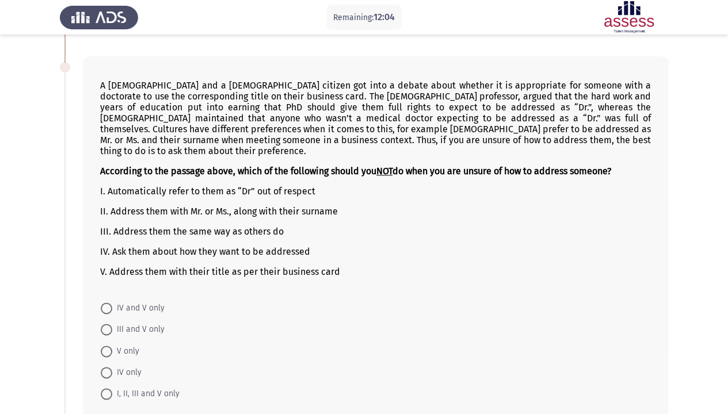
scroll to position [575, 0]
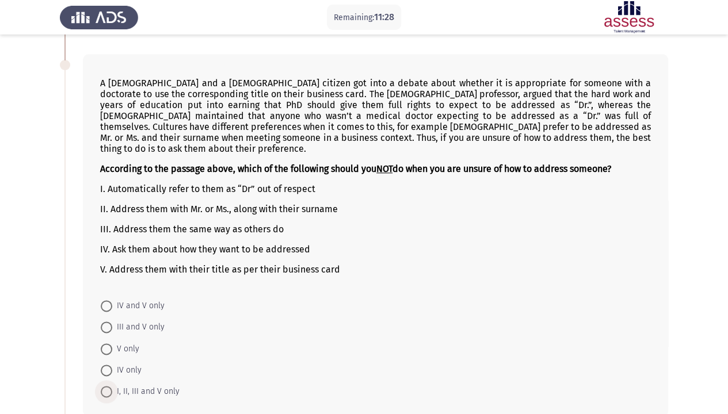
click at [107, 346] on span at bounding box center [107, 392] width 12 height 12
click at [107, 346] on input "I, II, III and V only" at bounding box center [107, 392] width 12 height 12
radio input "true"
click at [63, 346] on div "A [DEMOGRAPHIC_DATA] and a [DEMOGRAPHIC_DATA] citizen got into a debate about w…" at bounding box center [364, 235] width 608 height 385
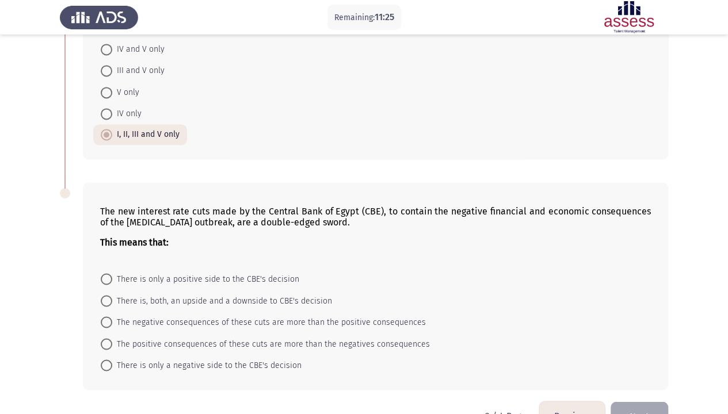
scroll to position [845, 0]
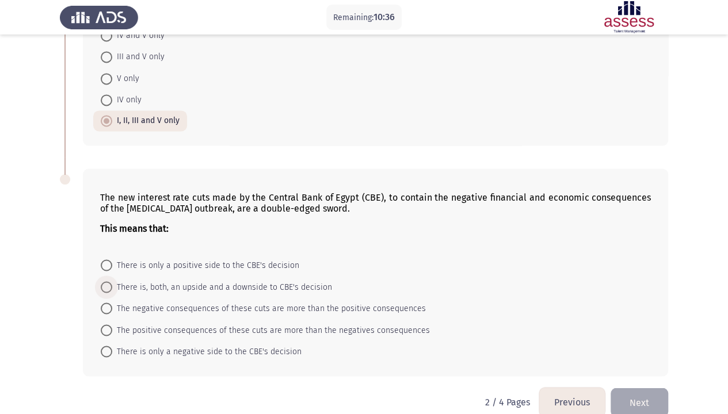
click at [160, 280] on span "There is, both, an upside and a downside to CBE's decision" at bounding box center [222, 287] width 220 height 14
click at [112, 281] on input "There is, both, an upside and a downside to CBE's decision" at bounding box center [107, 287] width 12 height 12
radio input "true"
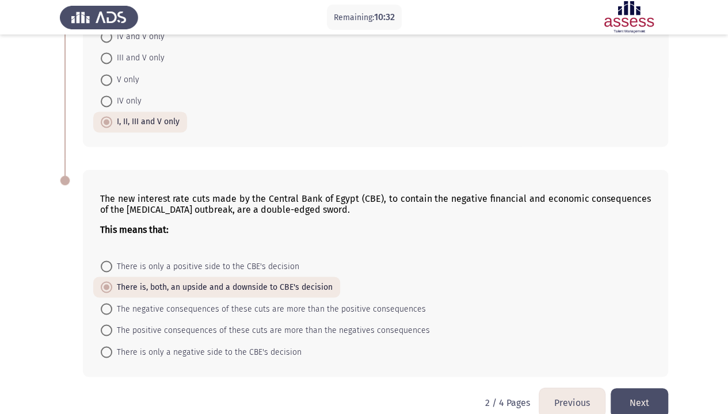
click at [646, 346] on button "Next" at bounding box center [639, 402] width 58 height 29
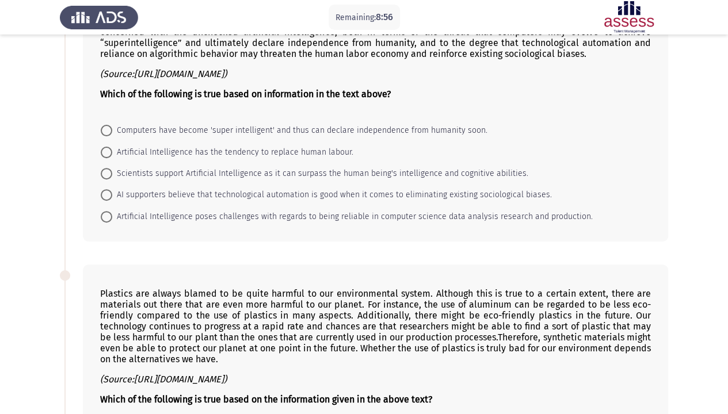
scroll to position [92, 0]
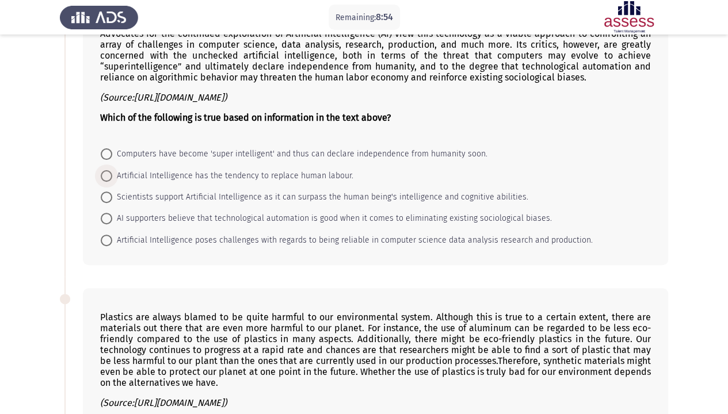
click at [109, 177] on span at bounding box center [107, 176] width 12 height 12
click at [109, 177] on input "Artificial Intelligence has the tendency to replace human labour." at bounding box center [107, 176] width 12 height 12
radio input "true"
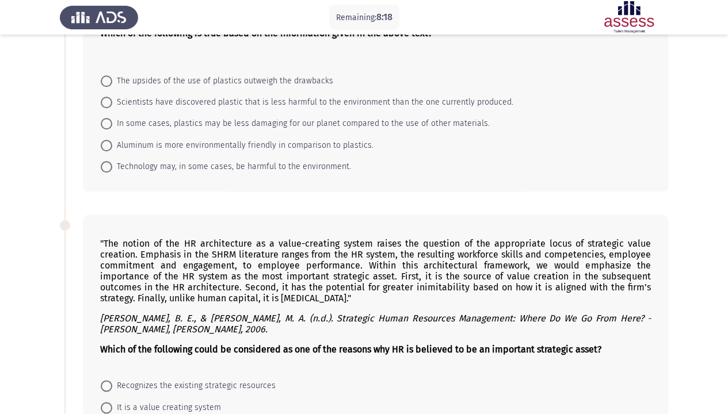
scroll to position [460, 0]
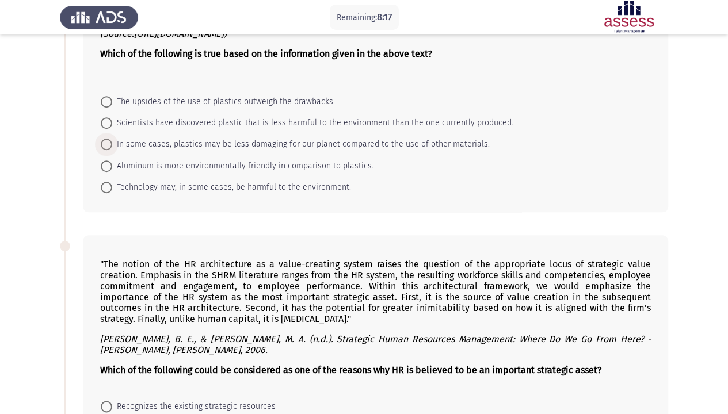
click at [147, 137] on span "In some cases, plastics may be less damaging for our planet compared to the use…" at bounding box center [300, 144] width 377 height 14
click at [112, 139] on input "In some cases, plastics may be less damaging for our planet compared to the use…" at bounding box center [107, 145] width 12 height 12
radio input "true"
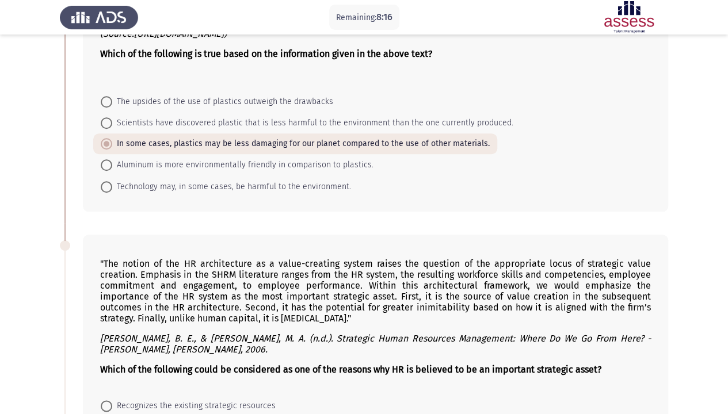
click at [52, 266] on app-assessment-container "Remaining: 8:16 Previous ASSESS Aptitude (FOCUS) - English Comprehension Next A…" at bounding box center [364, 178] width 728 height 1184
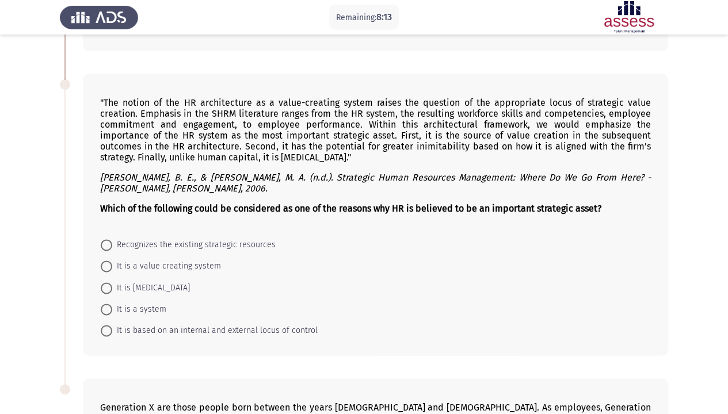
scroll to position [598, 0]
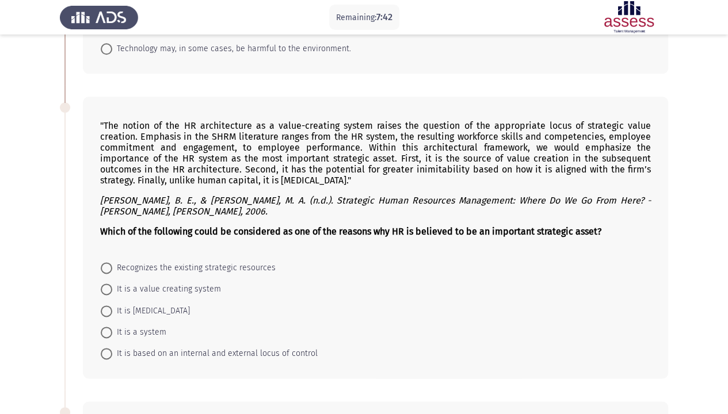
drag, startPoint x: 317, startPoint y: 141, endPoint x: 393, endPoint y: 133, distance: 75.8
click at [393, 133] on p ""The notion of the HR architecture as a value-creating system raises the questi…" at bounding box center [375, 153] width 550 height 66
click at [201, 236] on div ""The notion of the HR architecture as a value-creating system raises the questi…" at bounding box center [375, 178] width 550 height 135
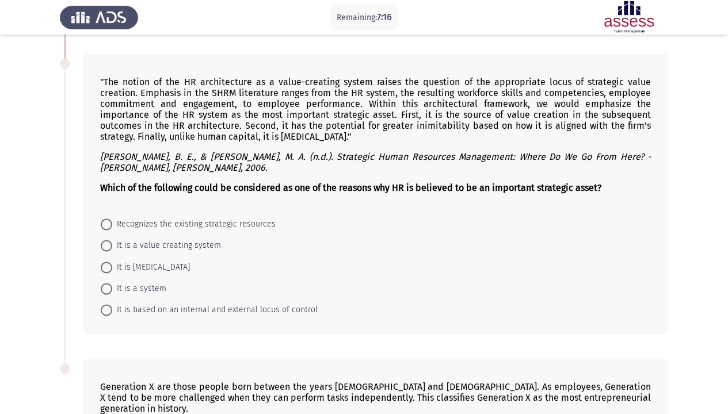
scroll to position [644, 0]
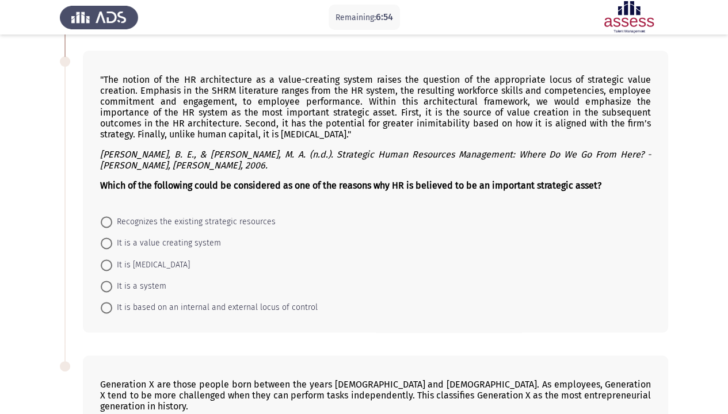
click at [199, 236] on span "It is a value creating system" at bounding box center [166, 243] width 109 height 14
click at [112, 238] on input "It is a value creating system" at bounding box center [107, 244] width 12 height 12
radio input "true"
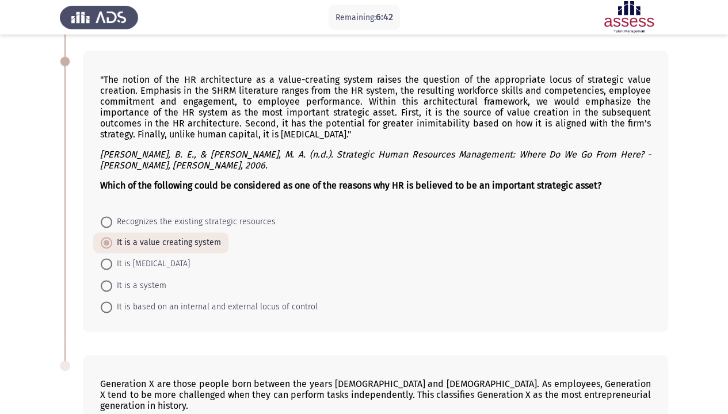
click at [179, 262] on form "Recognizes the existing strategic resources It is a value creating system It is…" at bounding box center [375, 264] width 550 height 106
click at [155, 258] on span "It is [MEDICAL_DATA]" at bounding box center [151, 264] width 78 height 14
click at [112, 258] on input "It is [MEDICAL_DATA]" at bounding box center [107, 264] width 12 height 12
radio input "true"
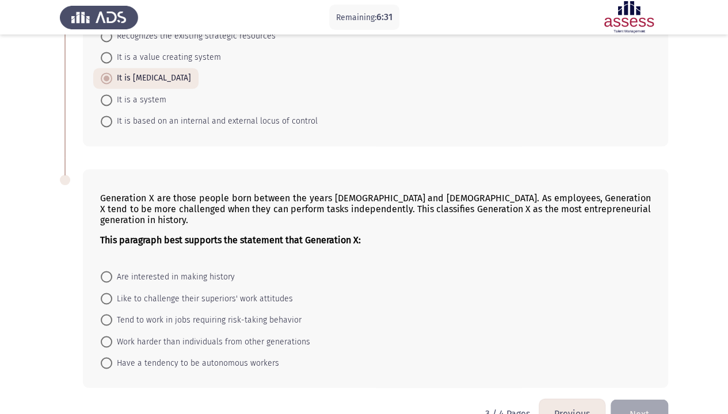
scroll to position [841, 0]
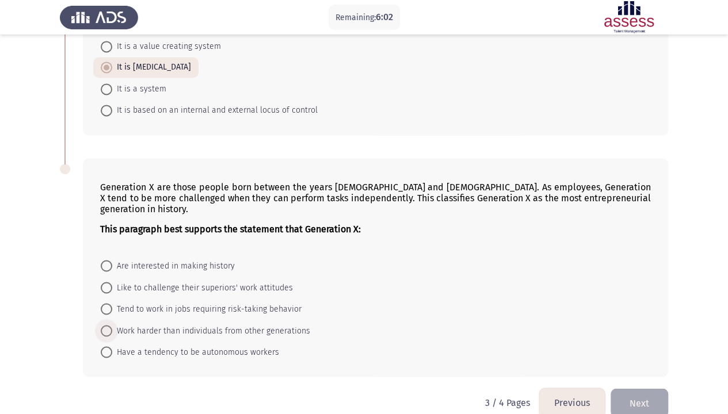
click at [137, 324] on span "Work harder than individuals from other generations" at bounding box center [211, 331] width 198 height 14
click at [112, 325] on input "Work harder than individuals from other generations" at bounding box center [107, 331] width 12 height 12
radio input "true"
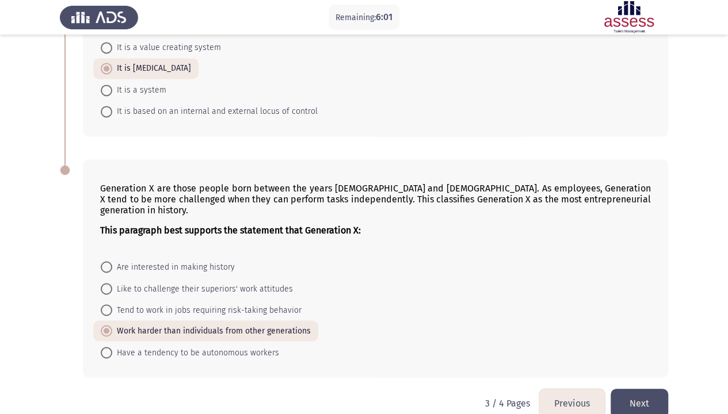
click at [638, 346] on button "Next" at bounding box center [639, 403] width 58 height 29
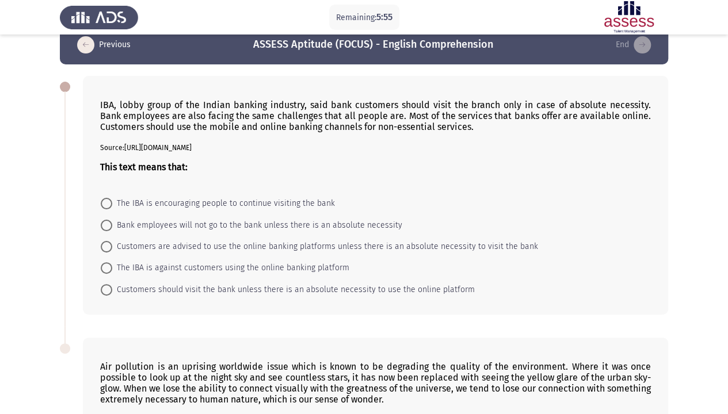
scroll to position [23, 0]
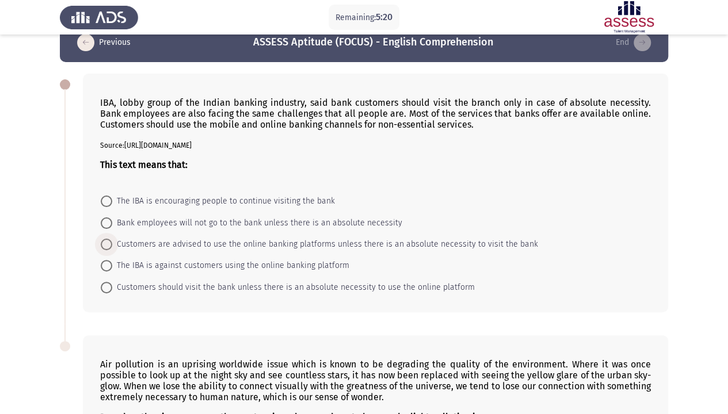
click at [162, 244] on span "Customers are advised to use the online banking platforms unless there is an ab…" at bounding box center [325, 245] width 426 height 14
click at [112, 244] on input "Customers are advised to use the online banking platforms unless there is an ab…" at bounding box center [107, 245] width 12 height 12
radio input "true"
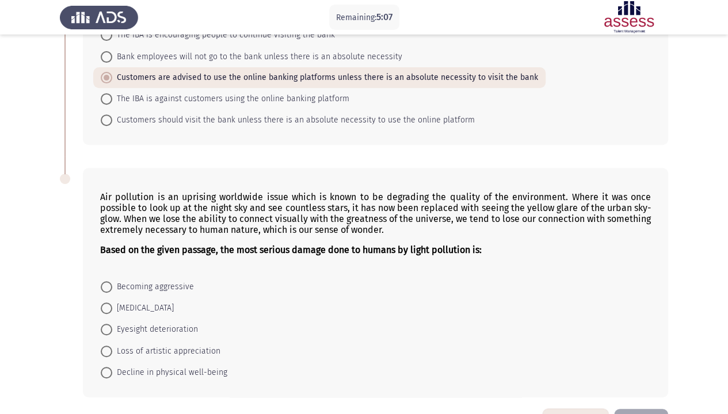
scroll to position [226, 0]
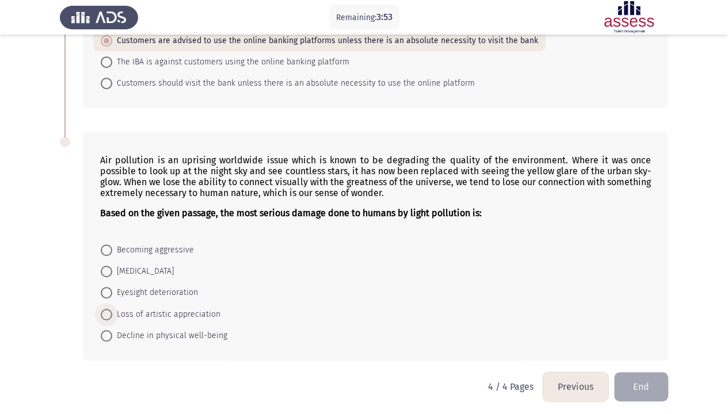
click at [176, 311] on span "Loss of artistic appreciation" at bounding box center [166, 315] width 108 height 14
click at [112, 311] on input "Loss of artistic appreciation" at bounding box center [107, 315] width 12 height 12
radio input "true"
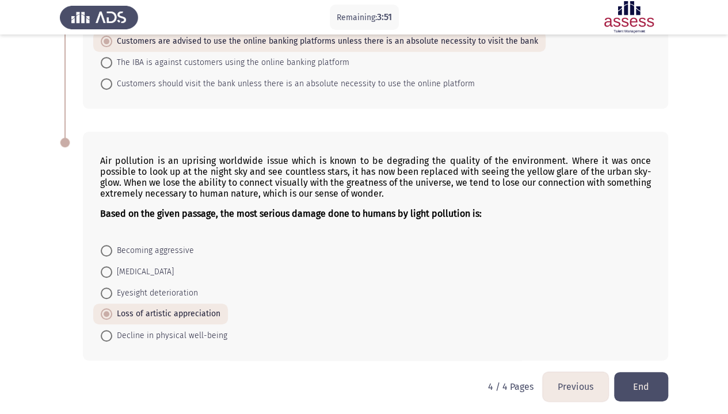
click at [645, 346] on button "End" at bounding box center [641, 386] width 54 height 29
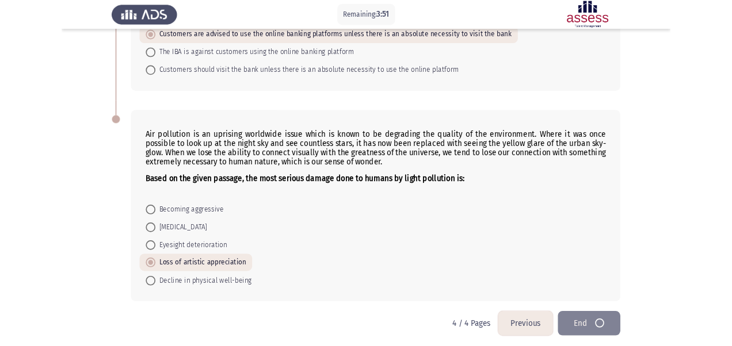
scroll to position [0, 0]
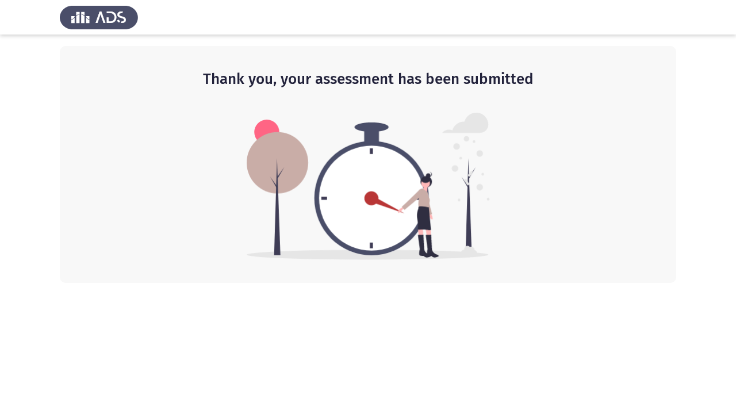
click at [611, 283] on html "Thank you, your assessment has been submitted" at bounding box center [368, 141] width 736 height 283
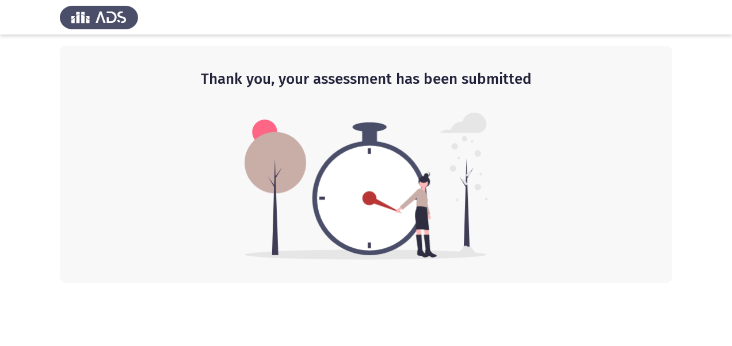
click at [408, 249] on img at bounding box center [365, 186] width 243 height 147
